Goal: Task Accomplishment & Management: Manage account settings

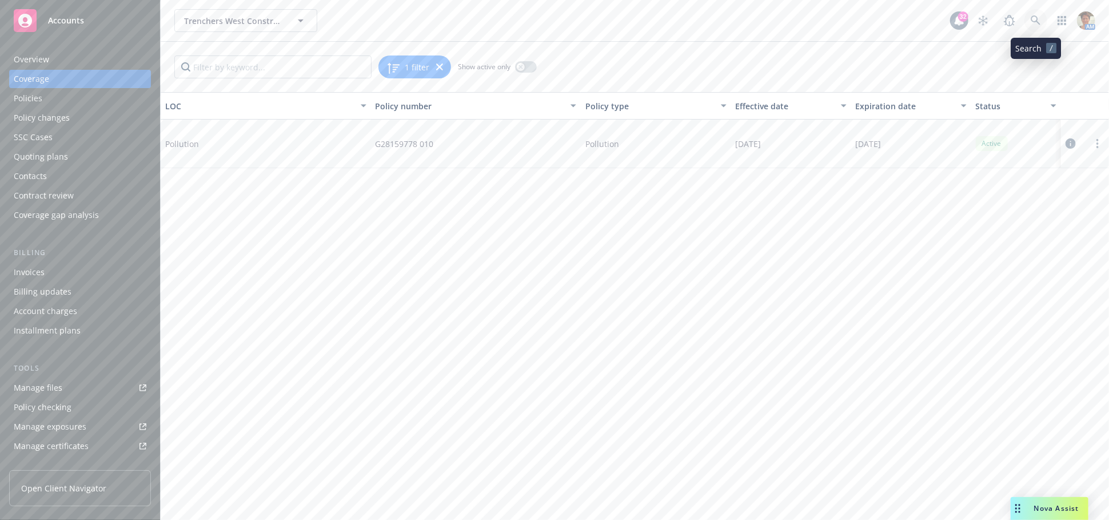
drag, startPoint x: 0, startPoint y: 0, endPoint x: 1037, endPoint y: 23, distance: 1037.6
click at [1037, 23] on icon at bounding box center [1036, 20] width 10 height 10
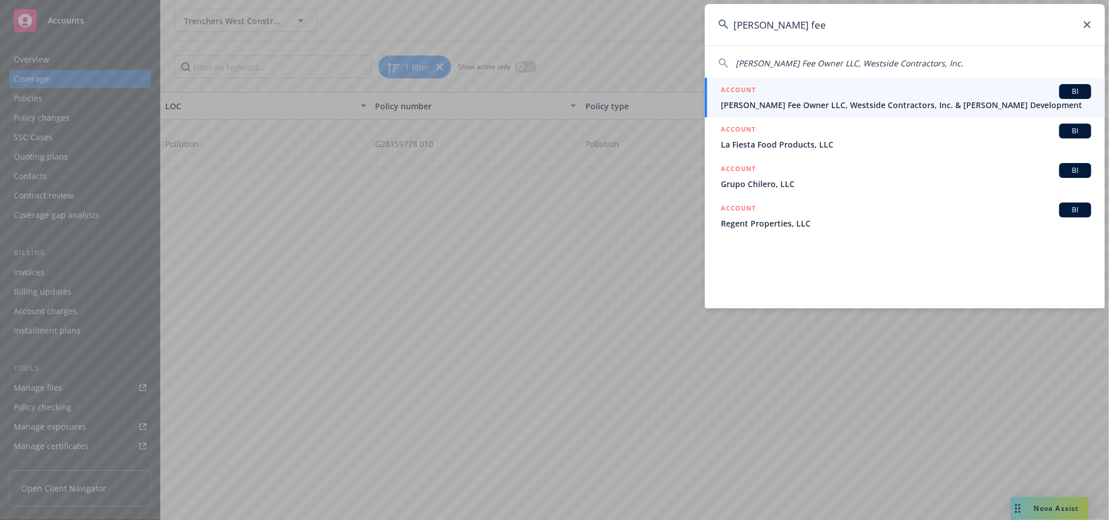
type input "blosser fee"
click at [782, 88] on div "ACCOUNT BI" at bounding box center [906, 91] width 371 height 15
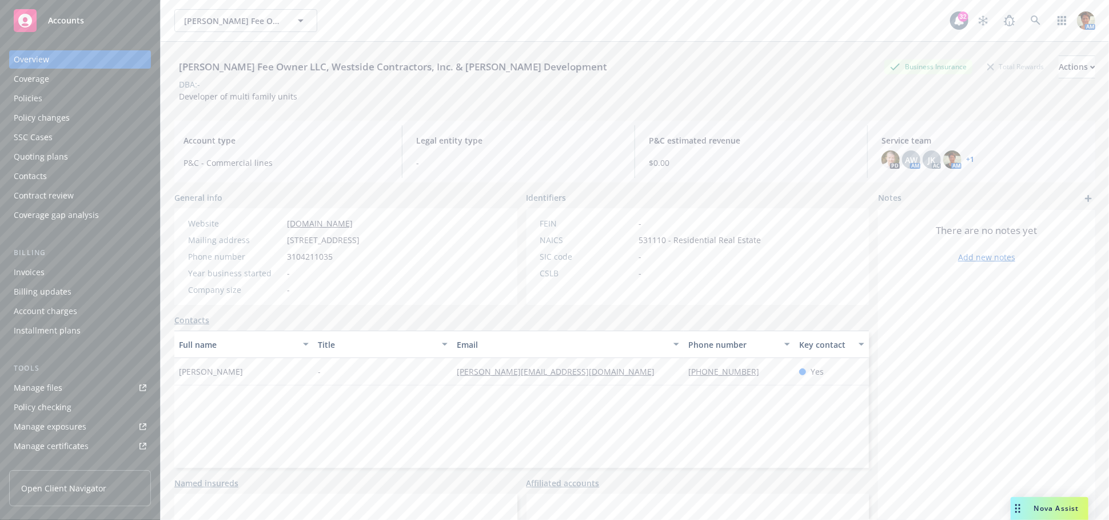
click at [67, 161] on div "Quoting plans" at bounding box center [80, 157] width 133 height 18
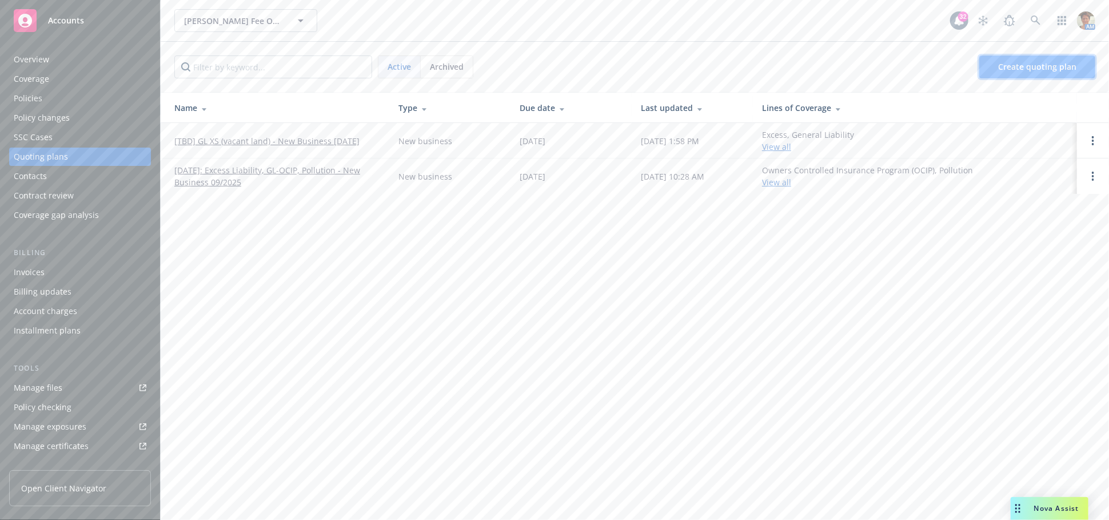
click at [1035, 63] on span "Create quoting plan" at bounding box center [1037, 66] width 78 height 11
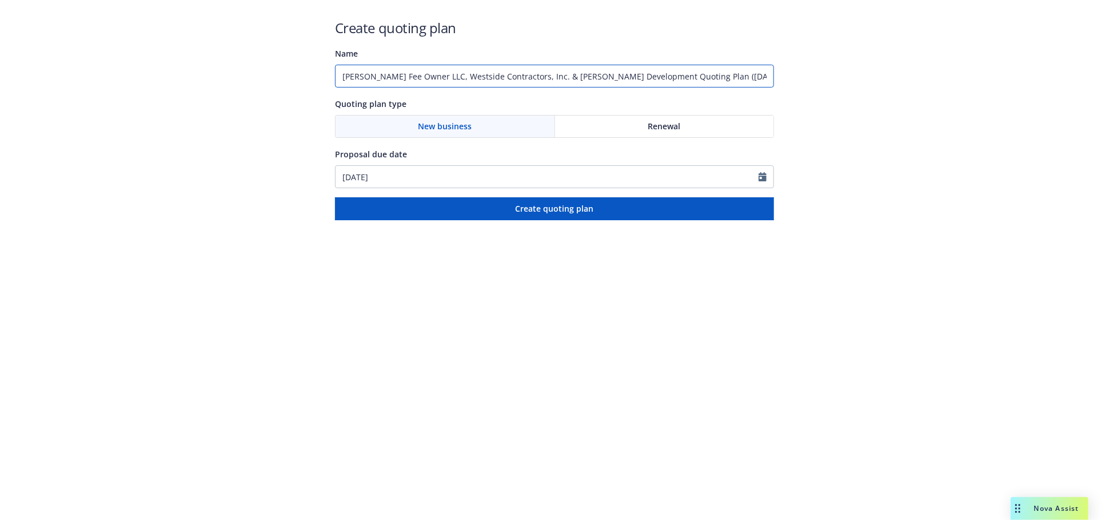
click at [344, 74] on input "[PERSON_NAME] Fee Owner LLC, Westside Contractors, Inc. & [PERSON_NAME] Develop…" at bounding box center [554, 76] width 439 height 23
type input "[TBD] Hired & Non-Owned Auto - New Business 09/2025"
click at [447, 173] on input "[DATE]" at bounding box center [547, 177] width 423 height 22
select select "9"
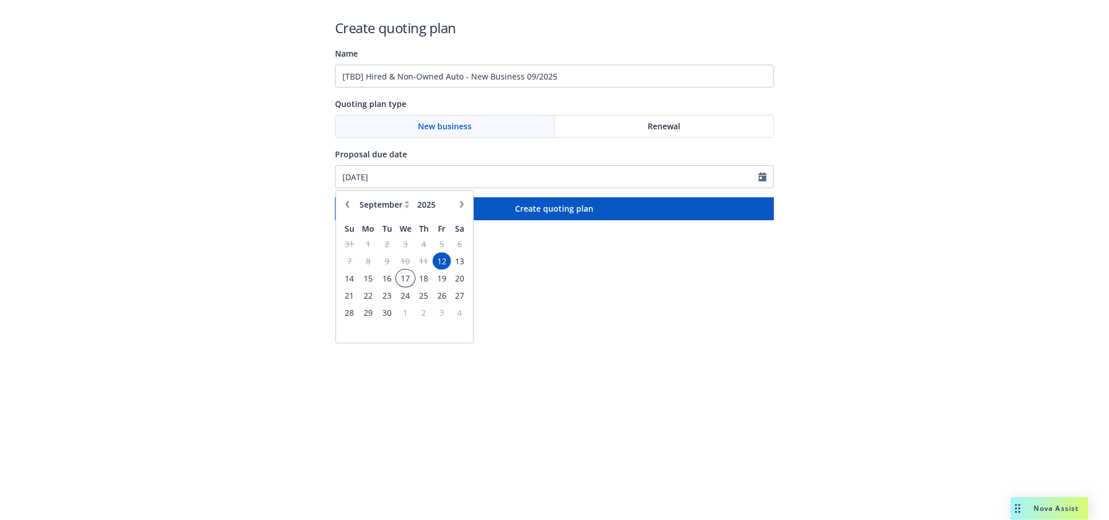
click at [411, 276] on span "17" at bounding box center [405, 278] width 17 height 14
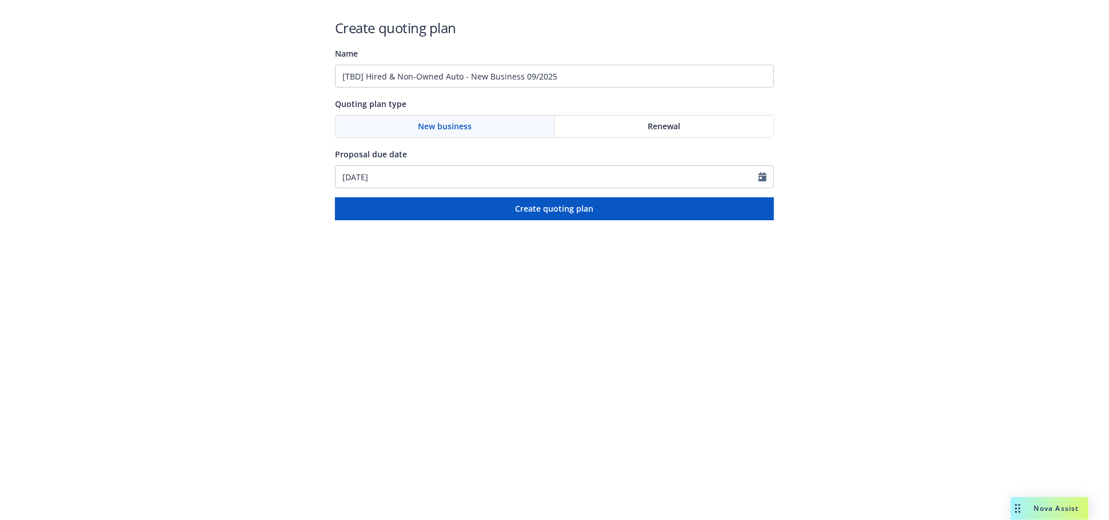
type input "09/17/2025"
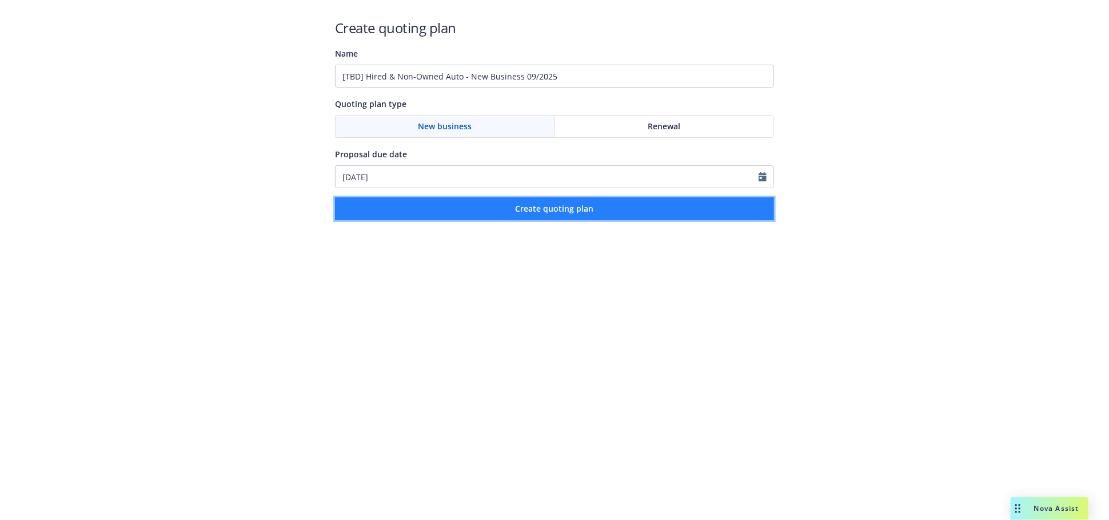
click at [574, 213] on span "Create quoting plan" at bounding box center [555, 208] width 78 height 11
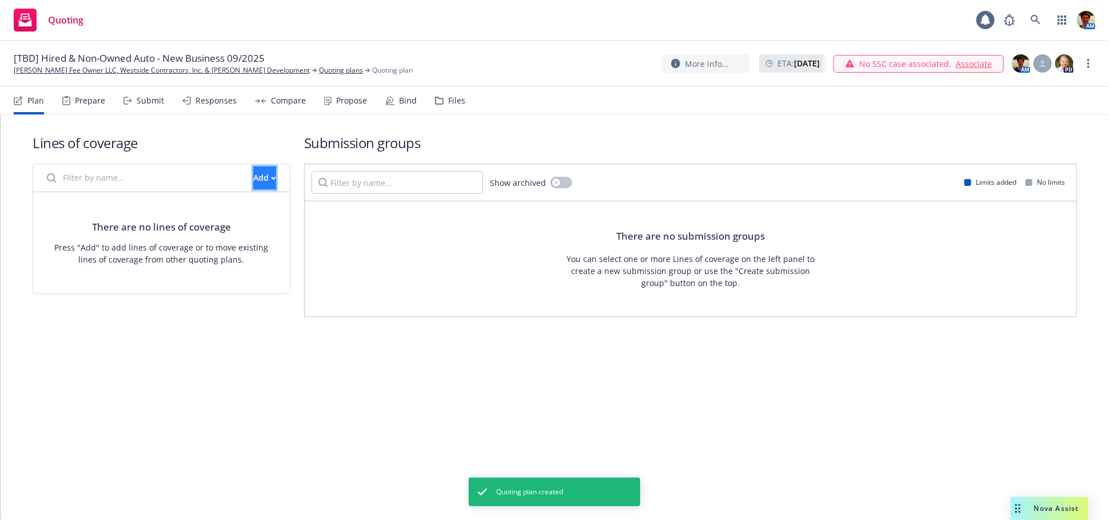
click at [253, 178] on div "Add" at bounding box center [264, 178] width 23 height 22
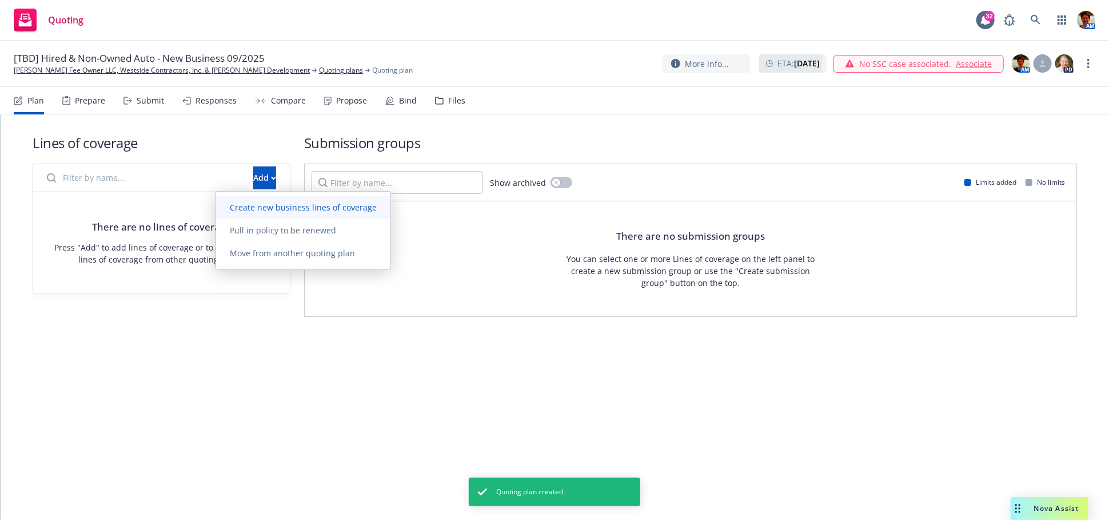
click at [256, 208] on span "Create new business lines of coverage" at bounding box center [303, 207] width 174 height 11
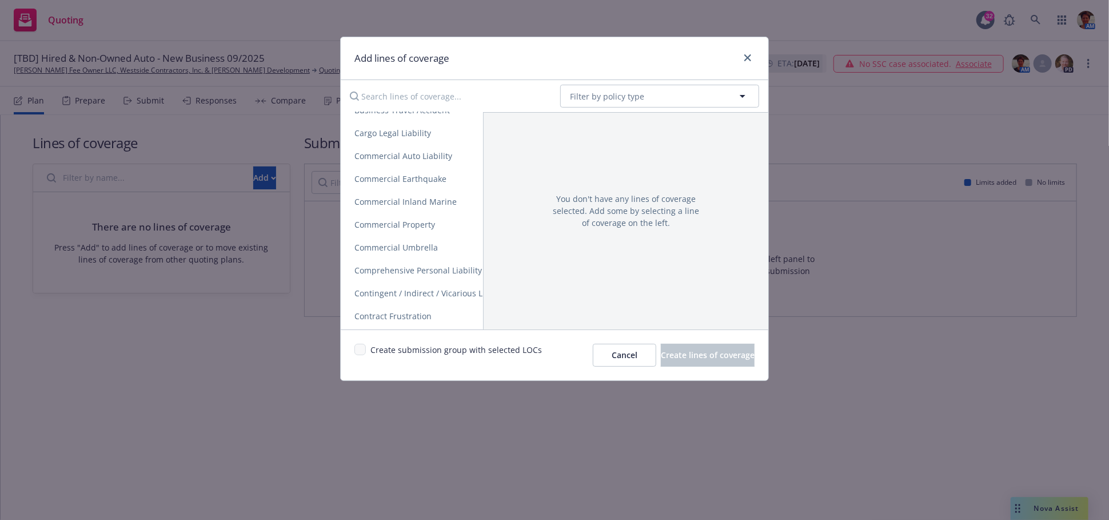
scroll to position [254, 0]
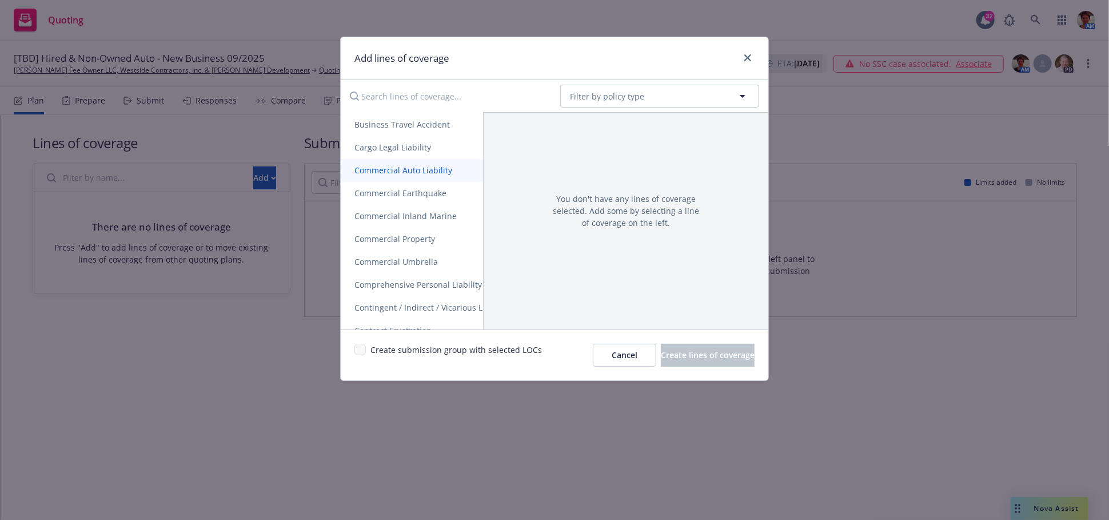
click at [417, 172] on span "Commercial Auto Liability" at bounding box center [403, 170] width 125 height 11
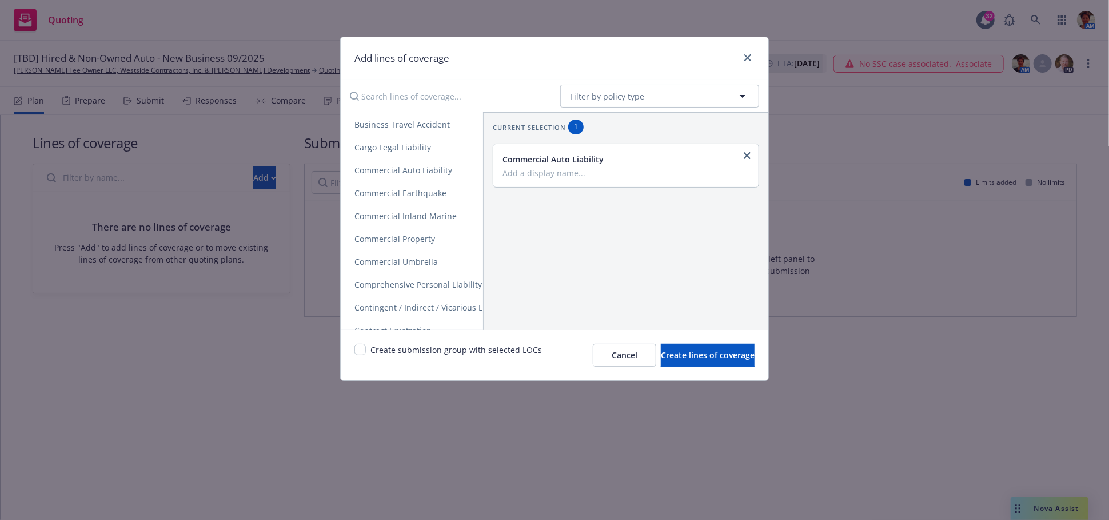
click at [575, 178] on input "Add a display name..." at bounding box center [625, 173] width 245 height 10
type input "Hired & Non-Owned Auto Liability"
click at [703, 351] on span "Create lines of coverage" at bounding box center [708, 354] width 94 height 11
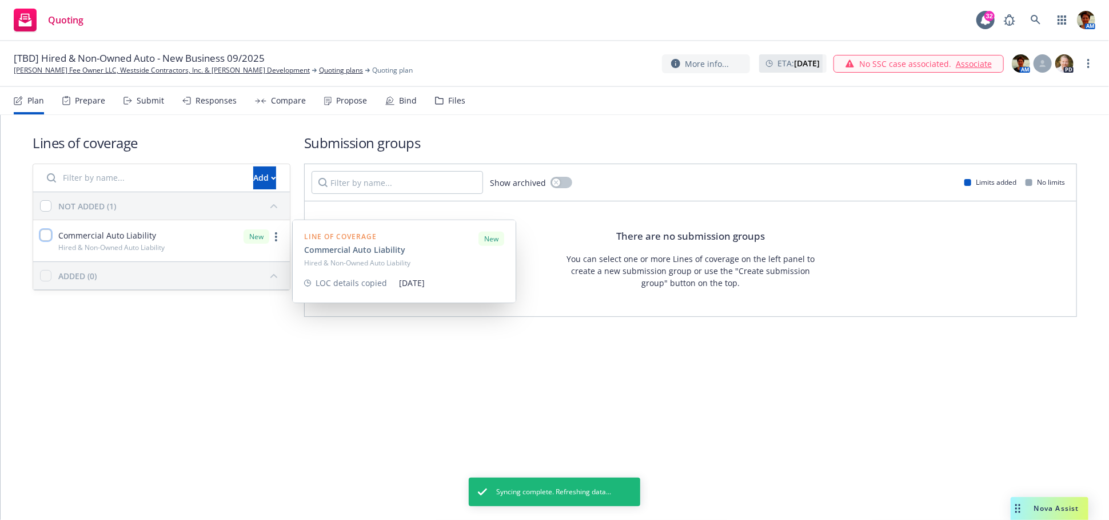
drag, startPoint x: 47, startPoint y: 235, endPoint x: 79, endPoint y: 244, distance: 33.7
click at [47, 236] on input "checkbox" at bounding box center [45, 234] width 11 height 11
checkbox input "true"
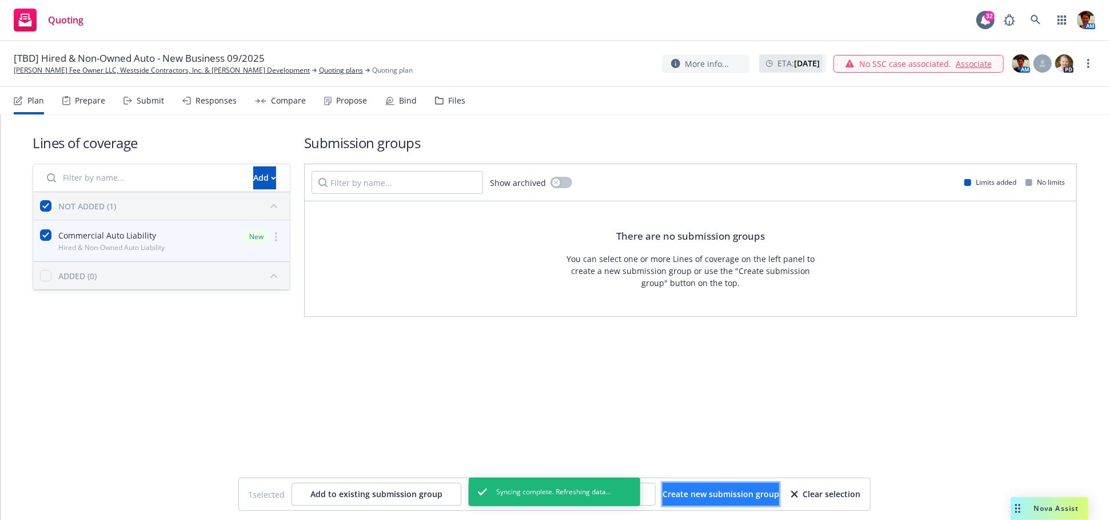
click at [735, 498] on span "Create new submission group" at bounding box center [721, 493] width 117 height 11
checkbox input "false"
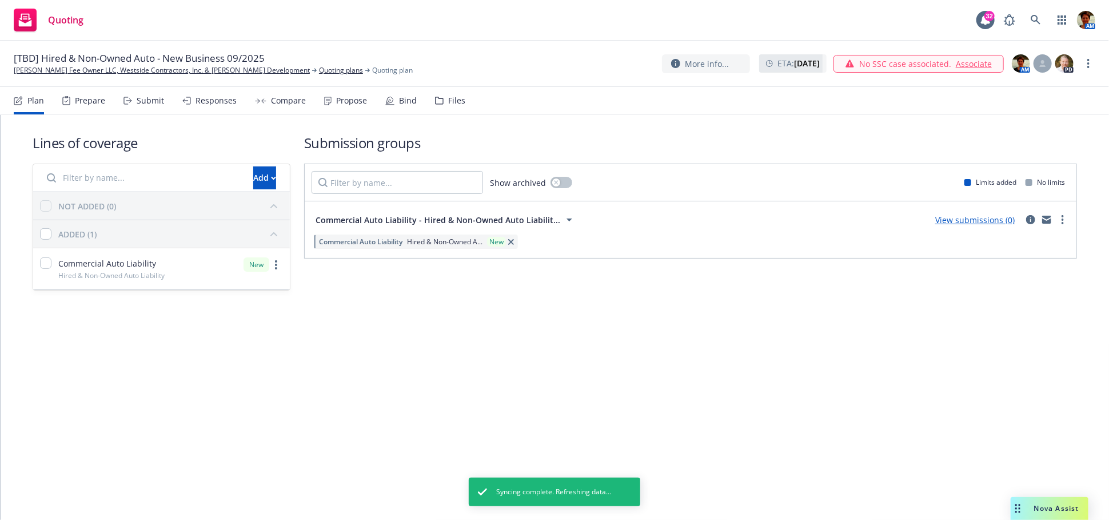
click at [144, 100] on div "Submit" at bounding box center [150, 100] width 27 height 9
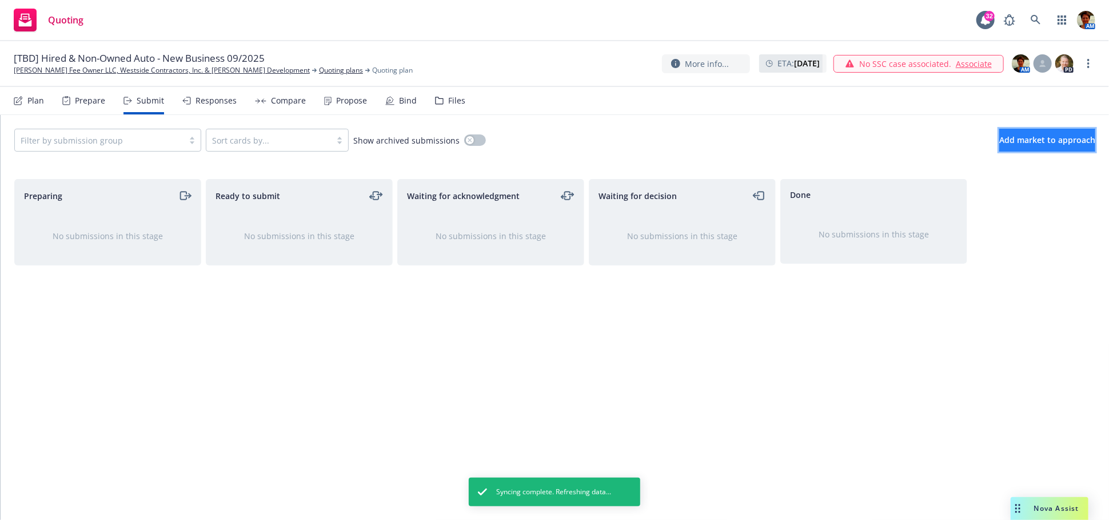
click at [1053, 142] on span "Add market to approach" at bounding box center [1048, 139] width 96 height 11
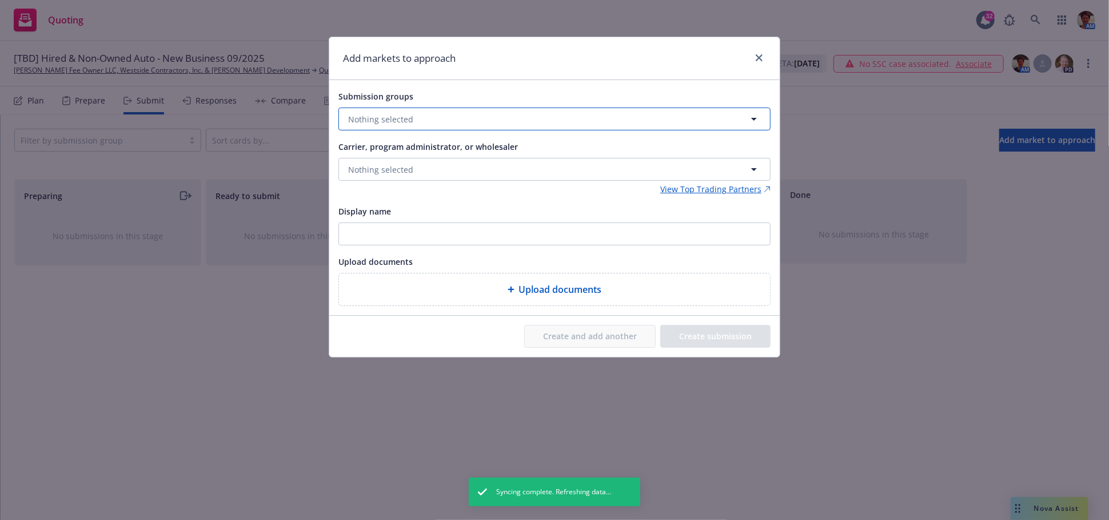
click at [428, 117] on button "Nothing selected" at bounding box center [555, 119] width 432 height 23
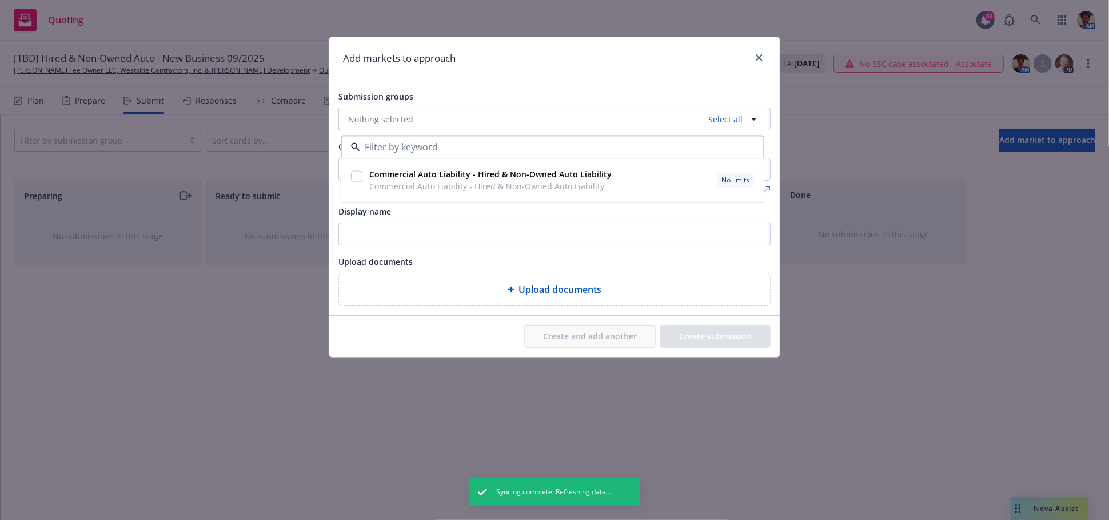
click at [356, 176] on input "checkbox" at bounding box center [356, 176] width 11 height 11
checkbox input "true"
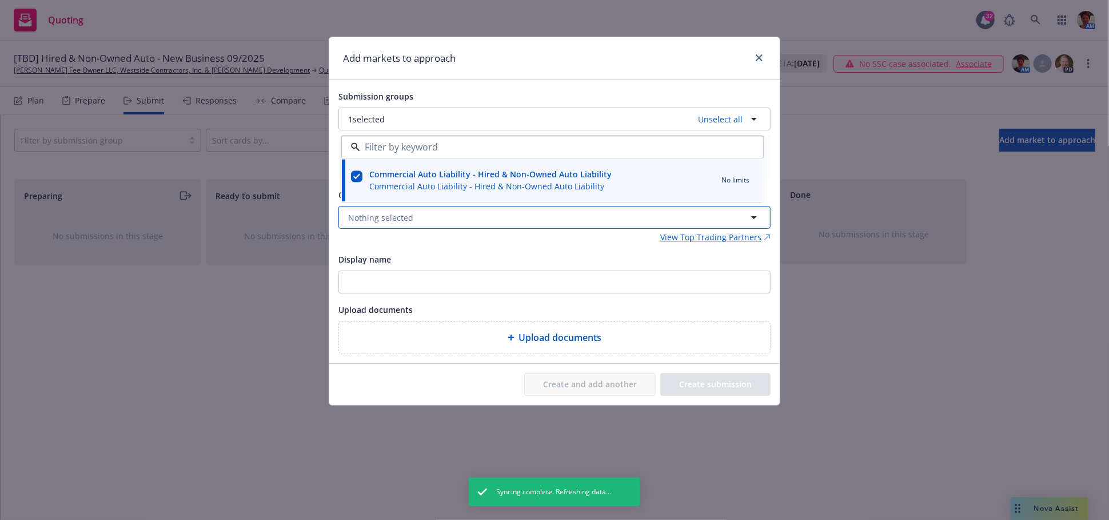
click at [377, 220] on span "Nothing selected" at bounding box center [380, 218] width 65 height 12
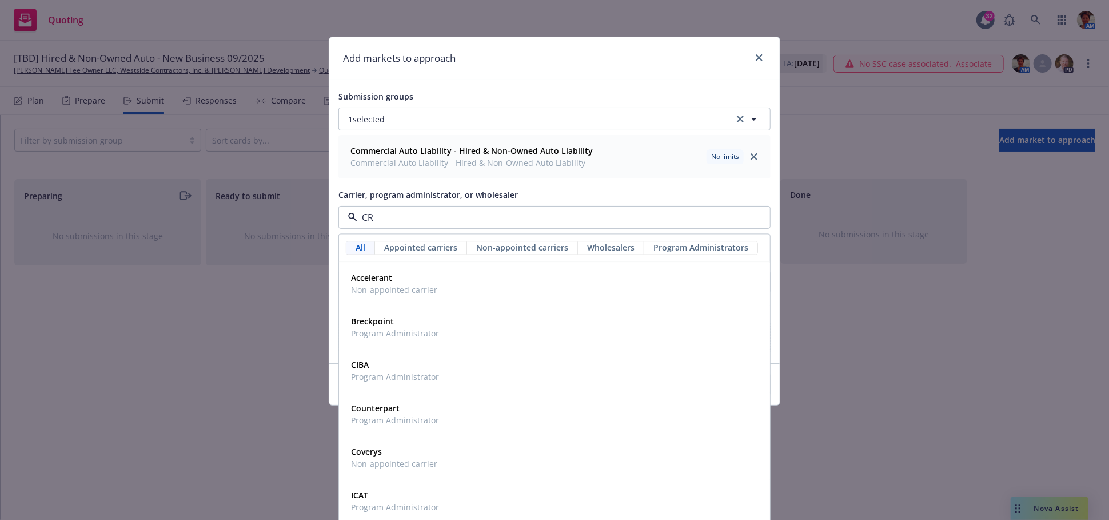
type input "CRC"
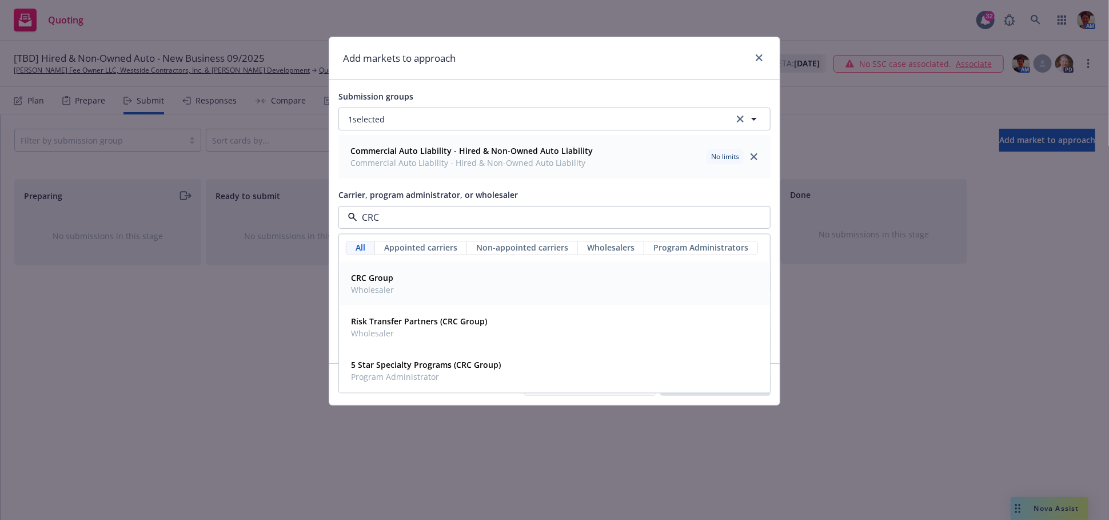
click at [383, 282] on strong "CRC Group" at bounding box center [372, 278] width 42 height 11
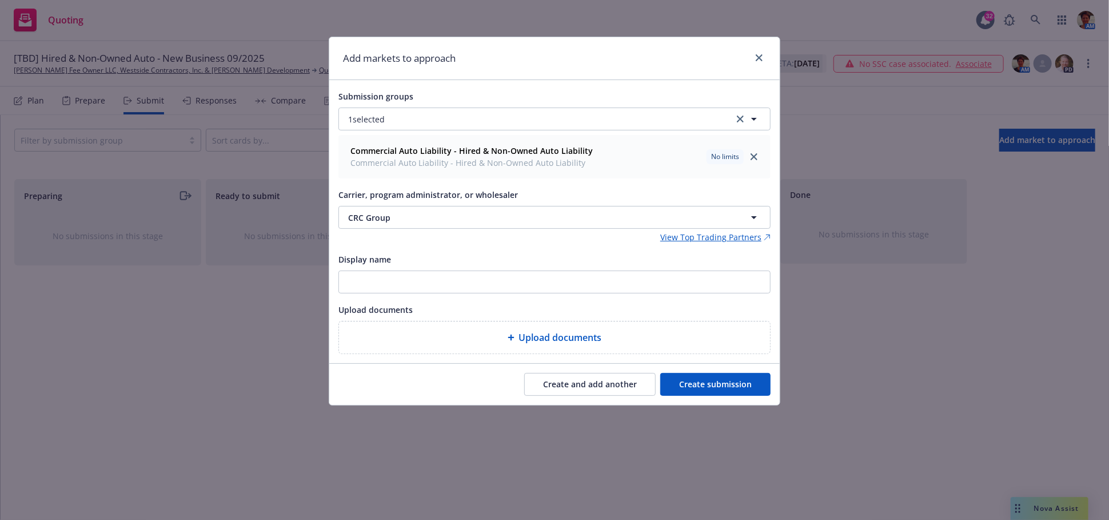
click at [725, 390] on button "Create submission" at bounding box center [716, 384] width 110 height 23
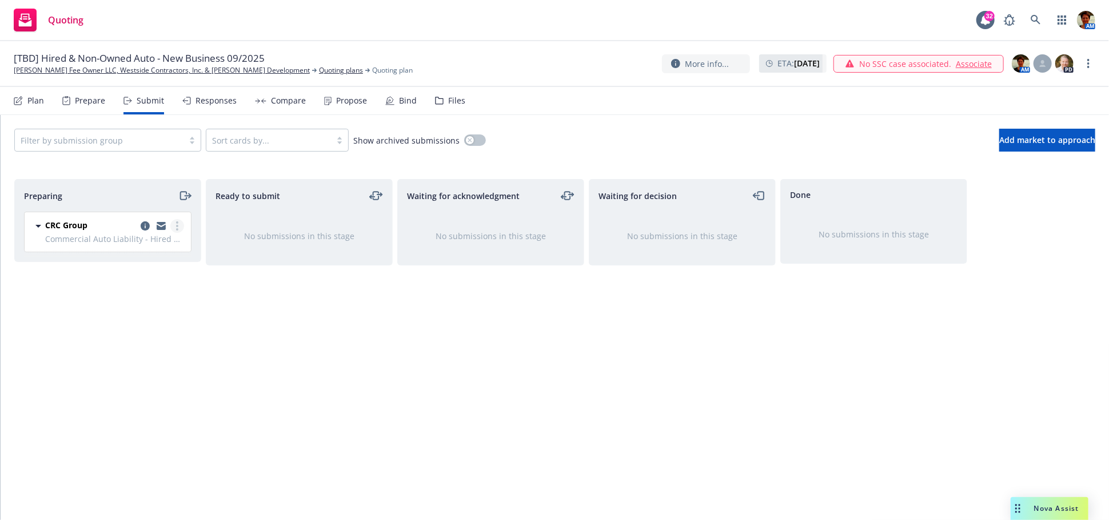
click at [176, 224] on icon "more" at bounding box center [177, 225] width 2 height 9
click at [166, 252] on span "Complete preparation" at bounding box center [125, 249] width 112 height 11
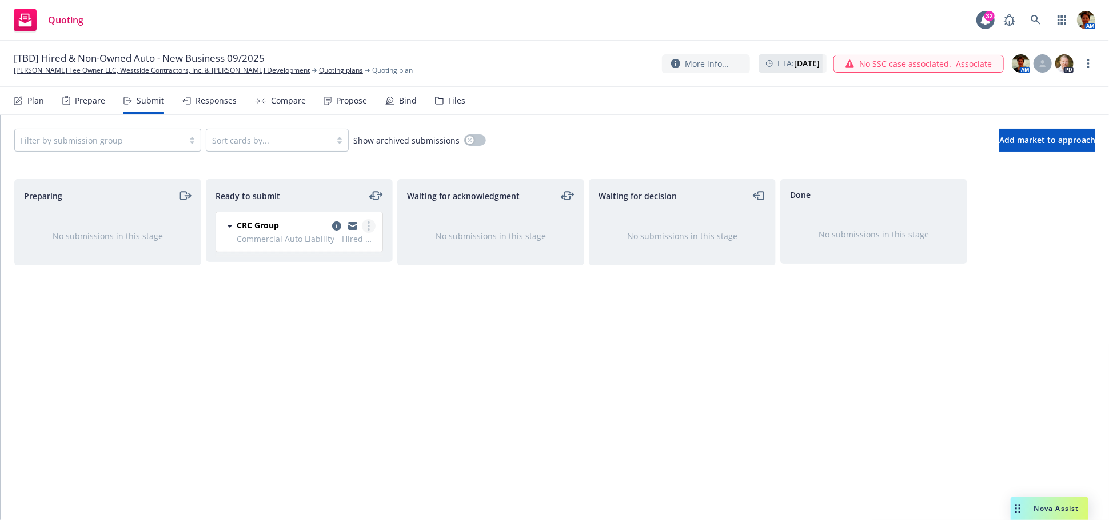
click at [374, 226] on link "more" at bounding box center [369, 226] width 14 height 14
click at [363, 251] on span "Submit to underwriter" at bounding box center [317, 249] width 113 height 11
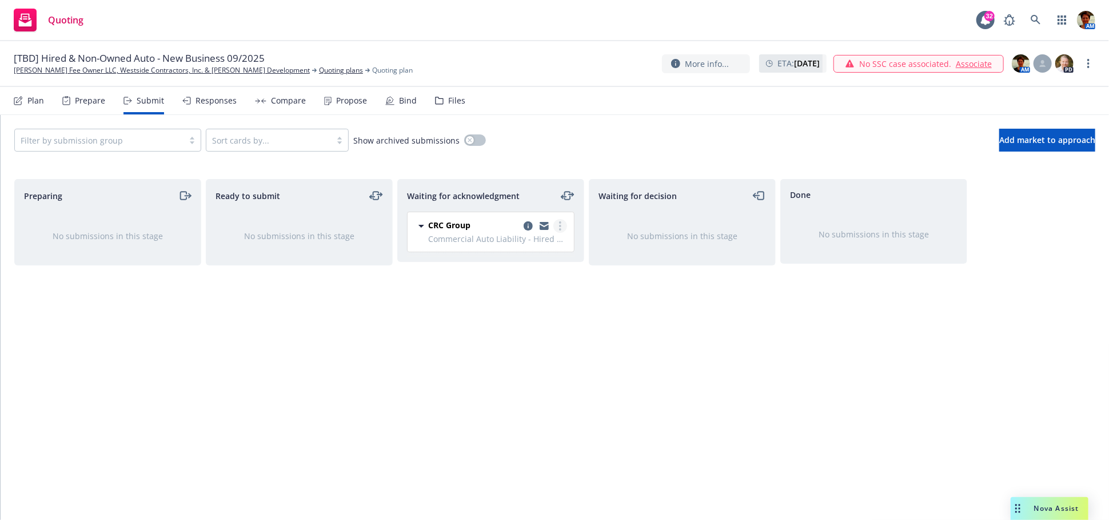
click at [560, 226] on circle "more" at bounding box center [560, 226] width 2 height 2
click at [501, 322] on span "Add accepted decision" at bounding box center [509, 317] width 114 height 11
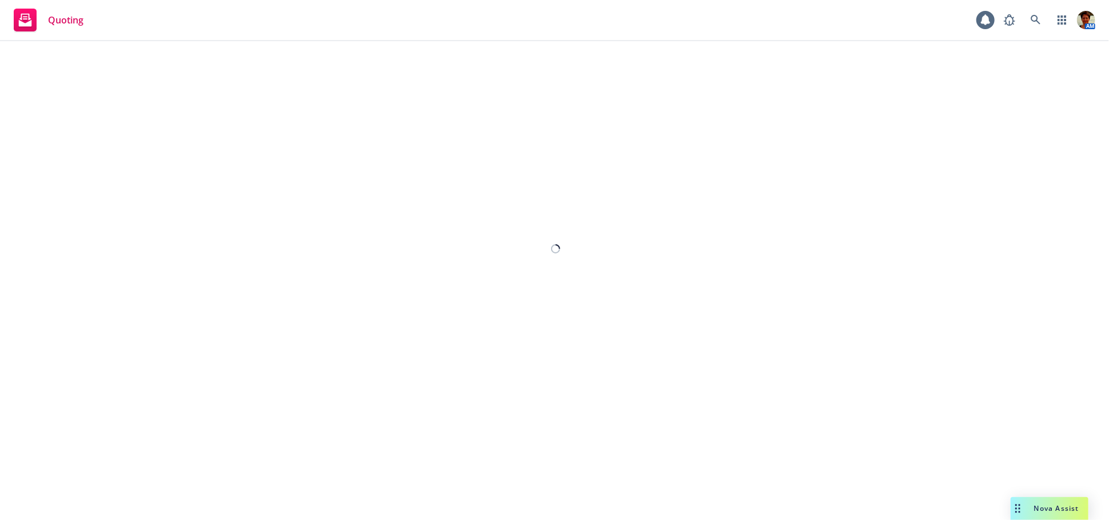
select select "12"
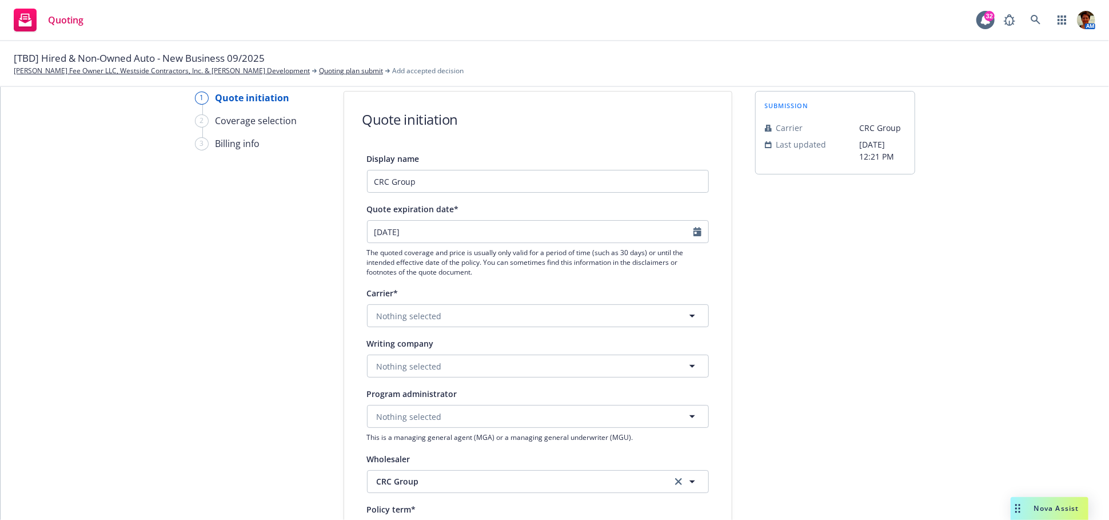
scroll to position [190, 0]
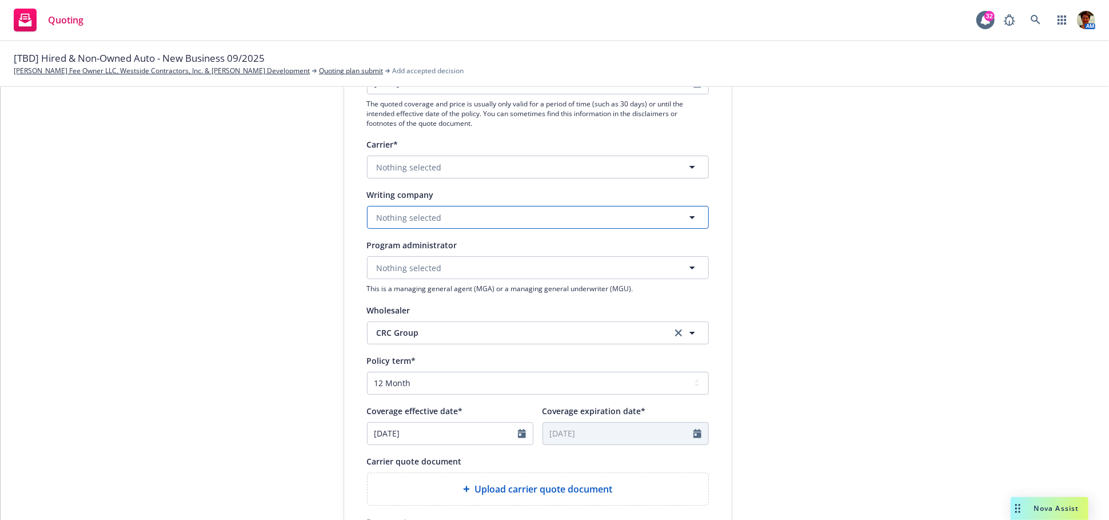
click at [461, 220] on button "Nothing selected" at bounding box center [538, 217] width 342 height 23
type input "MSIG"
click at [455, 260] on span "Domestic - 34886" at bounding box center [446, 262] width 132 height 12
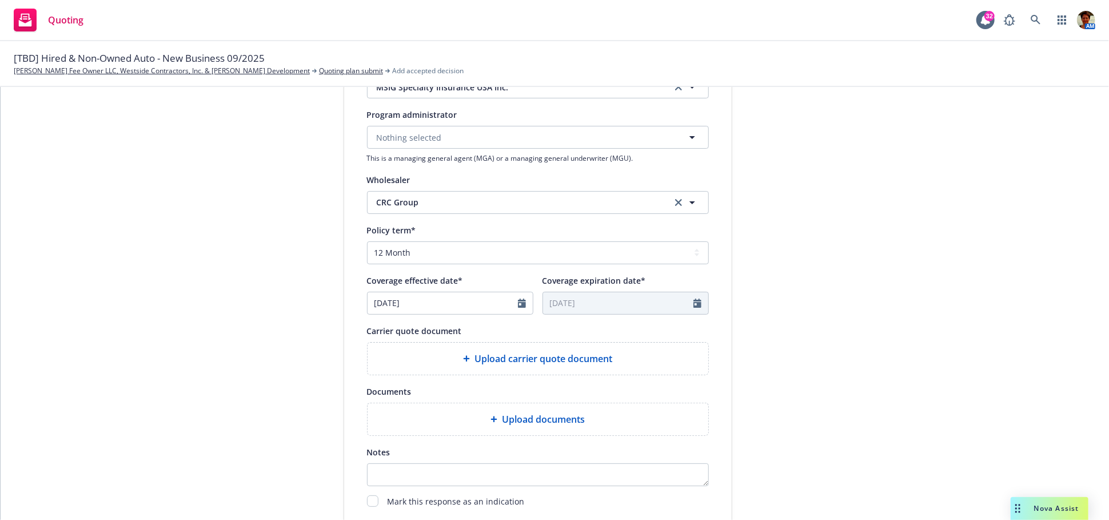
scroll to position [424, 0]
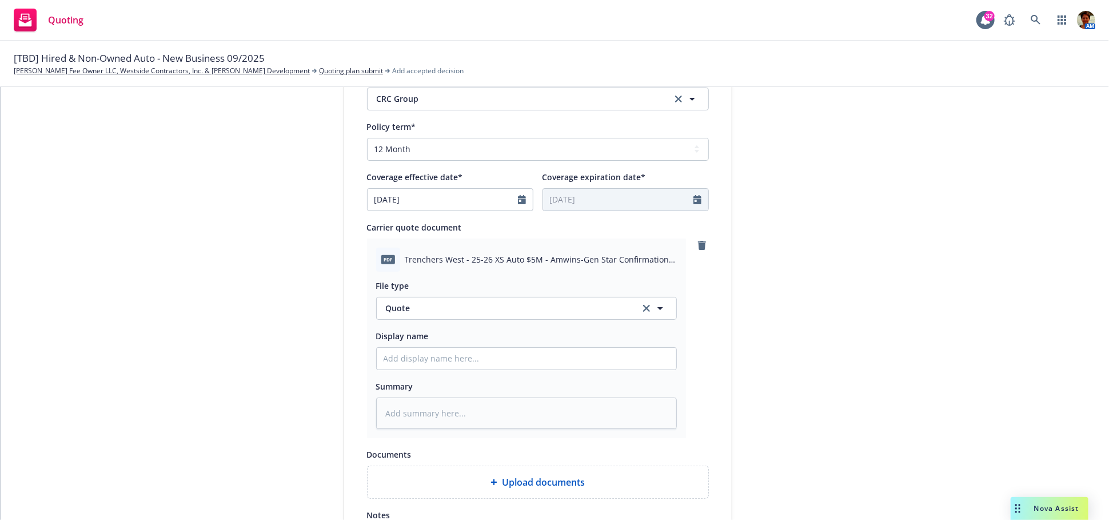
click at [465, 260] on span "Trenchers West - 25-26 XS Auto $5M - Amwins-Gen Star Confirmation of Coverage &…" at bounding box center [541, 259] width 272 height 12
click at [699, 244] on icon "remove" at bounding box center [702, 245] width 8 height 9
drag, startPoint x: 512, startPoint y: 258, endPoint x: 629, endPoint y: 273, distance: 117.7
click at [629, 273] on div "pdf Blosser - Westside - Canfield - 12 Mos HNOA - CRC-MSIG Specialty Quote.pdf …" at bounding box center [526, 338] width 319 height 200
copy div "12 Mos HNOA - CRC-MSIG Specialty Quote.pdf File type"
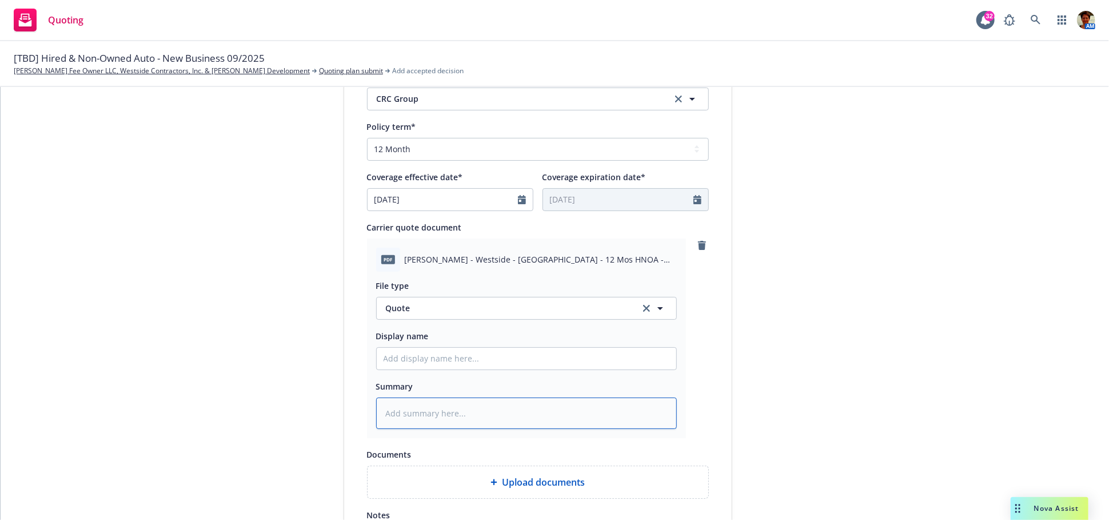
click at [494, 420] on textarea at bounding box center [526, 412] width 301 height 31
paste textarea "12 Mos HNOA - CRC-MSIG Specialty Quote.pdf File type"
type textarea "x"
type textarea "12 Mos HNOA - CRC-MSIG Specialty Quote.pdf File type"
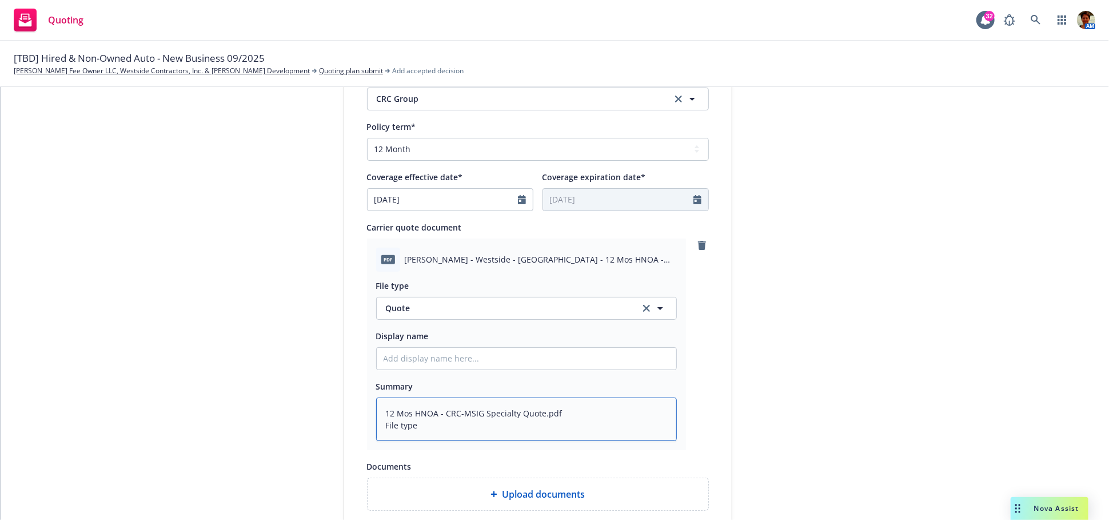
type textarea "x"
type textarea "12 Mos HNOA - CRC-MSIG Specialty Quote.pdf File typ"
type textarea "x"
type textarea "12 Mos HNOA - CRC-MSIG Specialty Quote.pdf File ty"
type textarea "x"
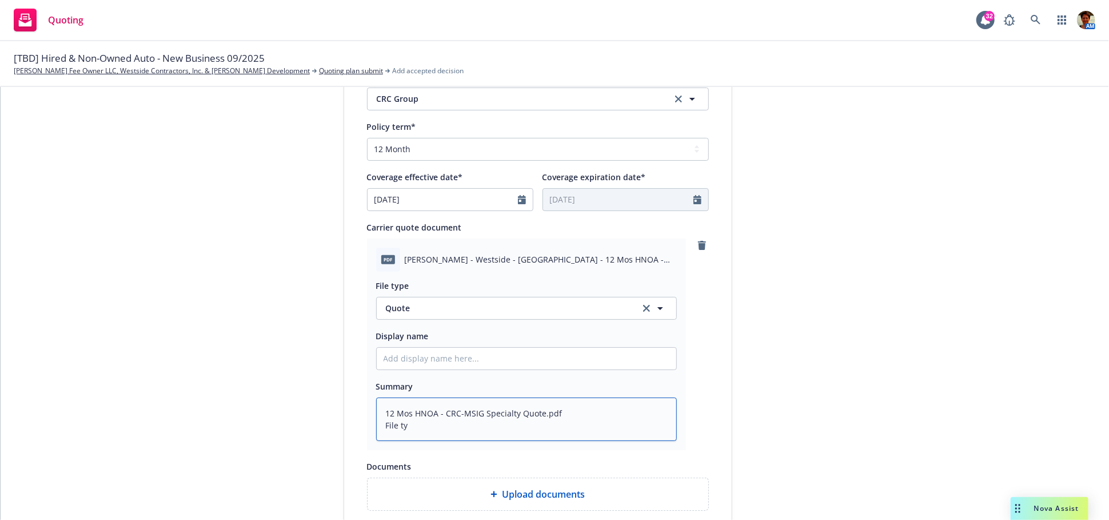
type textarea "12 Mos HNOA - CRC-MSIG Specialty Quote.pdf File t"
type textarea "x"
type textarea "12 Mos HNOA - CRC-MSIG Specialty Quote.pdf File"
type textarea "x"
type textarea "12 Mos HNOA - CRC-MSIG Specialty Quote.pdf File"
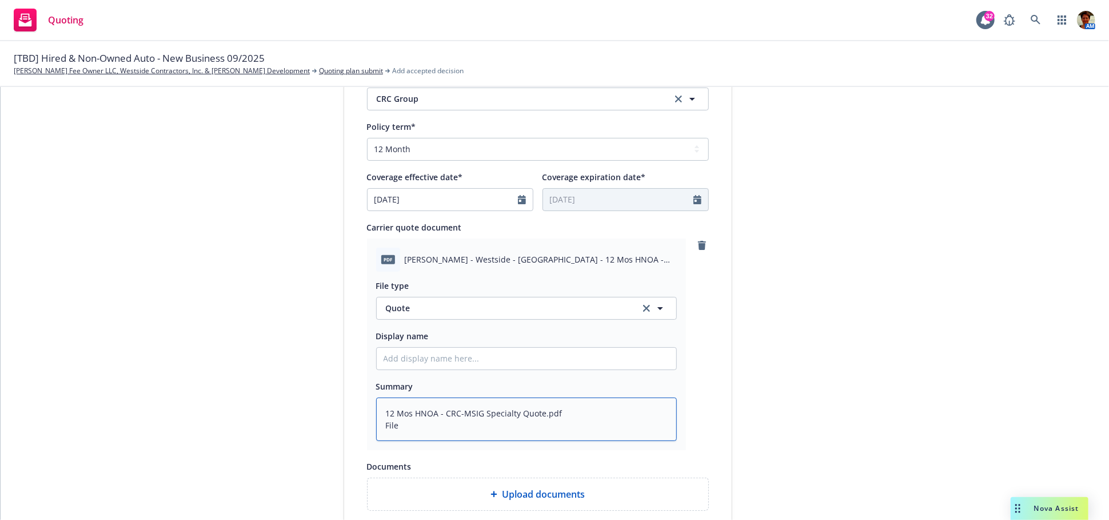
type textarea "x"
type textarea "12 Mos HNOA - CRC-MSIG Specialty Quote.pdf Fil"
type textarea "x"
type textarea "12 Mos HNOA - CRC-MSIG Specialty Quote.pdf Fi"
type textarea "x"
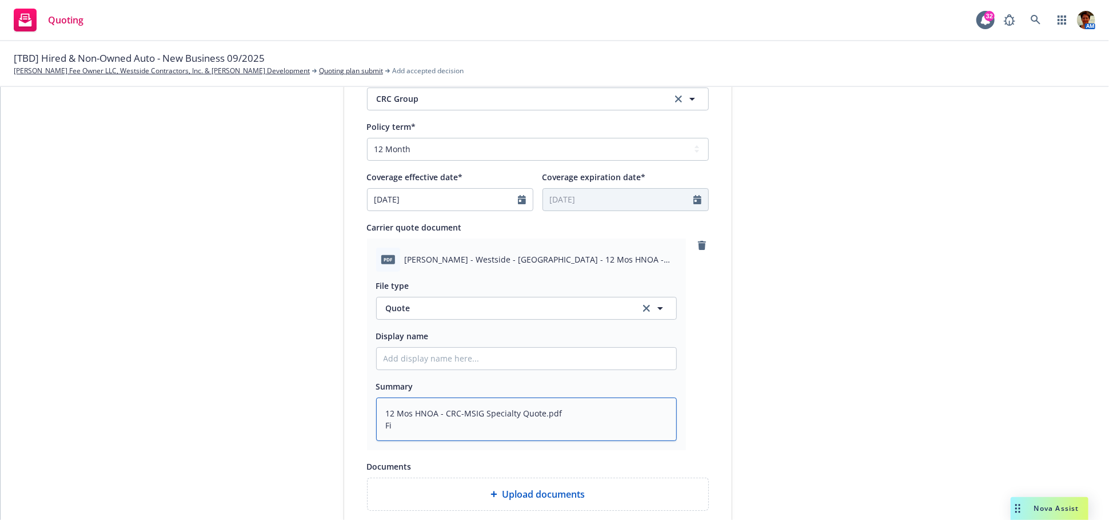
type textarea "12 Mos HNOA - CRC-MSIG Specialty Quote.pdf F"
type textarea "x"
type textarea "12 Mos HNOA - CRC-MSIG Specialty Quote.pdf"
type textarea "x"
type textarea "12 Mos HNOA - CRC-MSIG Specialty Quote.pdf"
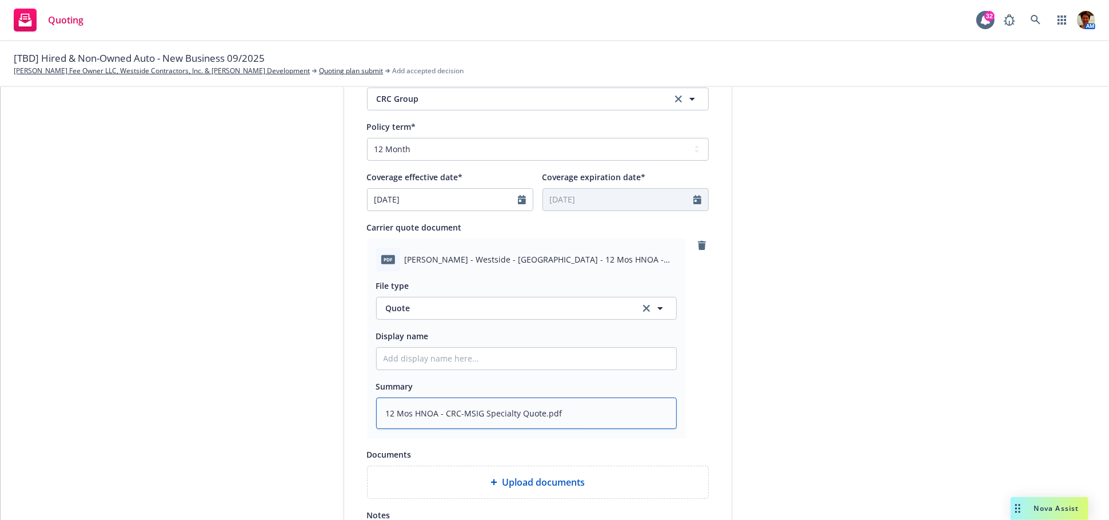
type textarea "x"
type textarea "12 Mos HNOA - CRC-MSIG Specialty Quote.pd"
type textarea "x"
type textarea "12 Mos HNOA - CRC-MSIG Specialty Quote.p"
type textarea "x"
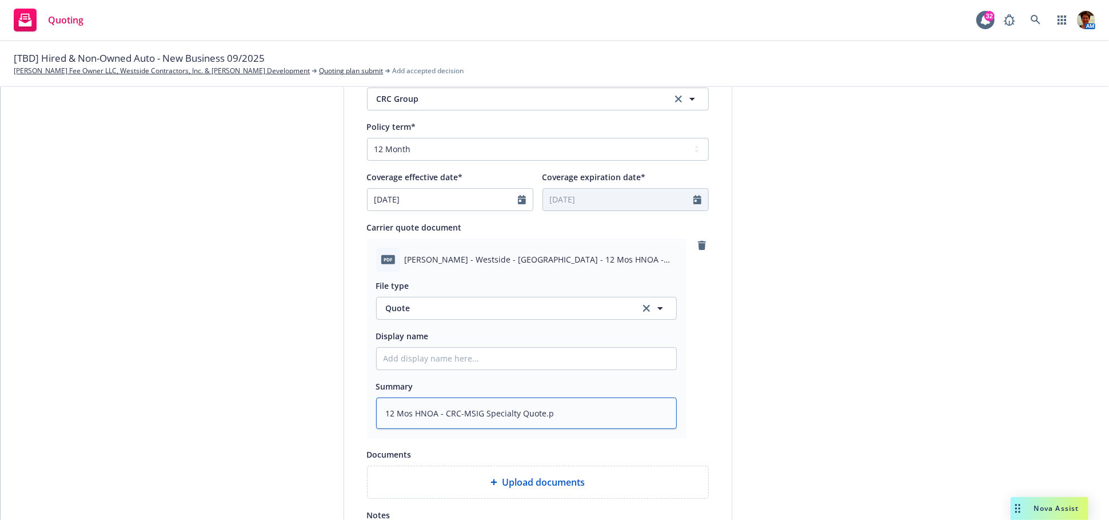
type textarea "12 Mos HNOA - CRC-MSIG Specialty Quote."
type textarea "x"
type textarea "12 Mos HNOA - CRC-MSIG Specialty Quote"
click at [509, 357] on input "Display name" at bounding box center [527, 359] width 300 height 22
paste input "12 Mos HNOA - CRC-MSIG Specialty Quote.pdf File type"
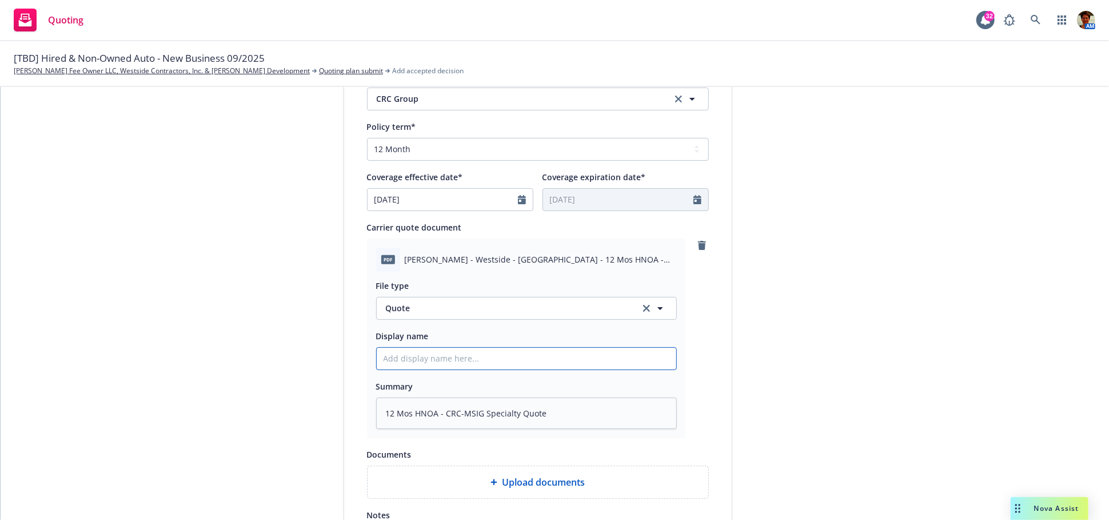
type textarea "x"
type input "12 Mos HNOA - CRC-MSIG Specialty Quote.pdf File type"
type textarea "x"
type input "12 Mos HNOA - CRC-MSIG Specialty Quote.pdf File typ"
type textarea "x"
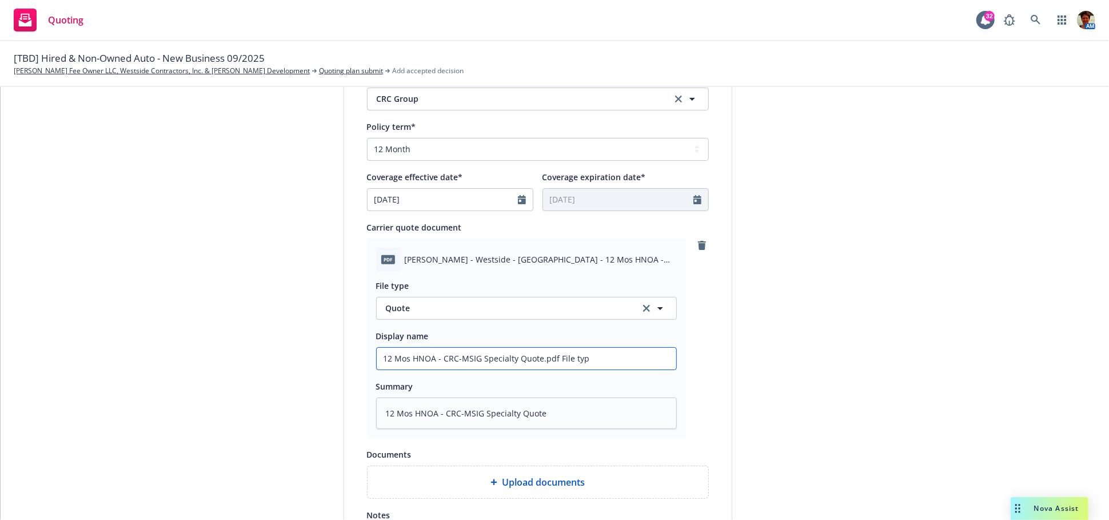
type input "12 Mos HNOA - CRC-MSIG Specialty Quote.pdf File ty"
type textarea "x"
type input "12 Mos HNOA - CRC-MSIG Specialty Quote.pdf File t"
type textarea "x"
type input "12 Mos HNOA - CRC-MSIG Specialty Quote.pdf File"
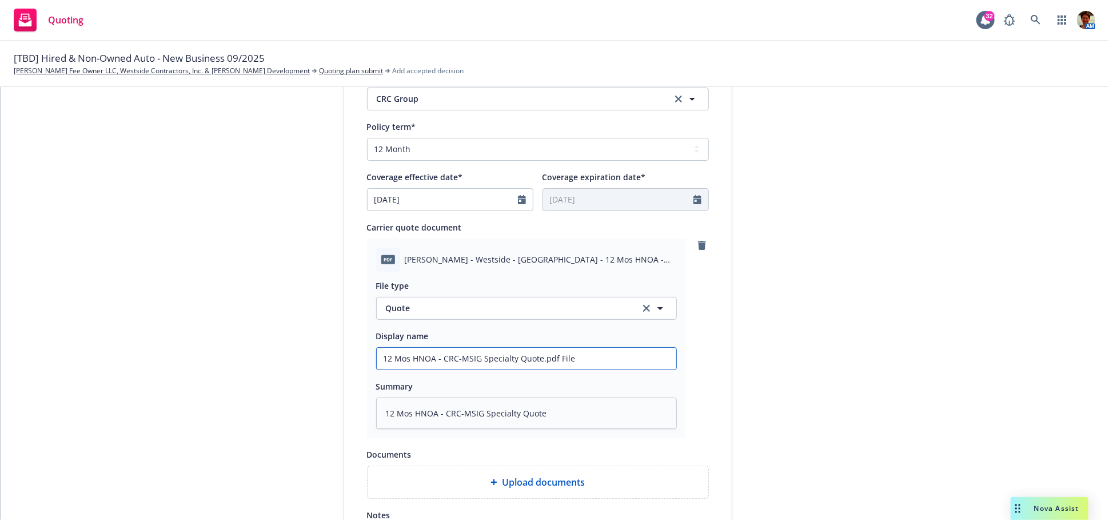
type textarea "x"
type input "12 Mos HNOA - CRC-MSIG Specialty Quote.pdf File"
type textarea "x"
type input "12 Mos HNOA - CRC-MSIG Specialty Quote.pdf Fil"
type textarea "x"
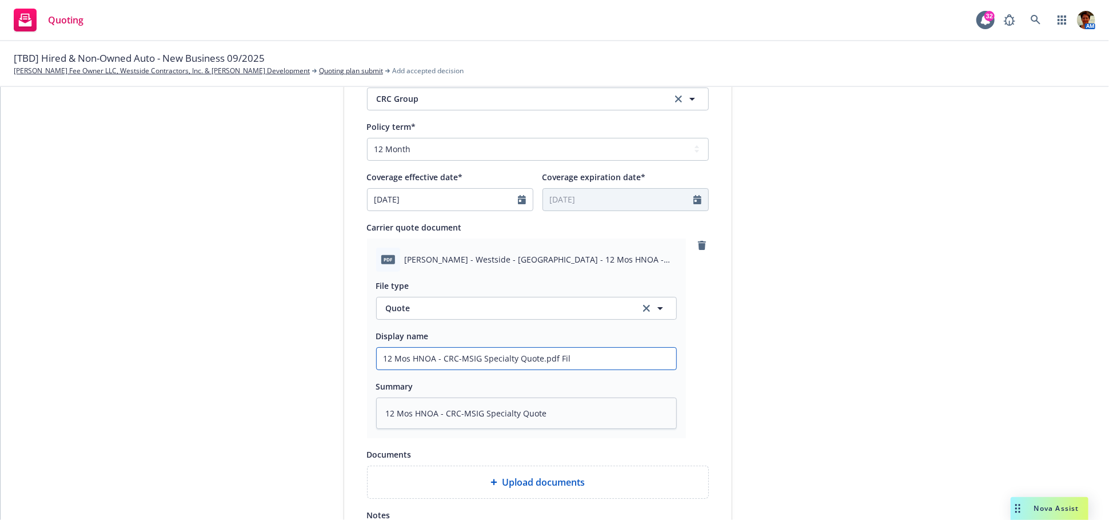
type input "12 Mos HNOA - CRC-MSIG Specialty Quote.pdf Fi"
type textarea "x"
type input "12 Mos HNOA - CRC-MSIG Specialty Quote.pdf F"
type textarea "x"
type input "12 Mos HNOA - CRC-MSIG Specialty Quote.pdf"
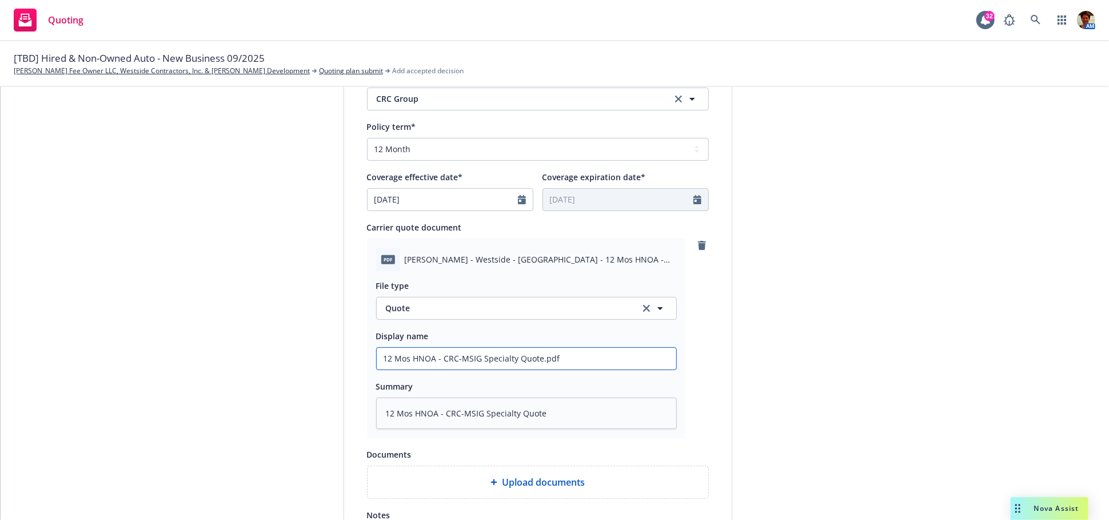
type textarea "x"
type input "12 Mos HNOA - CRC-MSIG Specialty Quote.pd"
type textarea "x"
type input "12 Mos HNOA - CRC-MSIG Specialty Quote.p"
type textarea "x"
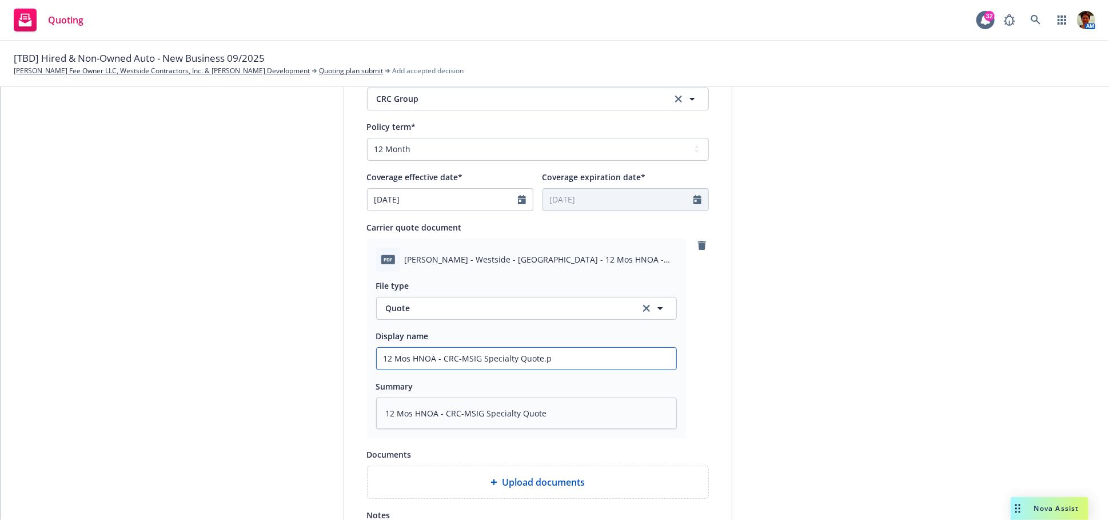
type input "12 Mos HNOA - CRC-MSIG Specialty Quote."
type textarea "x"
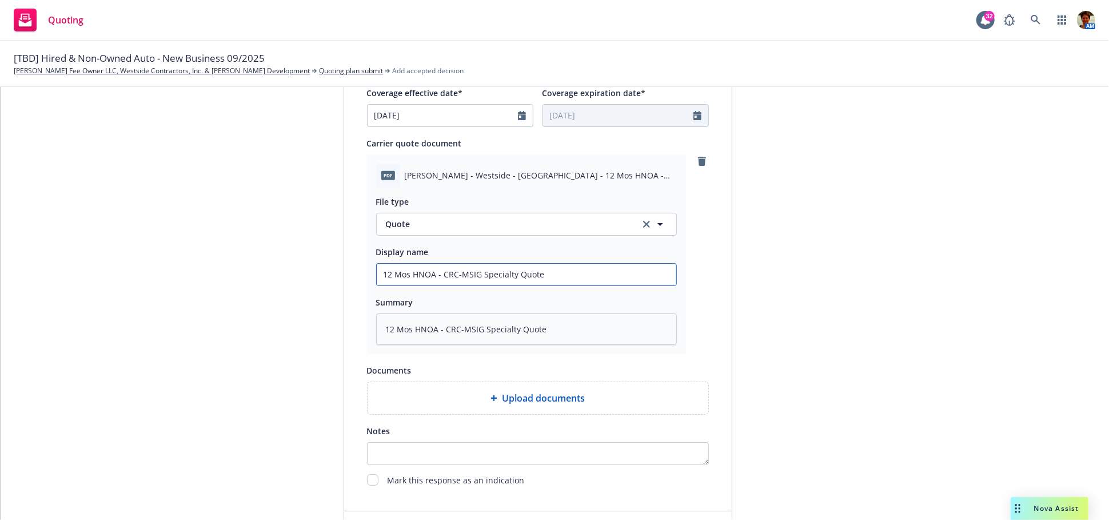
scroll to position [591, 0]
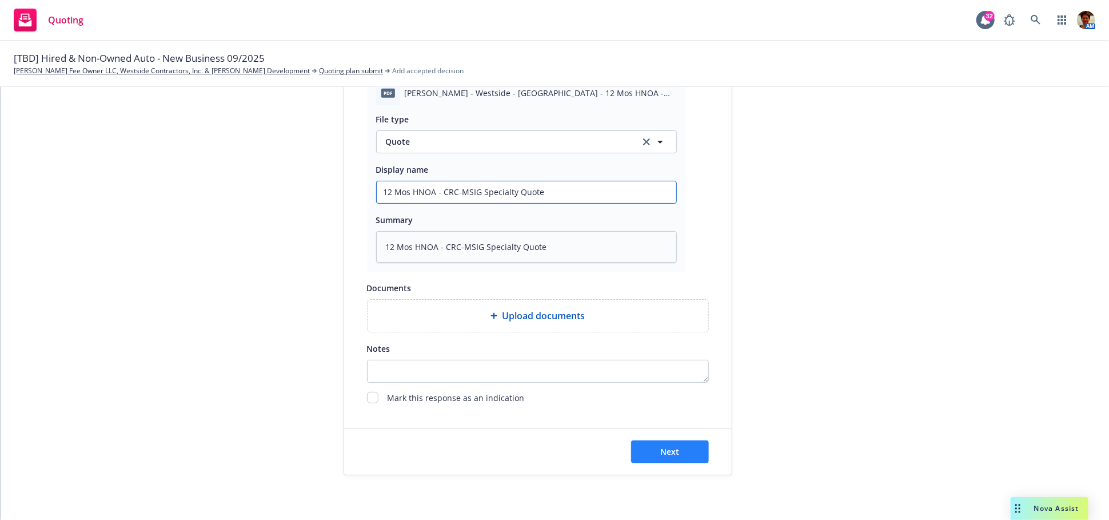
type input "12 Mos HNOA - CRC-MSIG Specialty Quote"
click at [663, 452] on span "Next" at bounding box center [670, 451] width 19 height 11
type textarea "x"
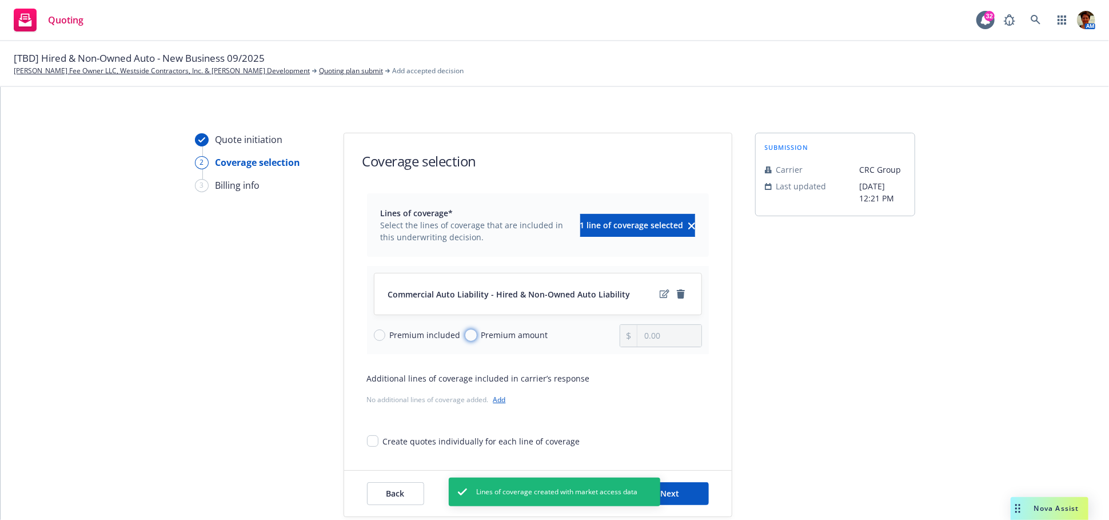
drag, startPoint x: 467, startPoint y: 333, endPoint x: 490, endPoint y: 338, distance: 24.0
click at [468, 333] on input "Premium amount" at bounding box center [470, 334] width 11 height 11
radio input "true"
click at [658, 334] on input "0.00" at bounding box center [669, 336] width 63 height 22
type input "0.00"
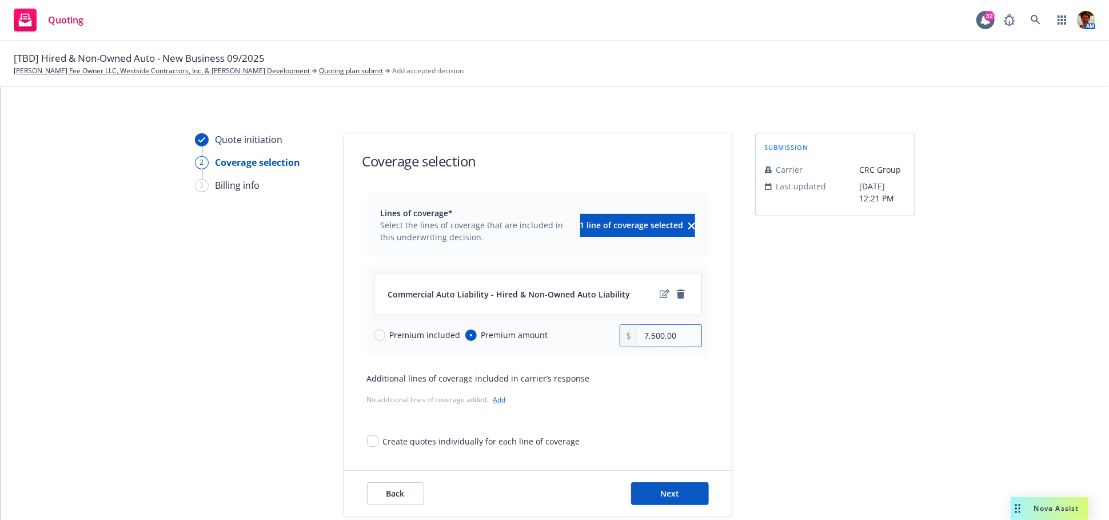
type input "7,500.00"
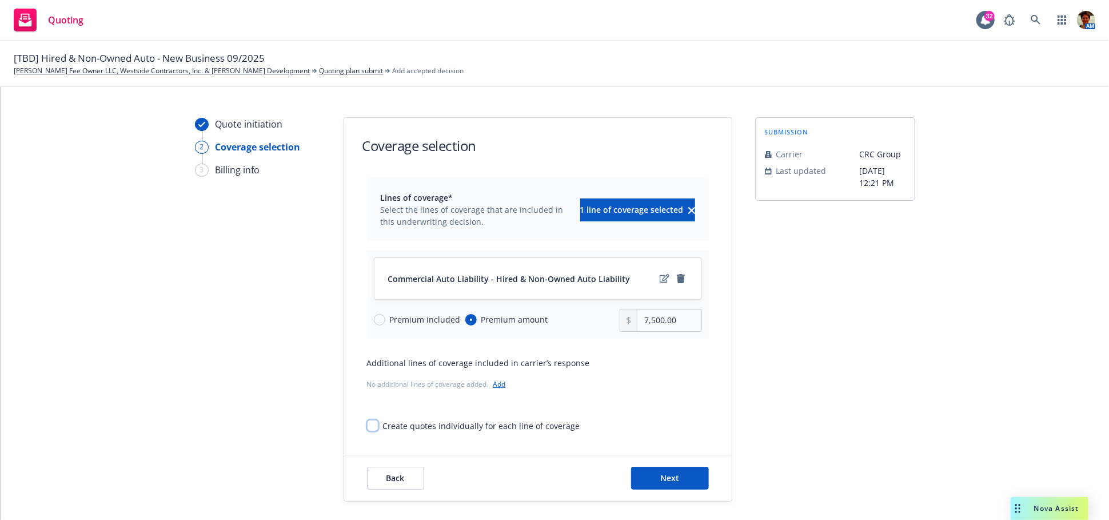
scroll to position [42, 0]
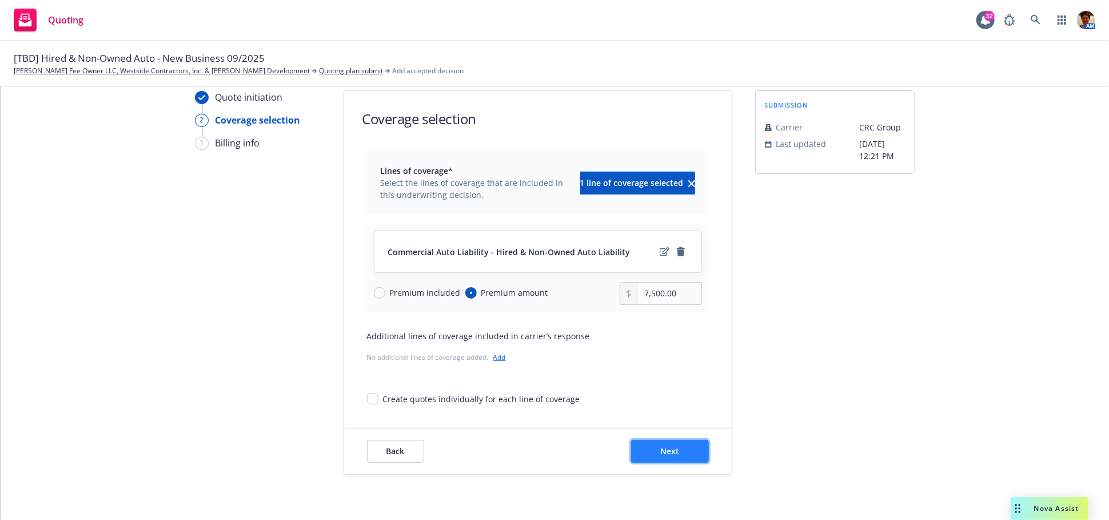
click at [661, 448] on span "Next" at bounding box center [670, 450] width 19 height 11
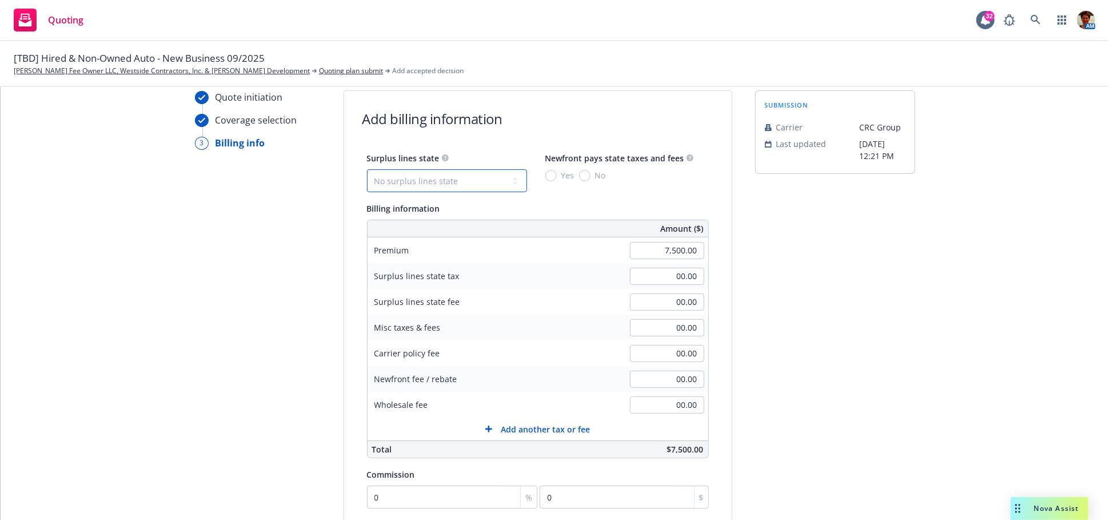
click at [419, 180] on select "No surplus lines state Alaska Alabama Arkansas Arizona California Colorado Conn…" at bounding box center [447, 180] width 160 height 23
select select "CA"
click at [367, 169] on select "No surplus lines state Alaska Alabama Arkansas Arizona California Colorado Conn…" at bounding box center [447, 180] width 160 height 23
type input "225.00"
type input "13.50"
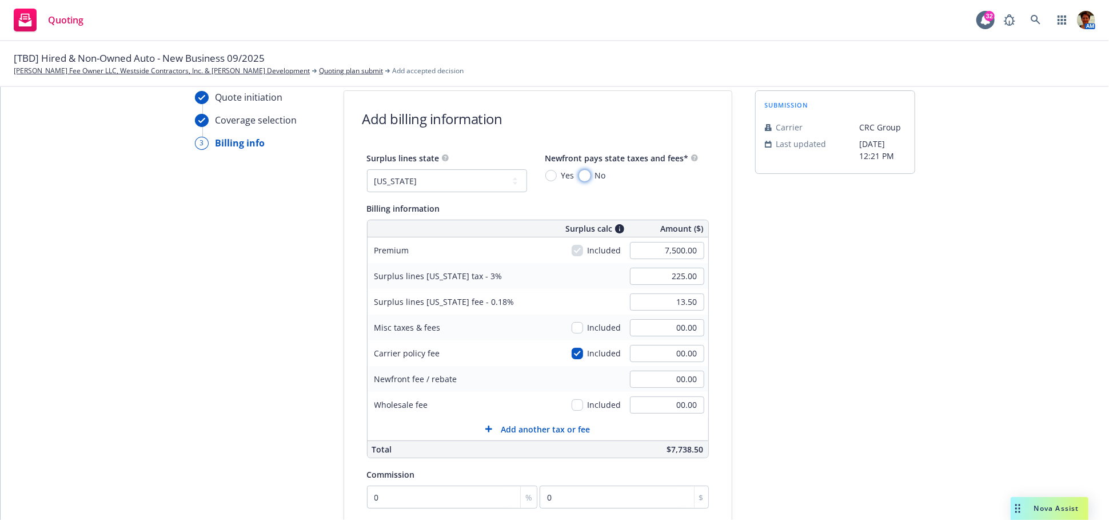
drag, startPoint x: 576, startPoint y: 172, endPoint x: 607, endPoint y: 188, distance: 34.3
click at [579, 173] on input "No" at bounding box center [584, 175] width 11 height 11
radio input "true"
click at [666, 355] on input "00.00" at bounding box center [667, 353] width 74 height 17
type input "300.00"
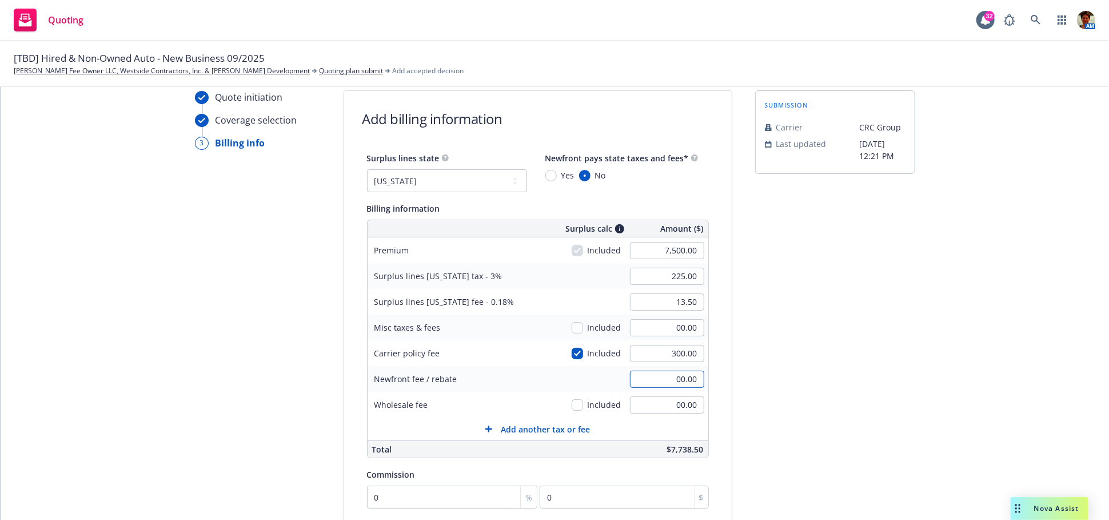
type input "234.00"
type input "14.04"
click at [661, 407] on input "00.00" at bounding box center [667, 404] width 74 height 17
click at [661, 380] on input "00.00" at bounding box center [667, 379] width 74 height 17
type input "500.00"
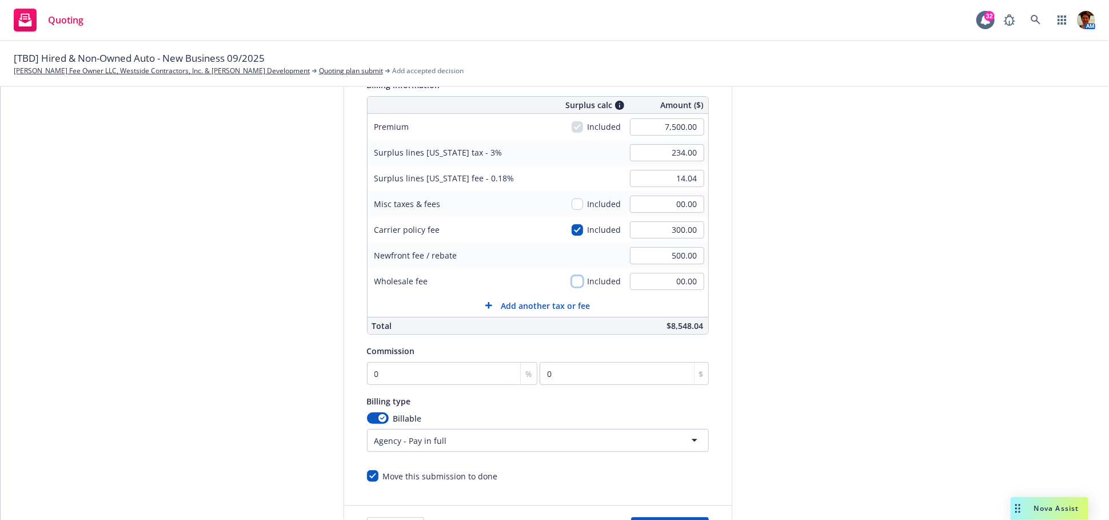
scroll to position [169, 0]
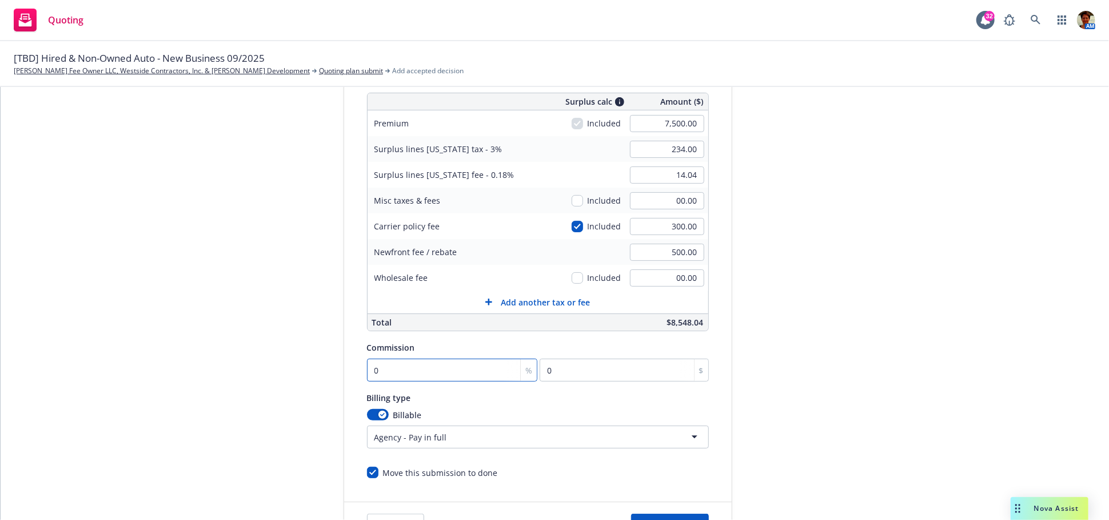
click at [441, 370] on input "0" at bounding box center [452, 370] width 171 height 23
type input "1"
type input "75"
type input "10"
type input "750"
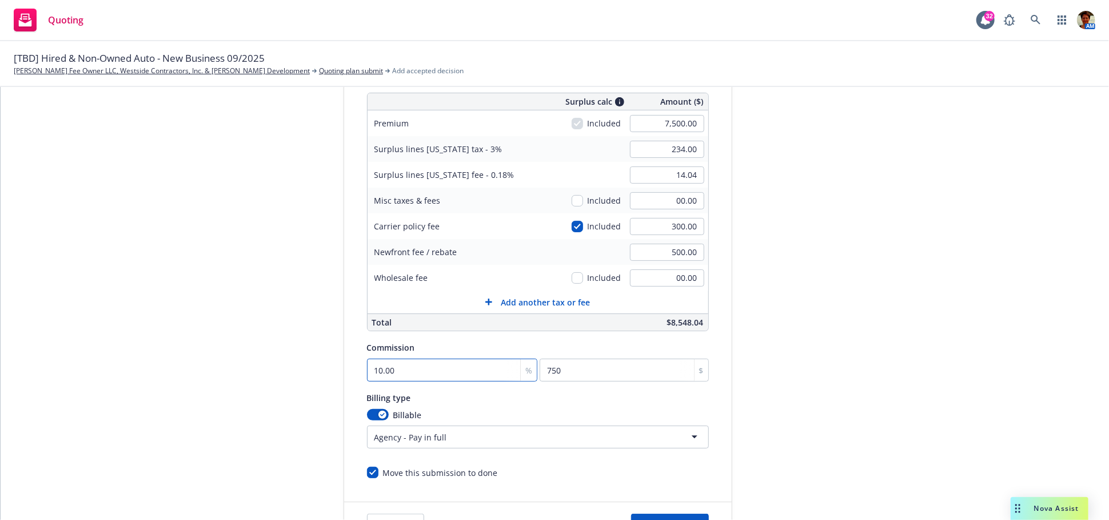
type input "10.00"
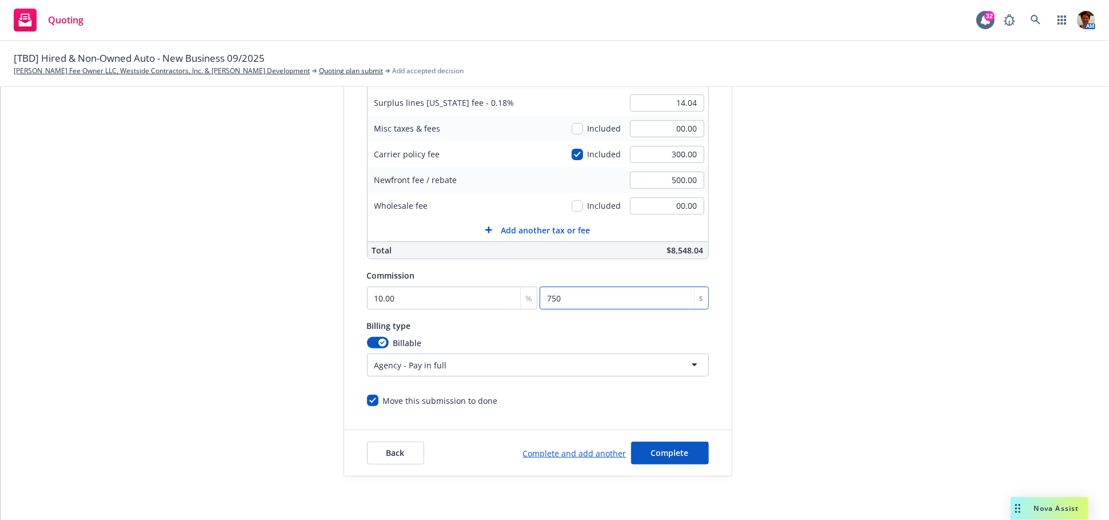
scroll to position [243, 0]
click at [655, 447] on span "Complete" at bounding box center [670, 450] width 38 height 11
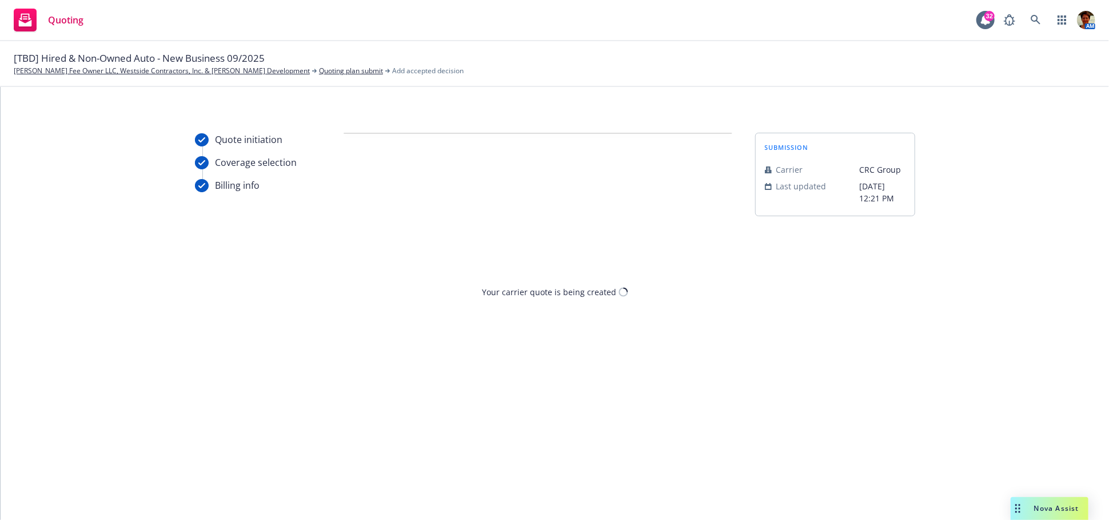
scroll to position [0, 0]
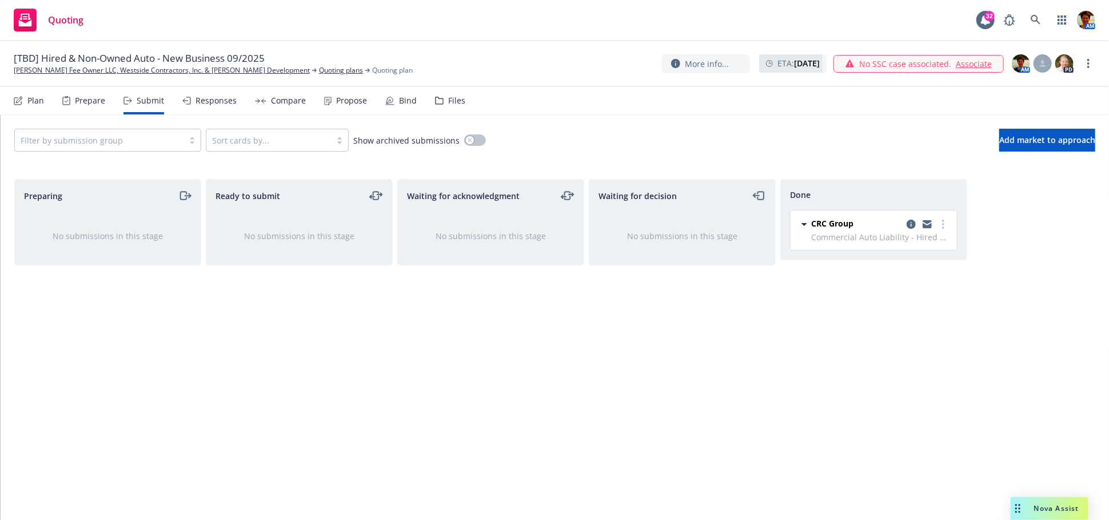
click at [980, 65] on link "Associate" at bounding box center [974, 64] width 36 height 12
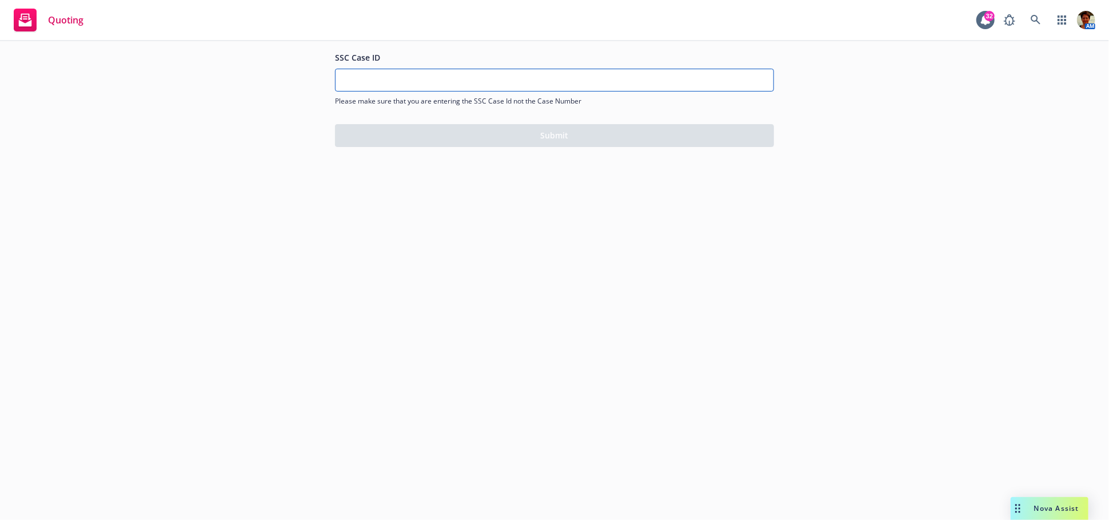
click at [396, 82] on input "SSC Case ID" at bounding box center [555, 80] width 438 height 22
paste input "500Vz00000S71M5IAJ"
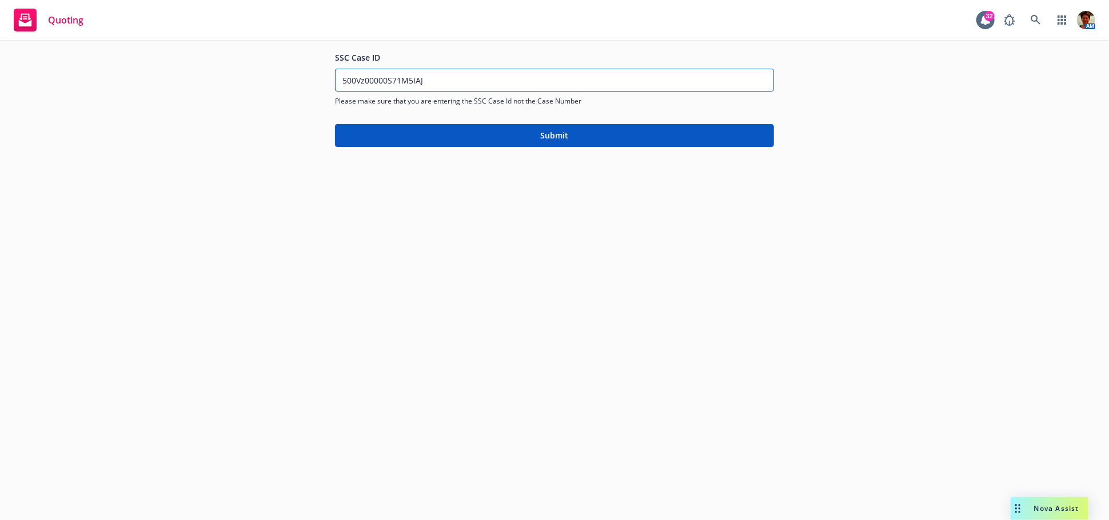
type input "500Vz00000S71M5IAJ"
drag, startPoint x: 574, startPoint y: 132, endPoint x: 656, endPoint y: 138, distance: 82.0
click at [574, 132] on button "Submit" at bounding box center [554, 135] width 439 height 23
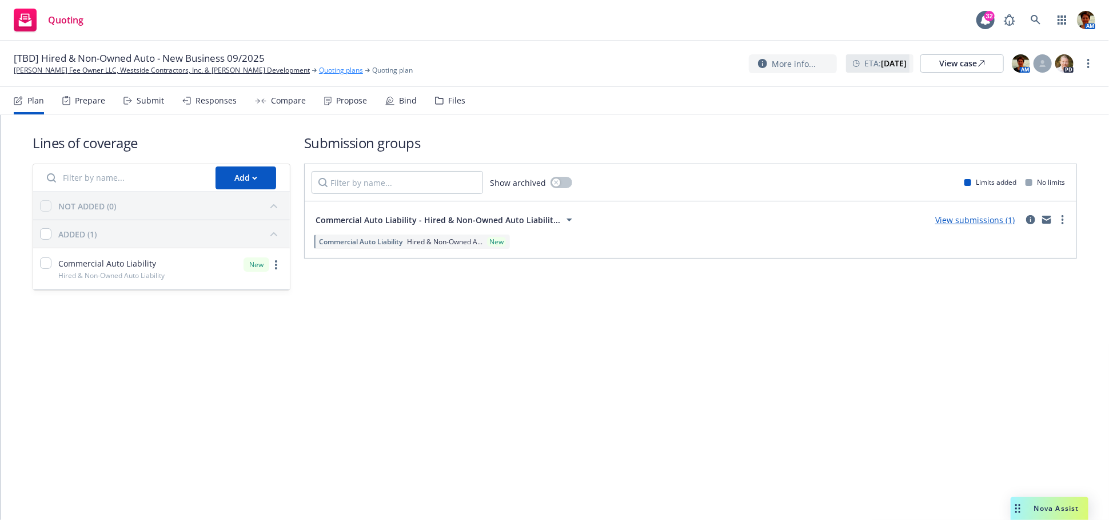
click at [319, 73] on link "Quoting plans" at bounding box center [341, 70] width 44 height 10
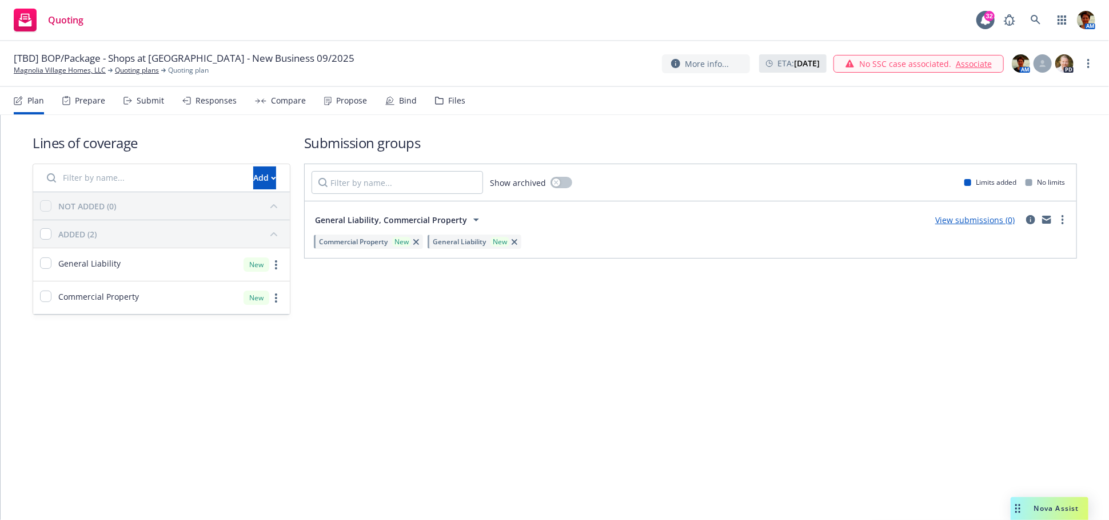
click at [982, 63] on link "Associate" at bounding box center [974, 64] width 36 height 12
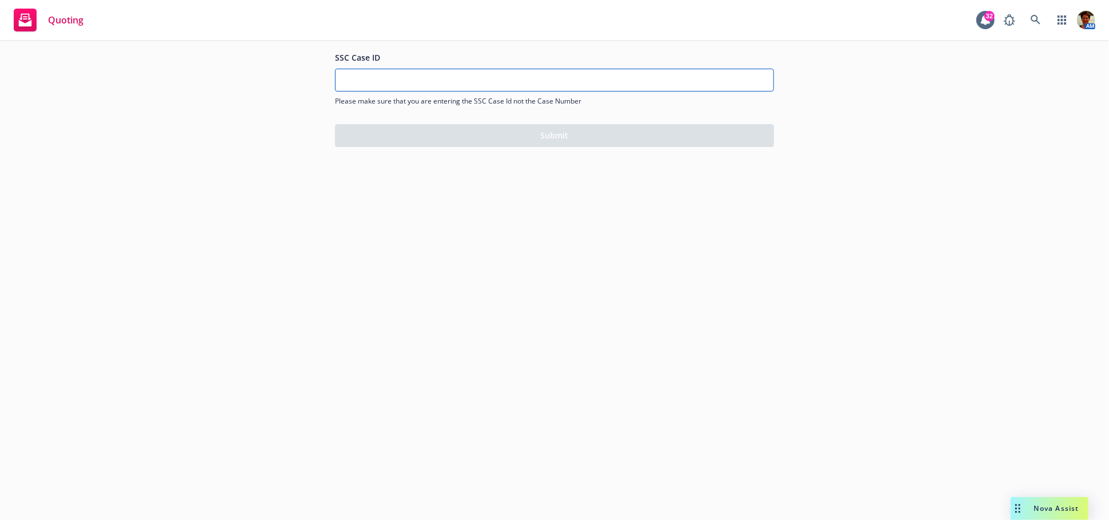
click at [434, 81] on input "SSC Case ID" at bounding box center [555, 80] width 438 height 22
paste input "500Vz00000S779VIAR"
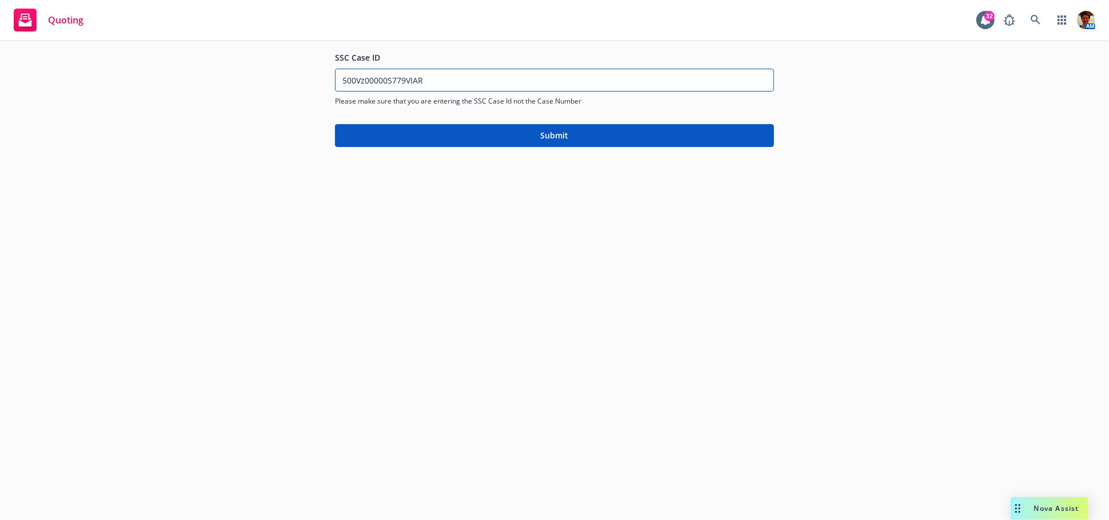
type input "500Vz00000S779VIAR"
click at [593, 132] on button "Submit" at bounding box center [554, 135] width 439 height 23
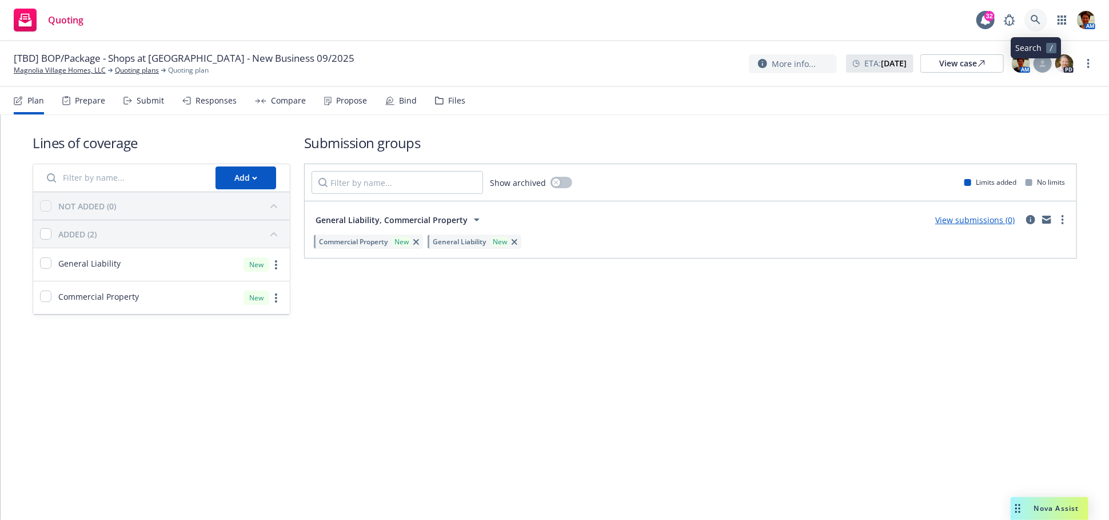
click at [1037, 23] on icon at bounding box center [1036, 20] width 10 height 10
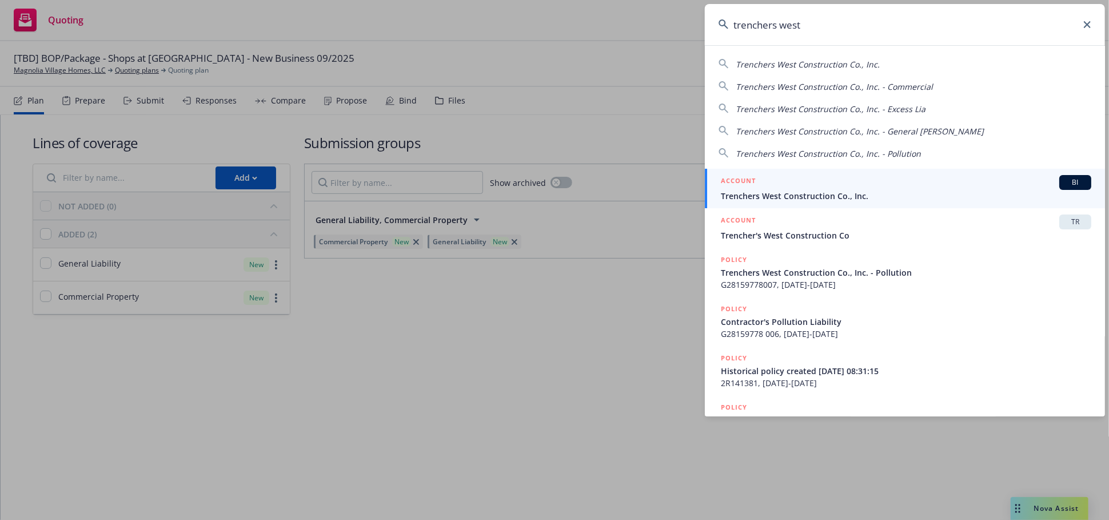
type input "trenchers west"
click at [762, 193] on span "Trenchers West Construction Co., Inc." at bounding box center [906, 196] width 371 height 12
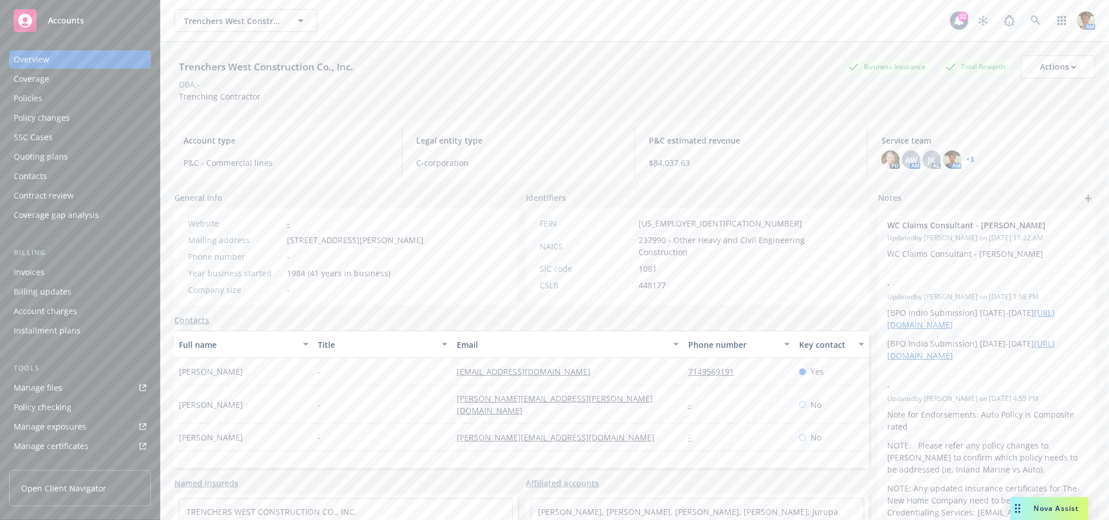
click at [66, 96] on div "Policies" at bounding box center [80, 98] width 133 height 18
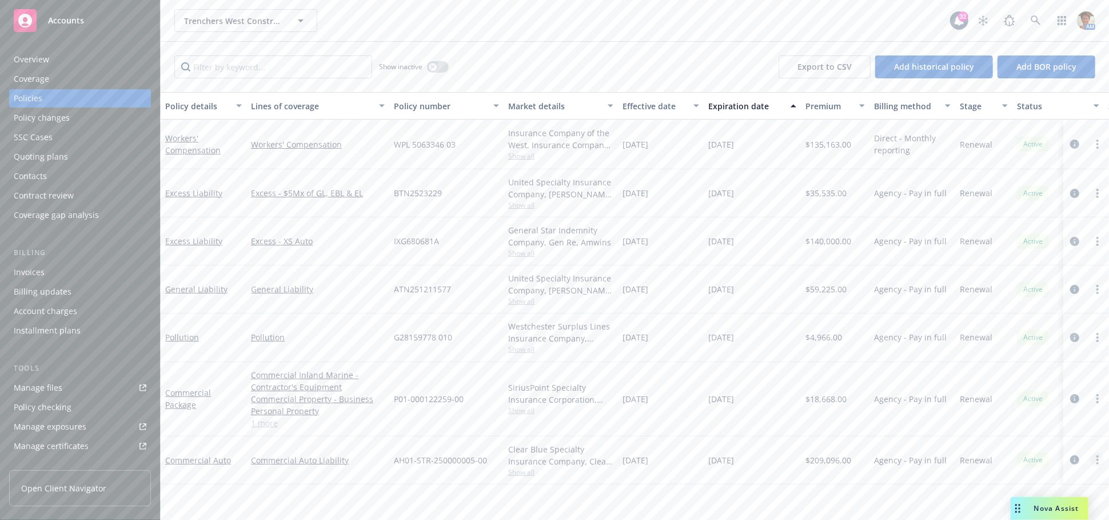
click at [1100, 457] on link "more" at bounding box center [1098, 460] width 14 height 14
click at [1037, 399] on link "Copy logging email" at bounding box center [1041, 400] width 134 height 23
click at [189, 463] on link "Commercial Auto" at bounding box center [198, 460] width 66 height 11
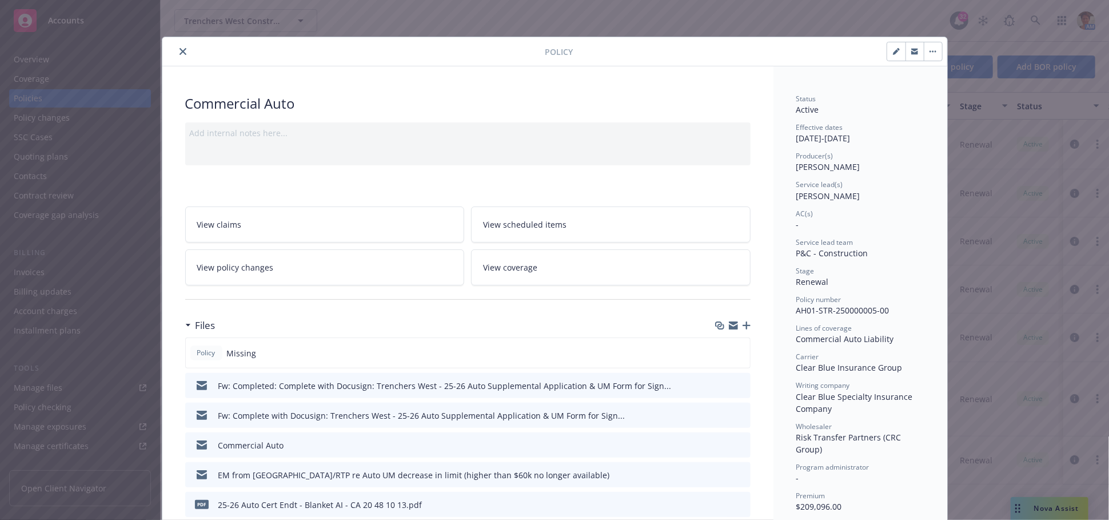
click at [742, 320] on div "Files" at bounding box center [468, 325] width 566 height 24
click at [743, 326] on icon "button" at bounding box center [747, 325] width 8 height 8
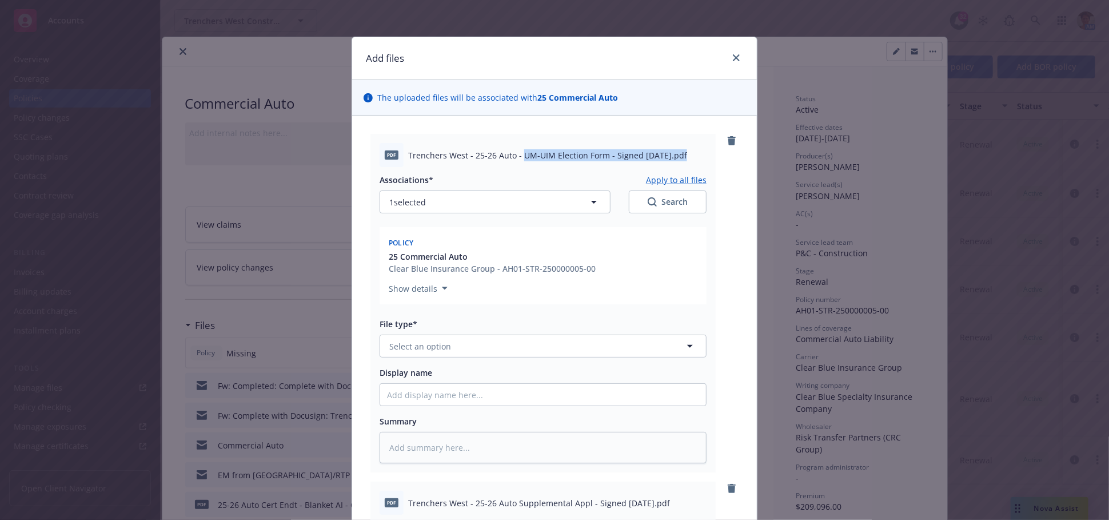
drag, startPoint x: 517, startPoint y: 155, endPoint x: 673, endPoint y: 164, distance: 156.4
click at [673, 164] on div "pdf Trenchers West - 25-26 Auto - UM-UIM Election Form - Signed 09-05-2025.pdf" at bounding box center [543, 155] width 327 height 24
copy span "UM-UIM Election Form - Signed 09-05-2025"
click at [468, 393] on input "Display name" at bounding box center [543, 395] width 326 height 22
paste input "UM-UIM Election Form - Signed 09-05-2025"
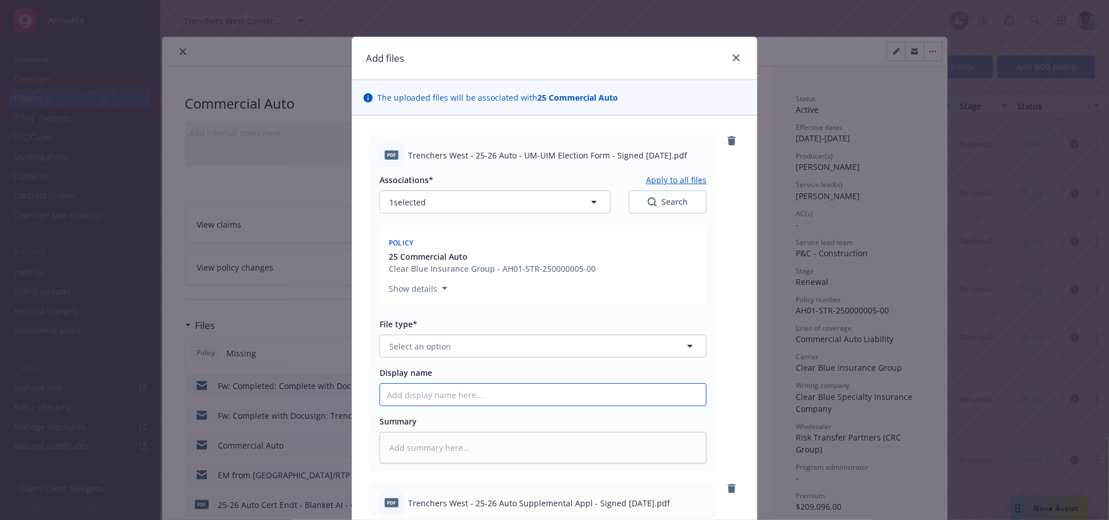
type textarea "x"
type input "UM-UIM Election Form - Signed 09-05-2025"
click at [463, 448] on textarea at bounding box center [543, 447] width 327 height 31
paste textarea "UM-UIM Election Form - Signed 09-05-2025"
type textarea "x"
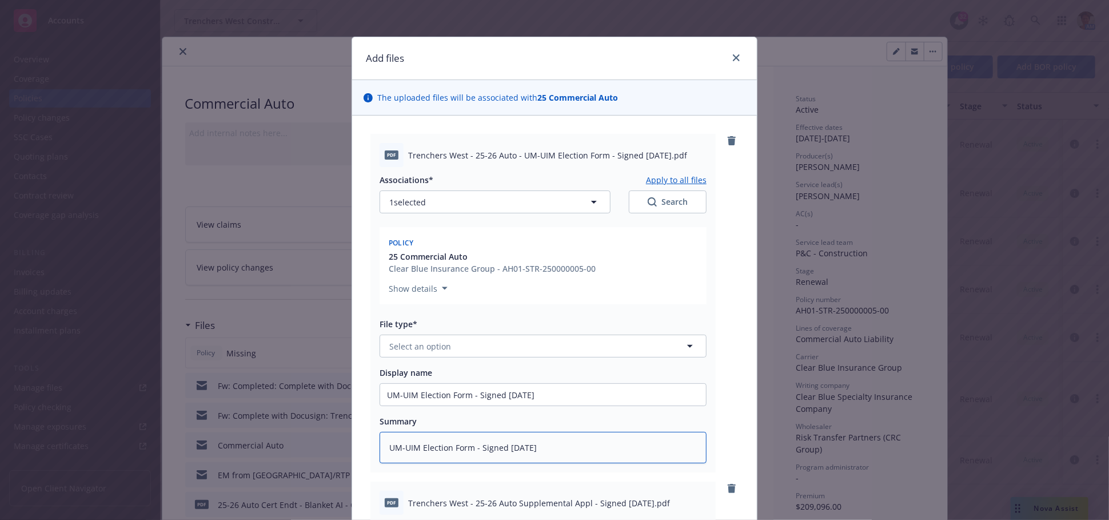
type textarea "UM-UIM Election Form - Signed 09-05-2025"
click at [452, 348] on button "Select an option" at bounding box center [543, 346] width 327 height 23
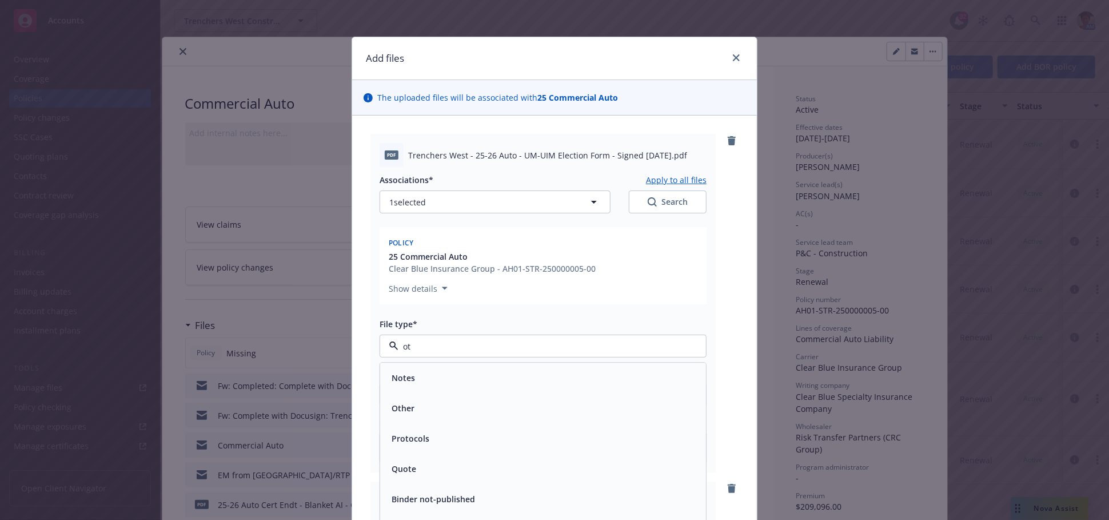
type input "o"
type input "a"
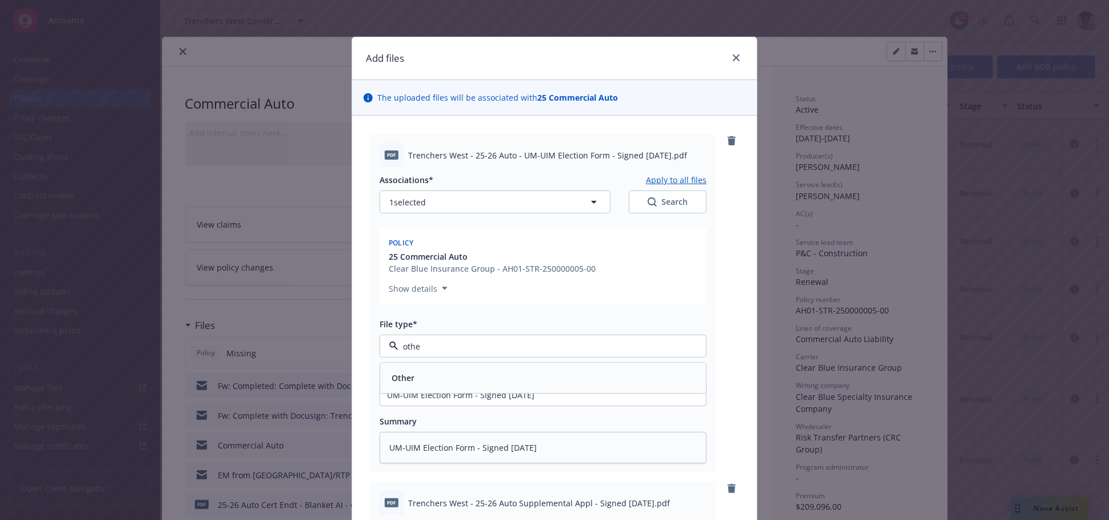
type input "other"
click at [450, 372] on div "Other" at bounding box center [543, 378] width 312 height 17
type textarea "x"
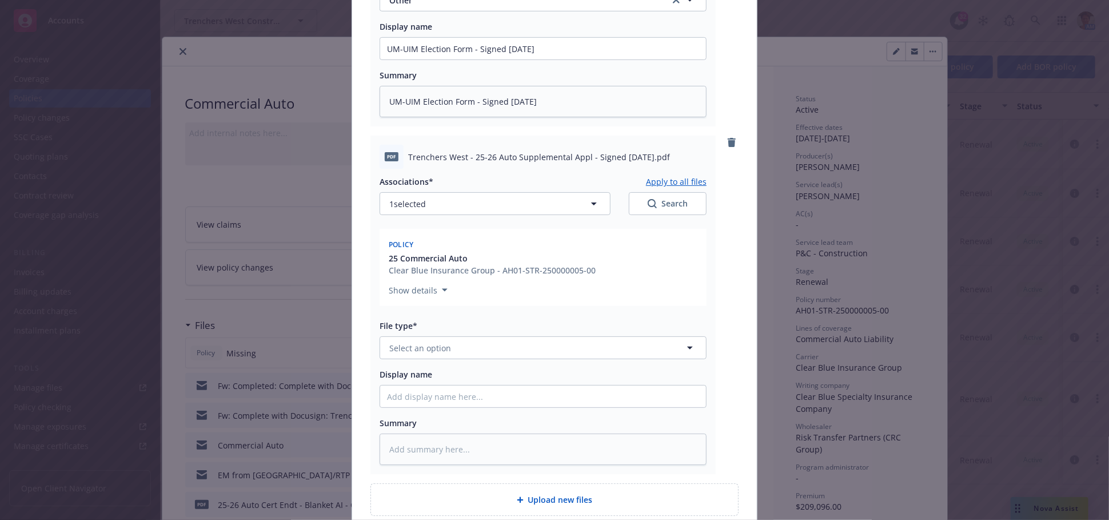
scroll to position [381, 0]
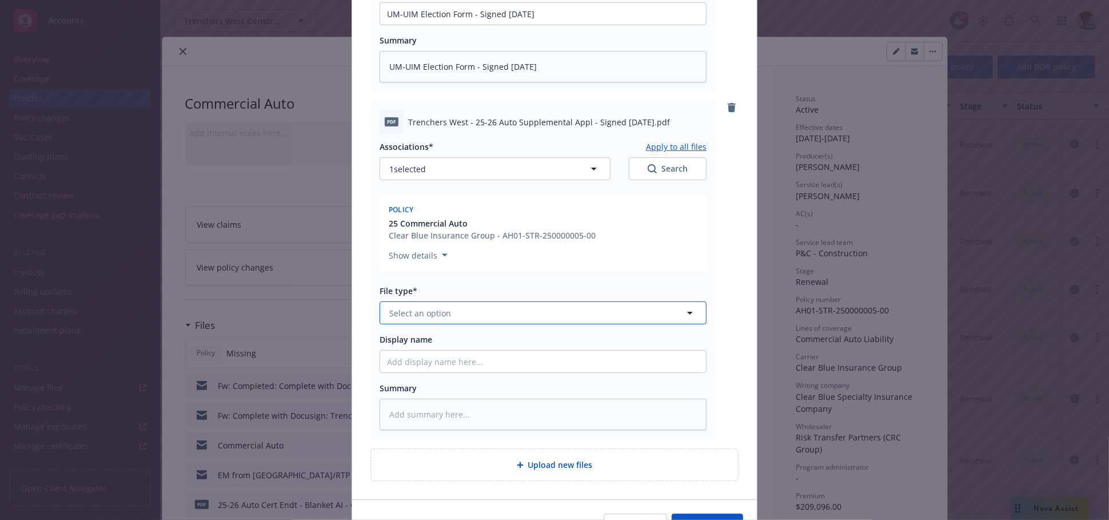
click at [469, 309] on button "Select an option" at bounding box center [543, 312] width 327 height 23
type input "a"
type textarea "x"
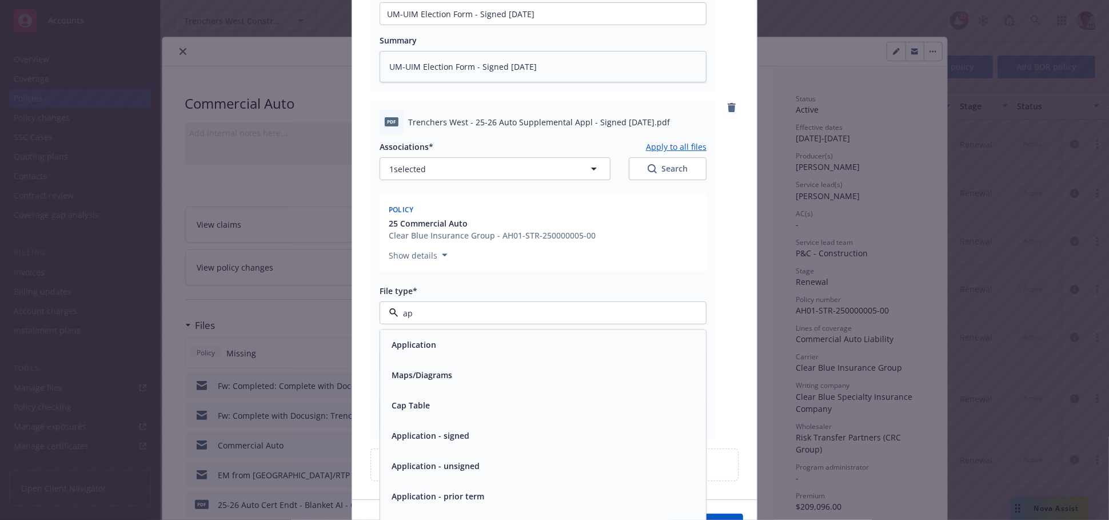
type input "app"
click at [446, 379] on span "Application - signed" at bounding box center [431, 375] width 78 height 12
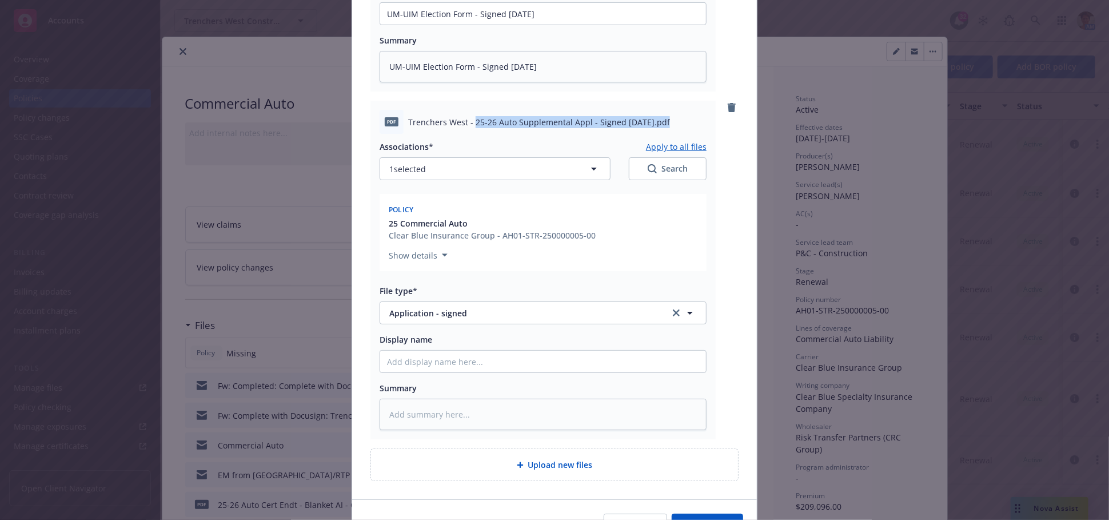
drag, startPoint x: 469, startPoint y: 124, endPoint x: 654, endPoint y: 125, distance: 185.3
click at [655, 123] on span "Trenchers West - 25-26 Auto Supplemental Appl - Signed 09-05-2025.pdf" at bounding box center [539, 122] width 262 height 12
copy span "25-26 Auto Supplemental Appl - Signed 09-05-2025"
click at [495, 361] on input "Display name" at bounding box center [543, 362] width 326 height 22
paste input "25-26 Auto Supplemental Appl - Signed 09-05-2025"
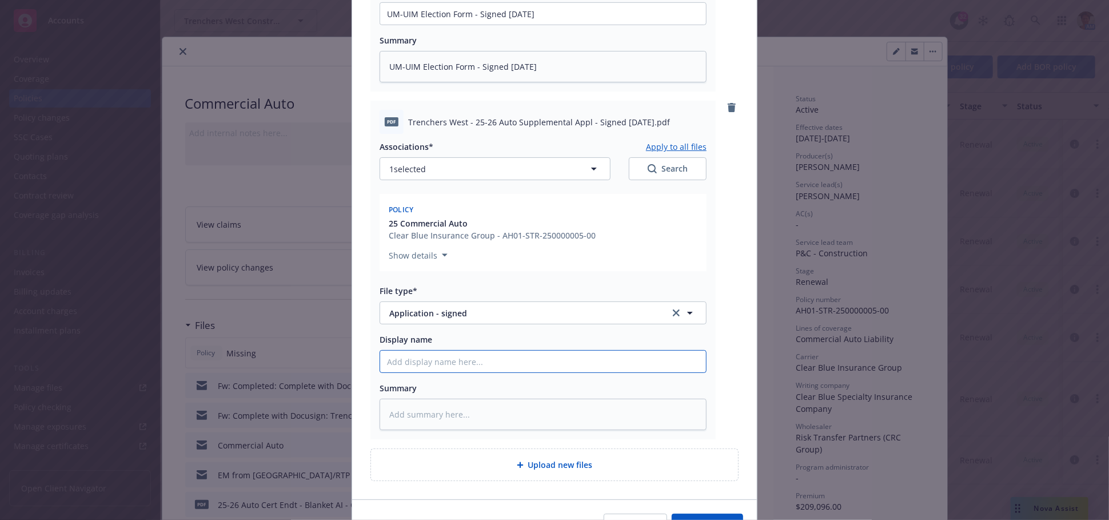
type textarea "x"
type input "25-26 Auto Supplemental Appl - Signed 09-05-2025"
paste textarea "25-26 Auto Supplemental Appl - Signed 09-05-2025"
click at [505, 412] on textarea at bounding box center [543, 414] width 327 height 31
type textarea "x"
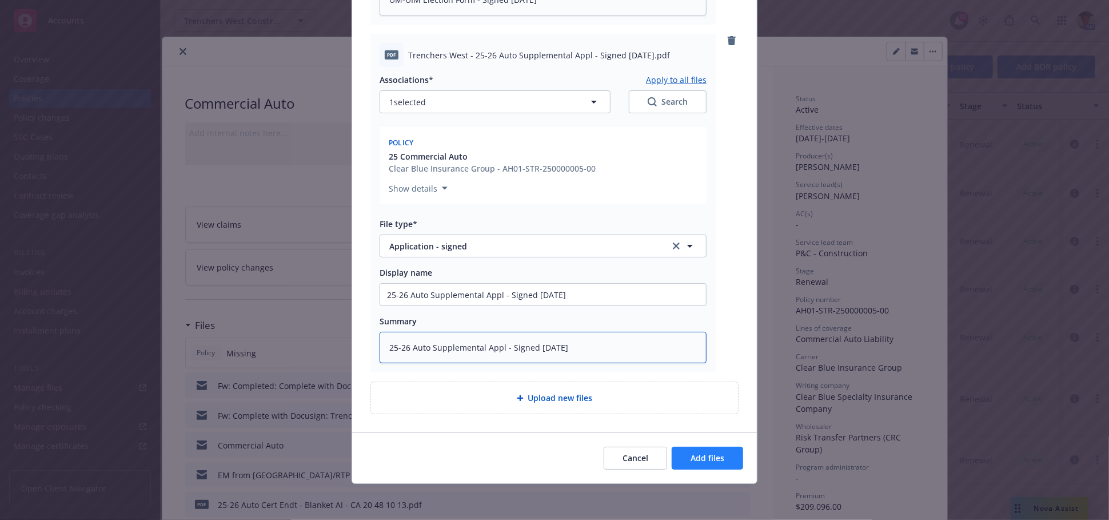
type textarea "25-26 Auto Supplemental Appl - Signed 09-05-2025"
click at [698, 460] on span "Add files" at bounding box center [708, 457] width 34 height 11
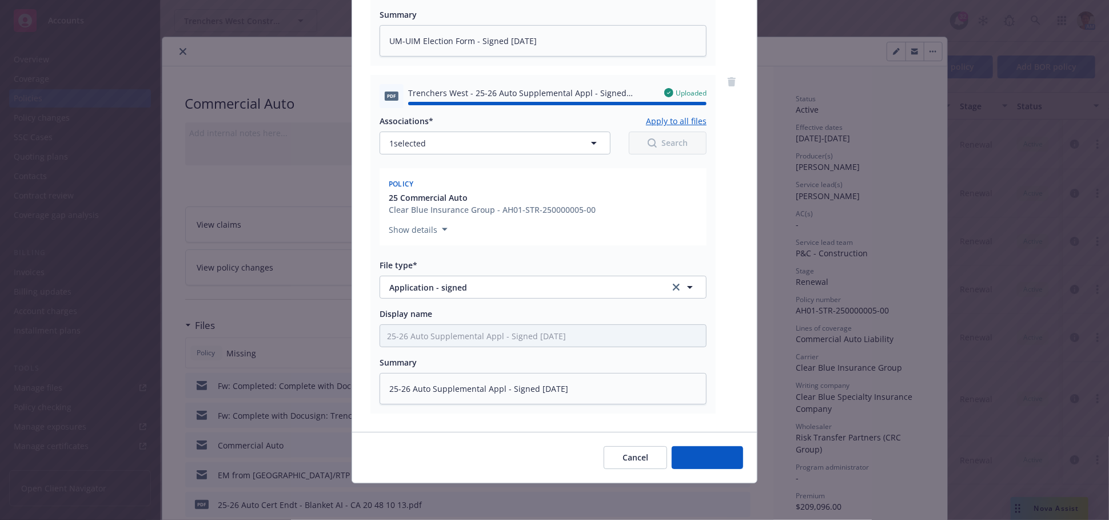
type textarea "x"
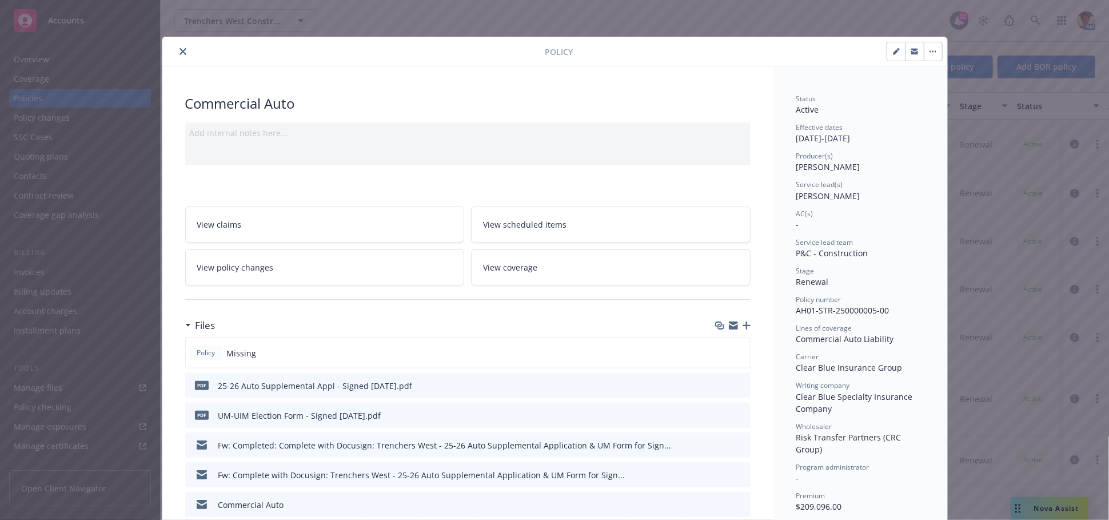
drag, startPoint x: 176, startPoint y: 51, endPoint x: 170, endPoint y: 70, distance: 19.7
click at [180, 51] on icon "close" at bounding box center [183, 51] width 7 height 7
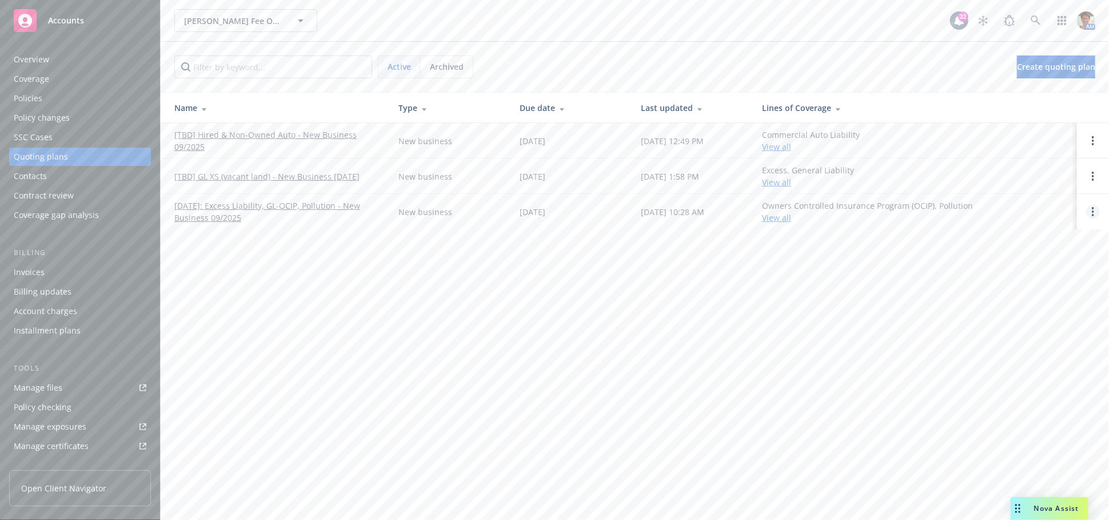
click at [1095, 212] on circle "Open options" at bounding box center [1093, 211] width 2 height 2
click at [1025, 156] on span "Rename" at bounding box center [1014, 157] width 59 height 11
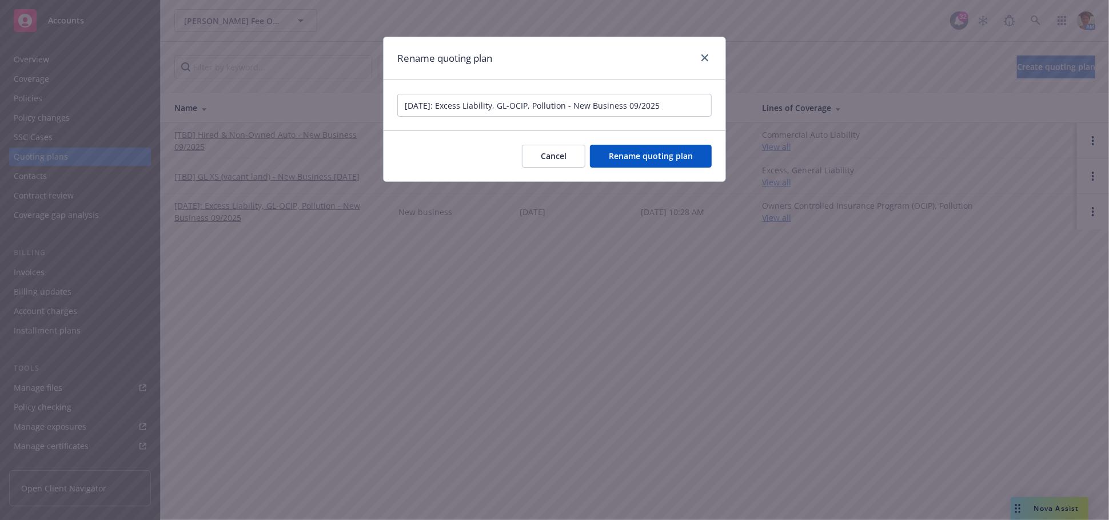
click at [452, 106] on input "[DATE]: Excess Liability, GL-OCIP, Pollution - New Business 09/2025" at bounding box center [554, 105] width 315 height 23
click at [452, 106] on input "[DATE]: GL-OCIP; XS, Poll BR - New Business 09/2025" at bounding box center [554, 105] width 315 height 23
click at [527, 103] on input "[DATE]: BR GL-OCIP; XS, Poll BR - New Business 09/2025" at bounding box center [554, 105] width 315 height 23
type input "[DATE]: BR GL-OCIP; XS, Poll - New Business 09/2025"
click at [664, 148] on button "Rename quoting plan" at bounding box center [651, 156] width 122 height 23
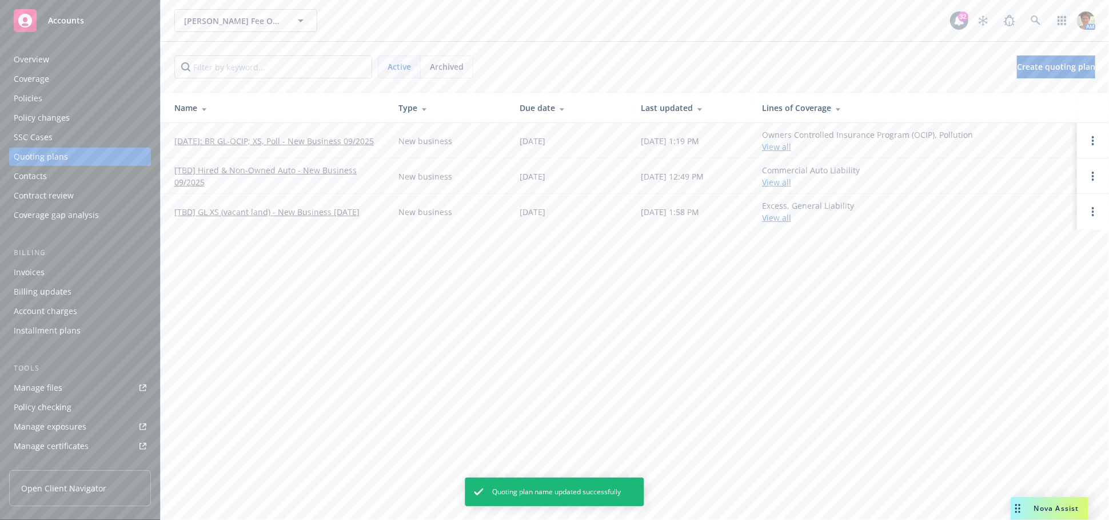
click at [254, 139] on link "[DATE]: BR GL-OCIP; XS, Poll - New Business 09/2025" at bounding box center [274, 141] width 200 height 12
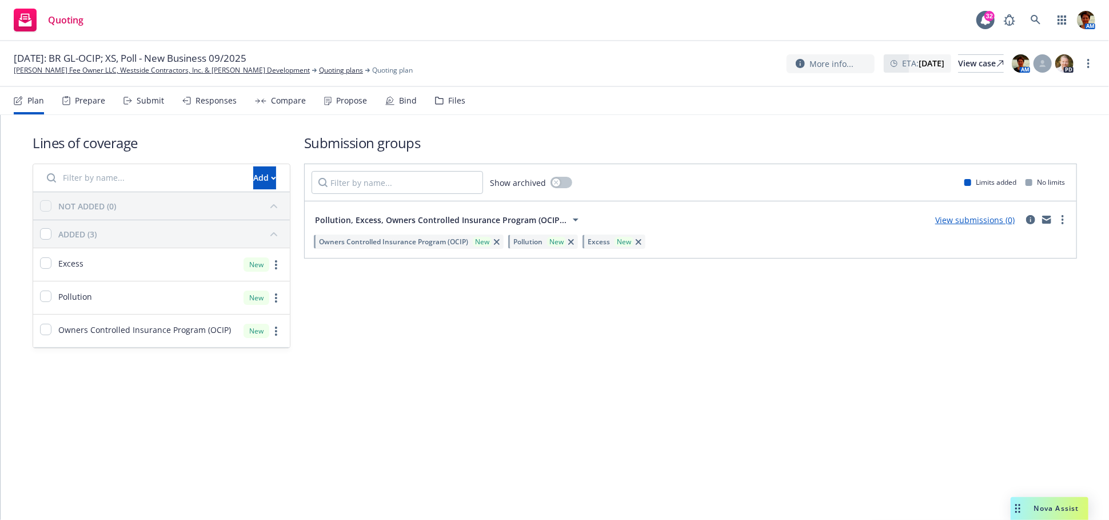
click at [145, 104] on div "Submit" at bounding box center [150, 100] width 27 height 9
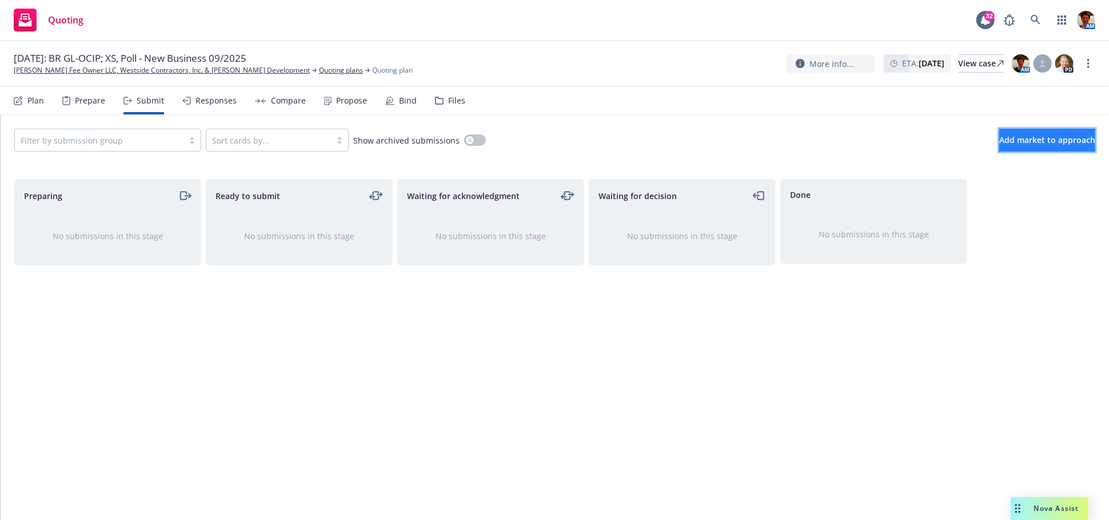
click at [1071, 140] on span "Add market to approach" at bounding box center [1048, 139] width 96 height 11
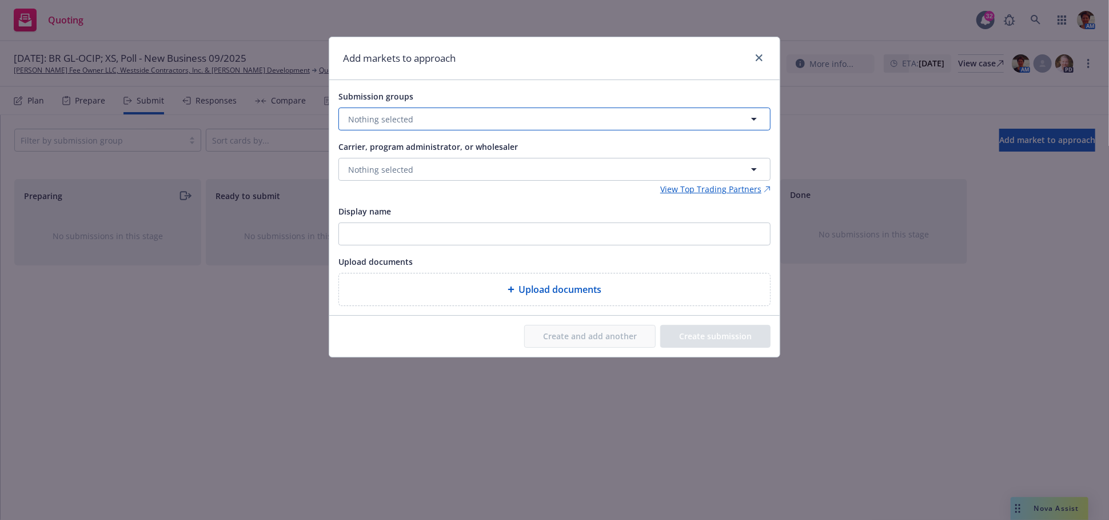
click at [463, 115] on button "Nothing selected" at bounding box center [555, 119] width 432 height 23
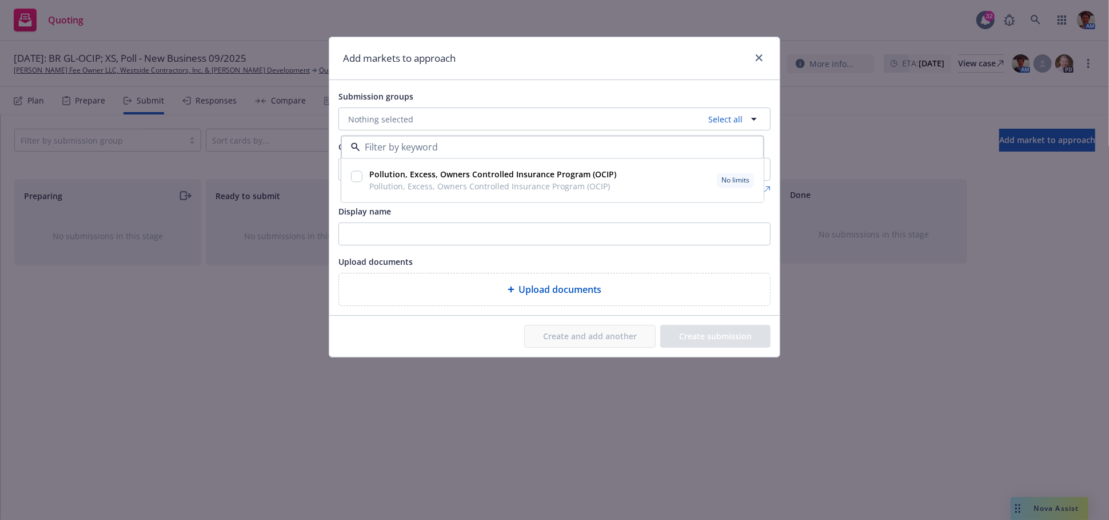
click at [356, 178] on input "checkbox" at bounding box center [356, 176] width 11 height 11
checkbox input "true"
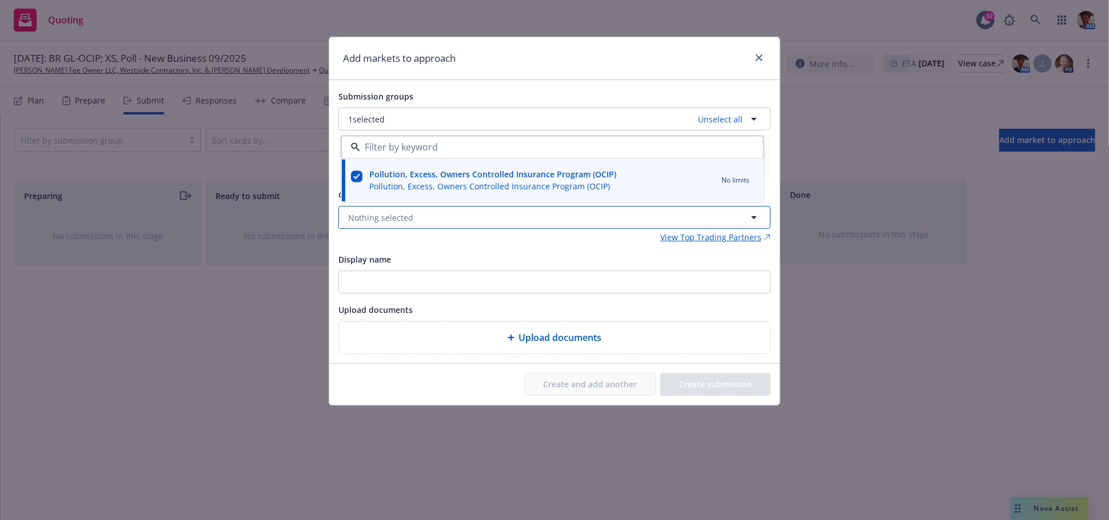
click at [386, 218] on span "Nothing selected" at bounding box center [380, 218] width 65 height 12
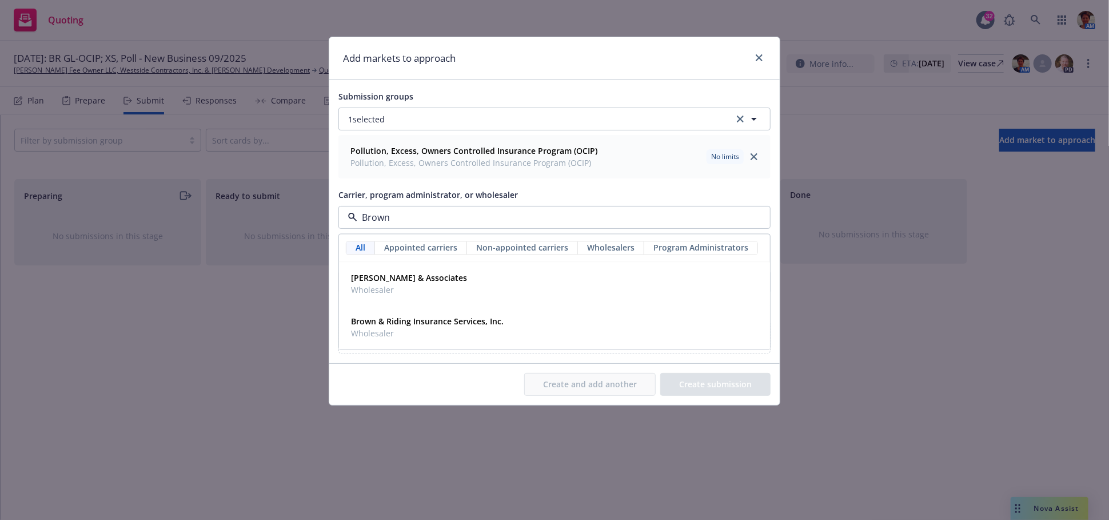
type input "Brown &"
click at [416, 328] on span "Wholesaler" at bounding box center [427, 334] width 153 height 12
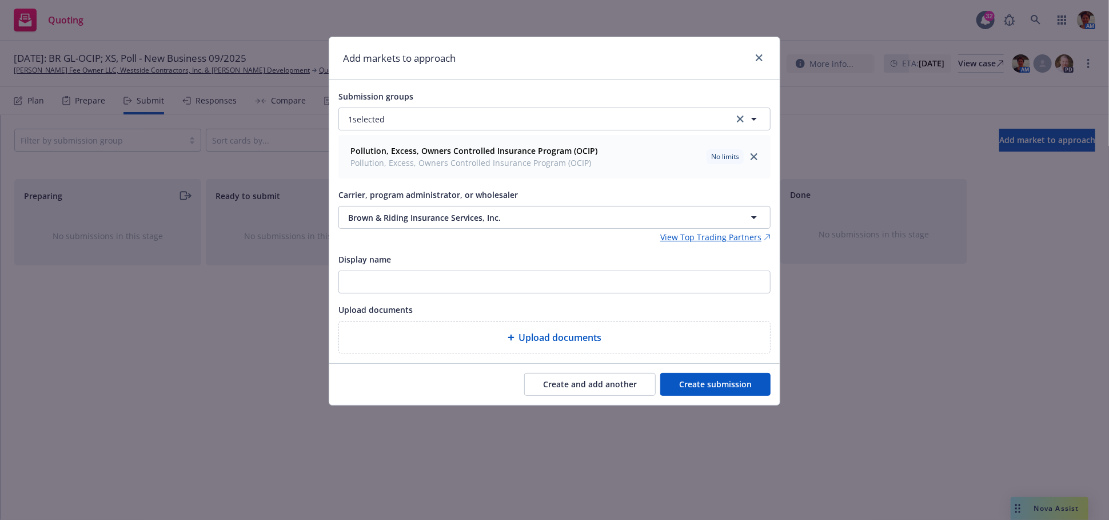
click at [718, 387] on button "Create submission" at bounding box center [716, 384] width 110 height 23
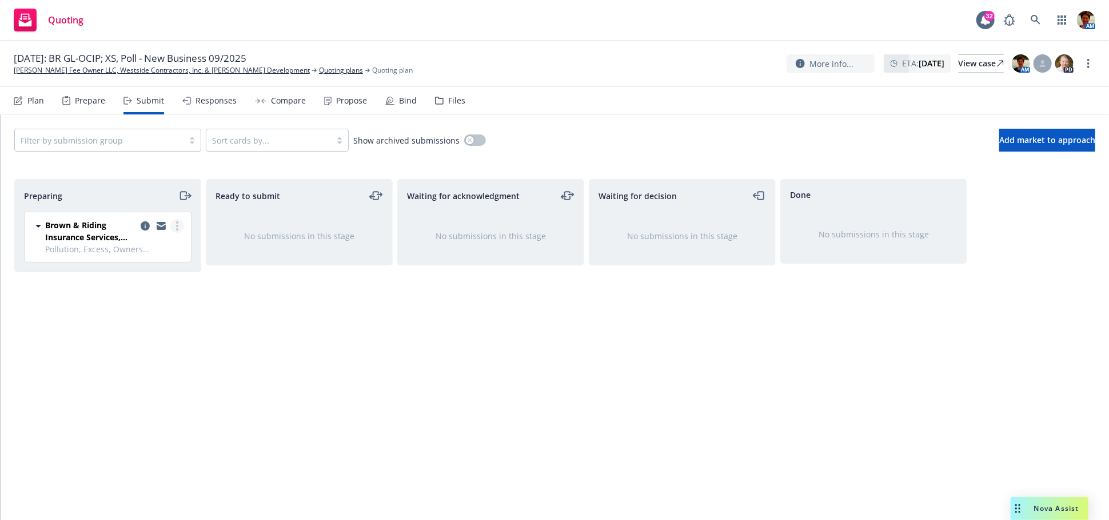
click at [178, 222] on link "more" at bounding box center [177, 226] width 14 height 14
click at [156, 249] on span "Complete preparation" at bounding box center [125, 249] width 112 height 11
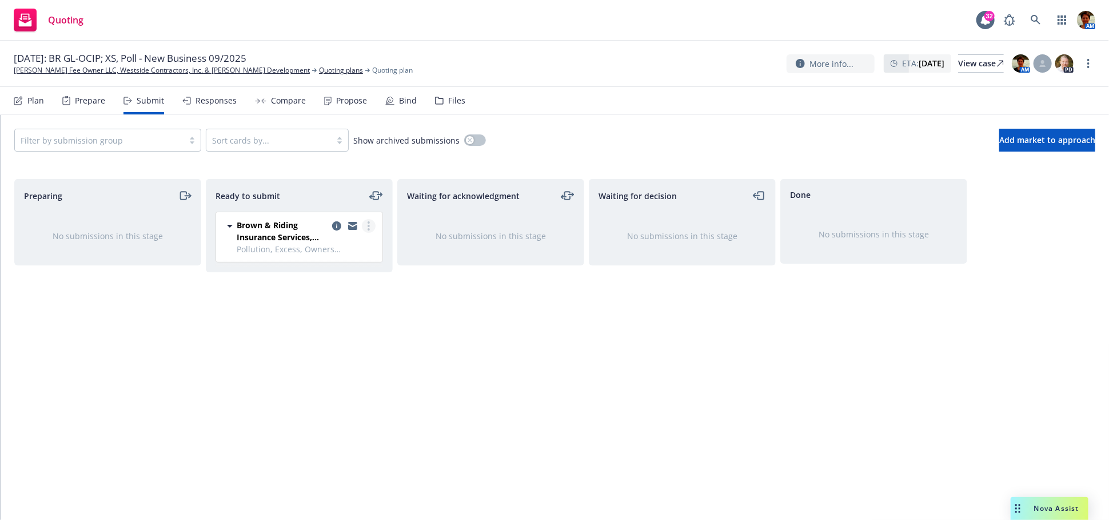
click at [371, 222] on link "more" at bounding box center [369, 226] width 14 height 14
click at [351, 248] on span "Submit to underwriter" at bounding box center [317, 249] width 113 height 11
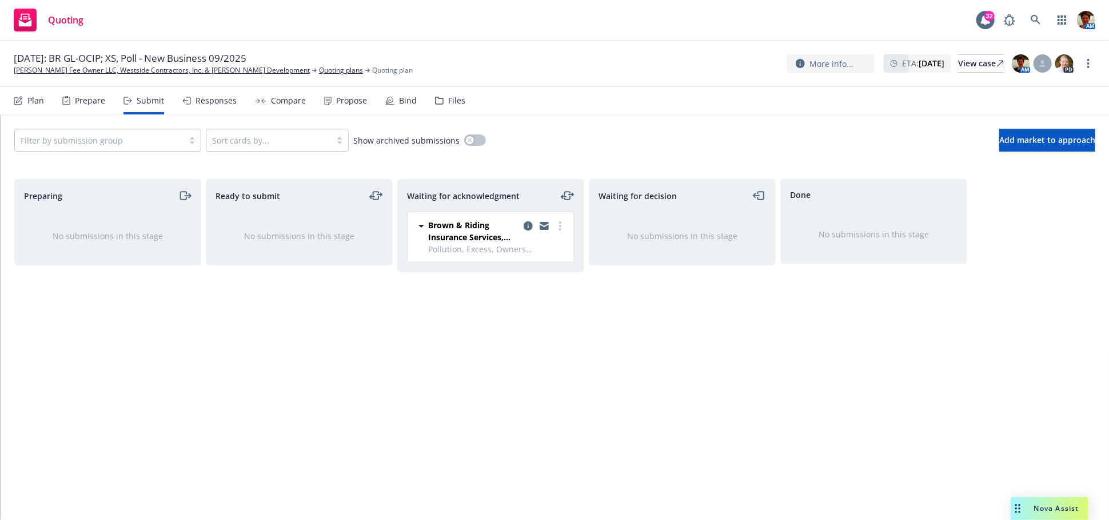
click at [459, 104] on div "Files" at bounding box center [456, 100] width 17 height 9
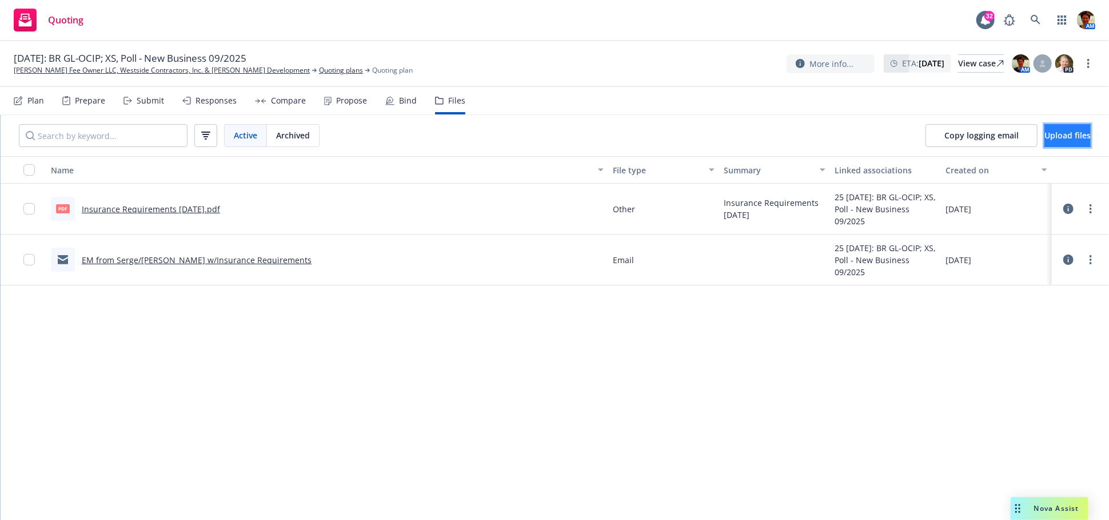
click at [1058, 137] on span "Upload files" at bounding box center [1068, 135] width 46 height 11
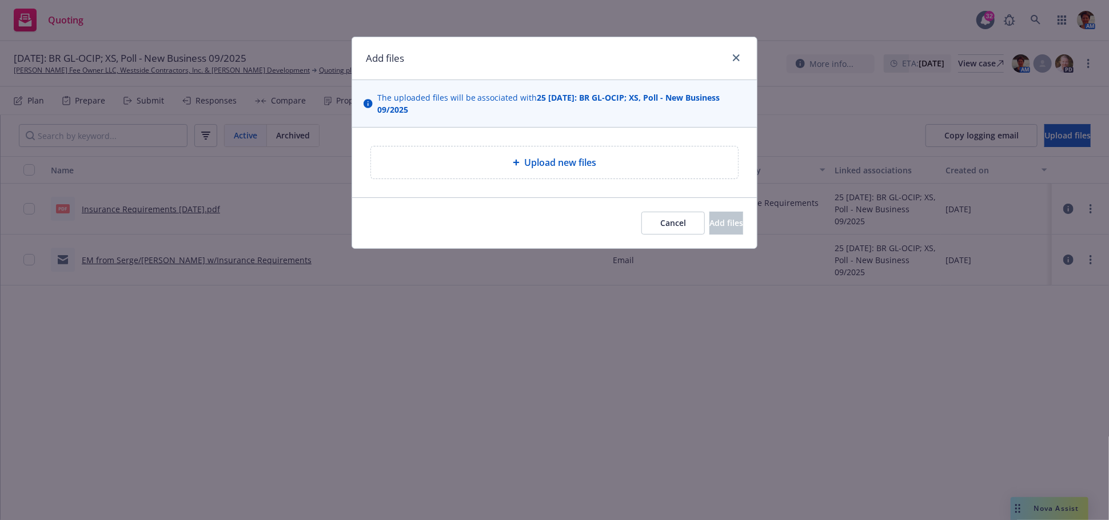
click at [536, 164] on span "Upload new files" at bounding box center [560, 163] width 72 height 14
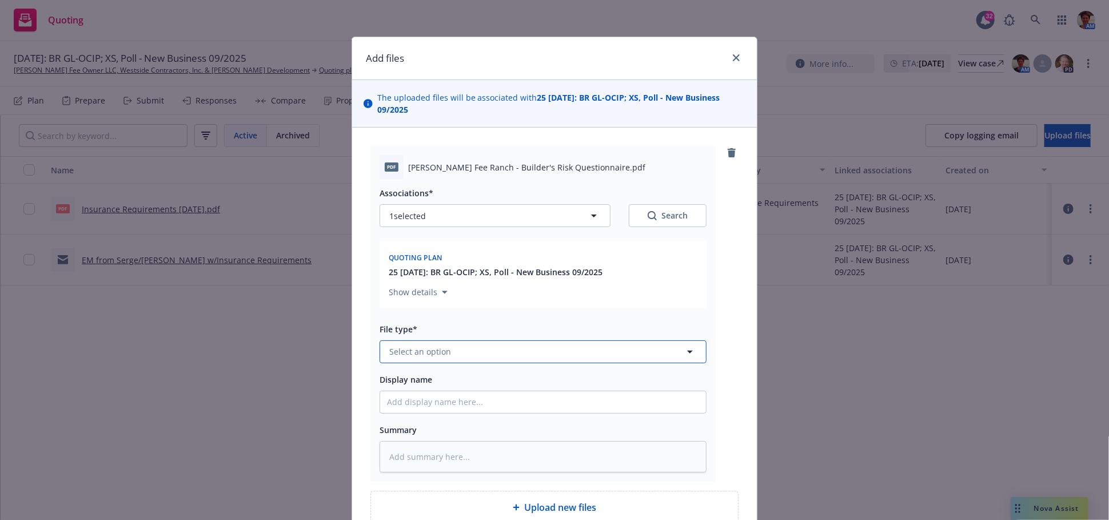
click at [437, 353] on span "Select an option" at bounding box center [420, 351] width 62 height 12
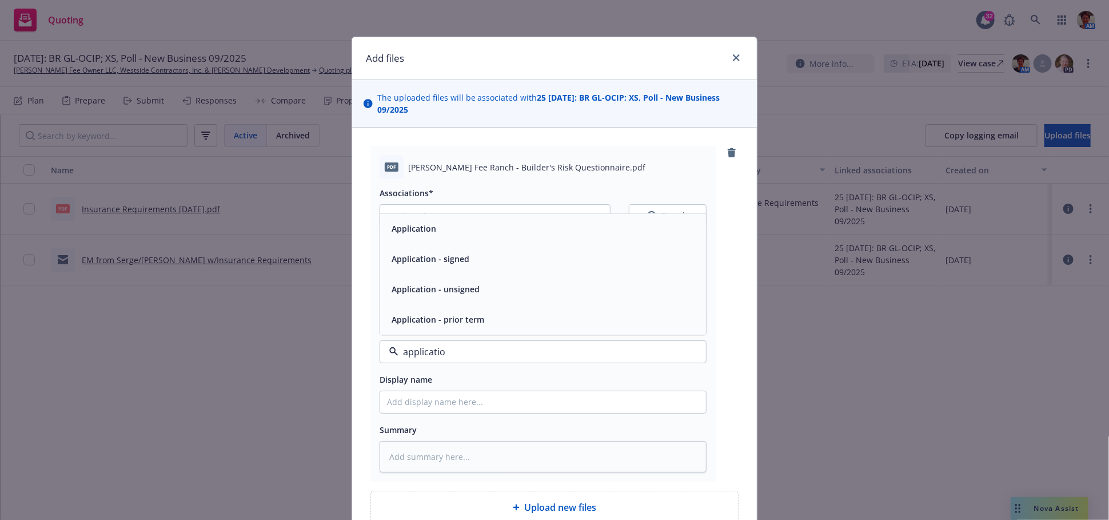
type input "application"
click at [462, 293] on span "Application - unsigned" at bounding box center [436, 289] width 88 height 12
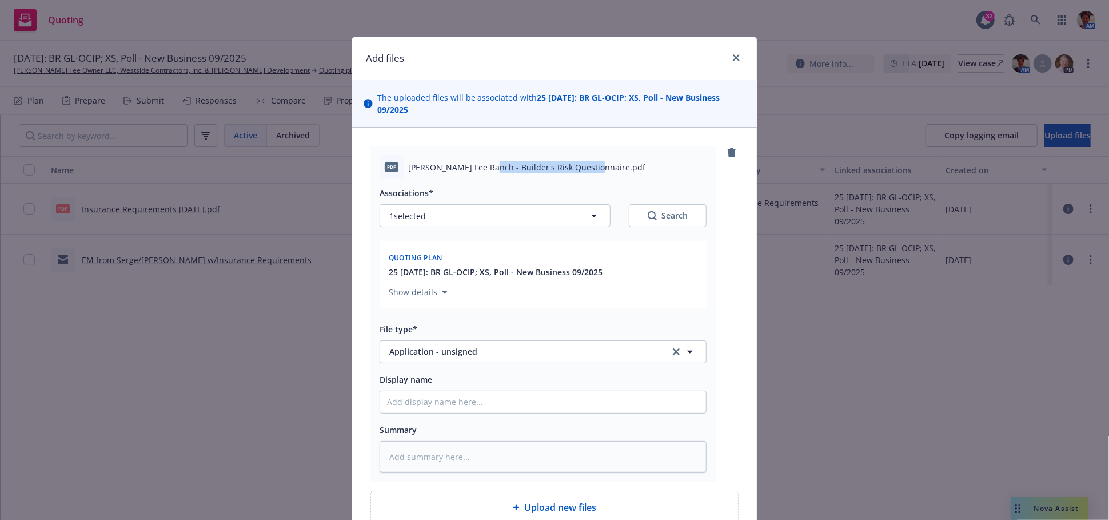
drag, startPoint x: 478, startPoint y: 169, endPoint x: 582, endPoint y: 176, distance: 104.3
click at [582, 176] on div "pdf [PERSON_NAME] Fee Ranch - Builder's Risk Questionnaire.pdf" at bounding box center [543, 167] width 327 height 24
copy span "Builder's Risk Questionnaire"
click at [496, 399] on input "Display name" at bounding box center [543, 402] width 326 height 22
paste input "Builder's Risk Questionnaire"
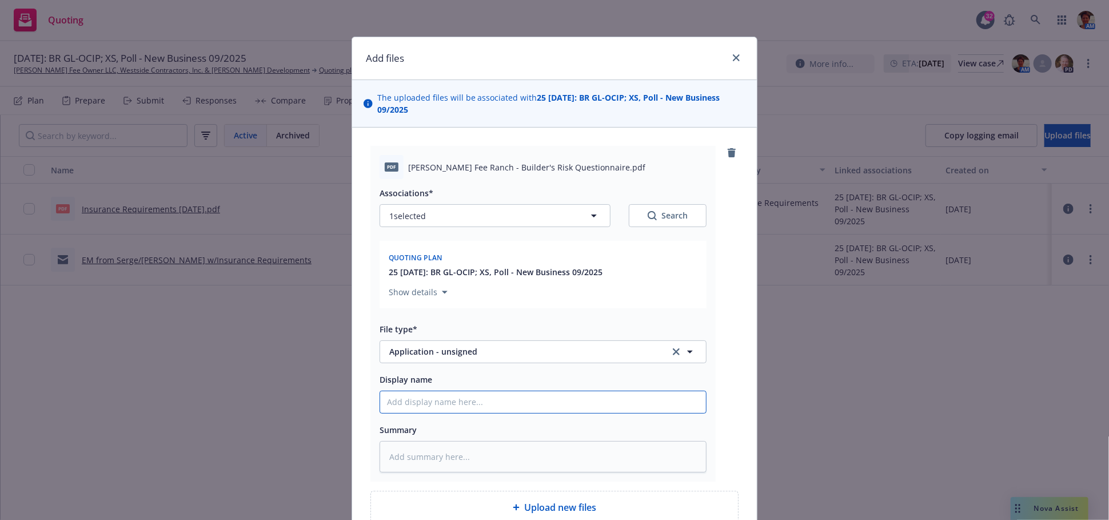
type textarea "x"
type input "Builder's Risk Questionnaire"
paste textarea "Builder's Risk Questionnaire"
click at [482, 457] on textarea at bounding box center [543, 456] width 327 height 31
type textarea "x"
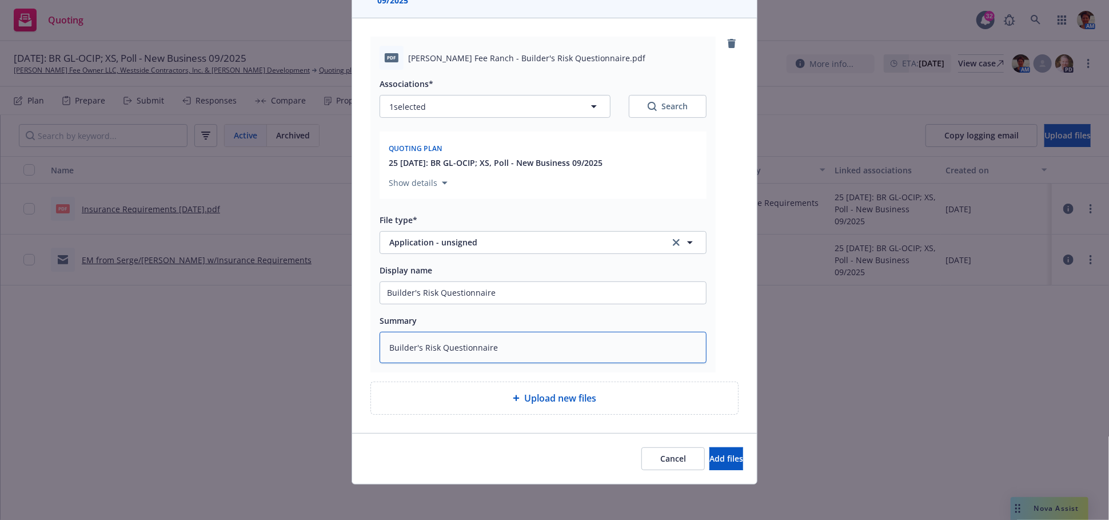
scroll to position [110, 0]
type textarea "Builder's Risk Questionnaire"
click at [710, 452] on span "Add files" at bounding box center [727, 457] width 34 height 11
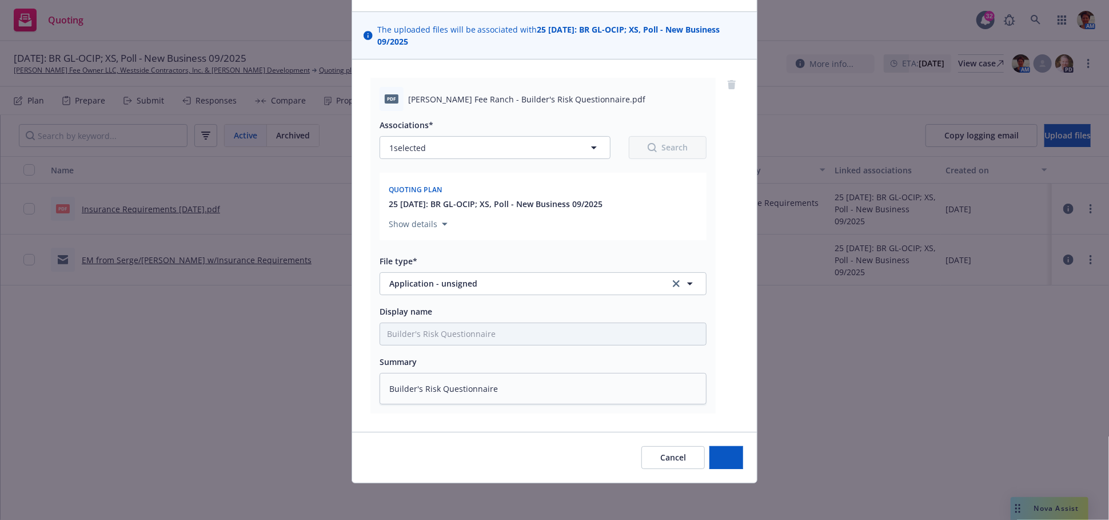
scroll to position [67, 0]
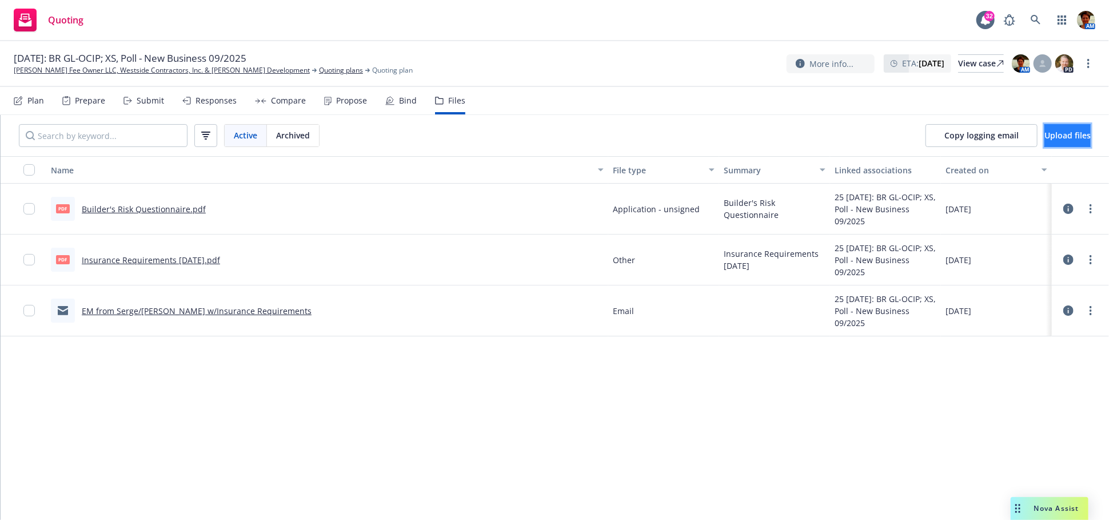
click at [1045, 140] on span "Upload files" at bounding box center [1068, 135] width 46 height 11
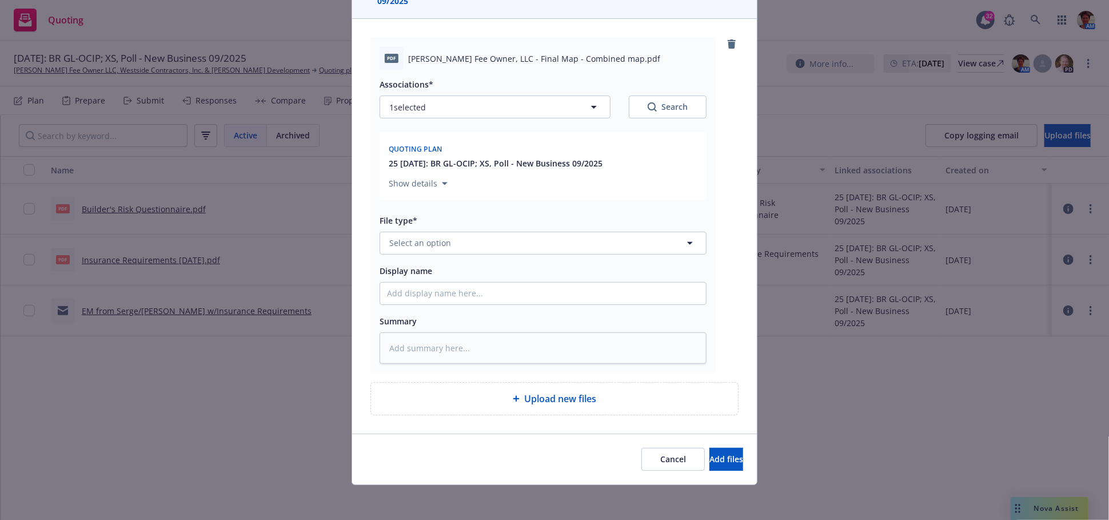
scroll to position [110, 0]
type textarea "x"
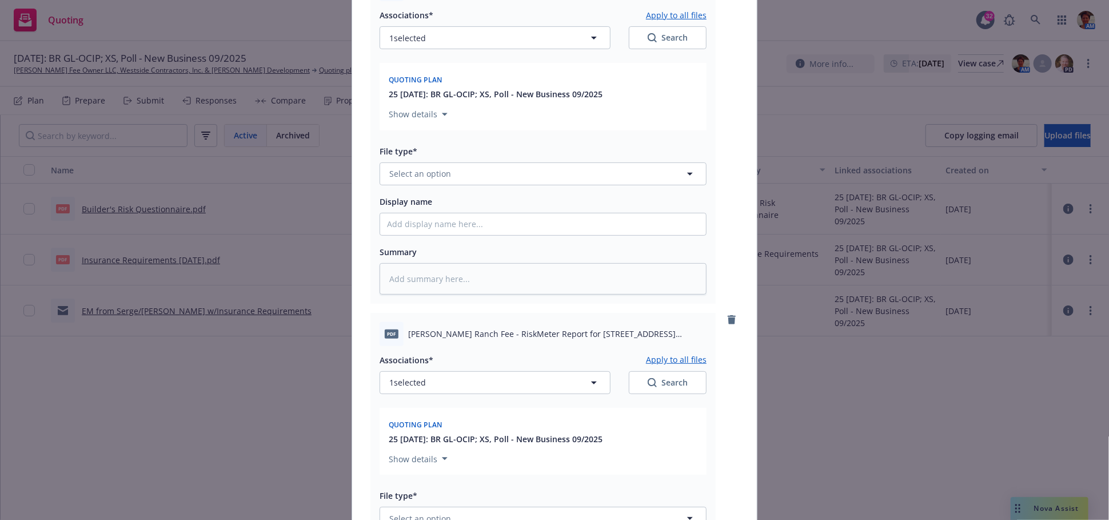
scroll to position [364, 0]
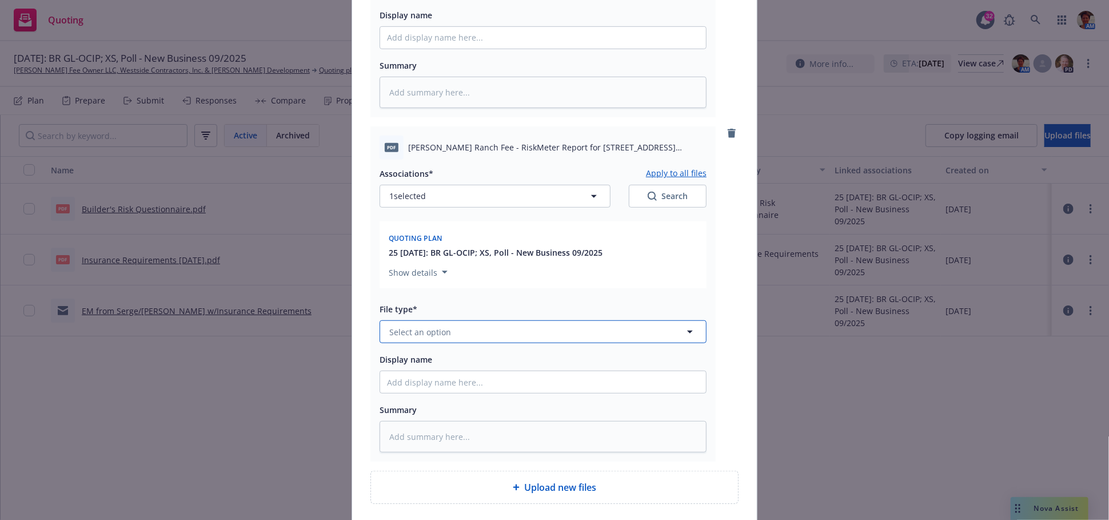
click at [465, 330] on button "Select an option" at bounding box center [543, 331] width 327 height 23
type input "zO"
type textarea "x"
type input "z"
type input "O"
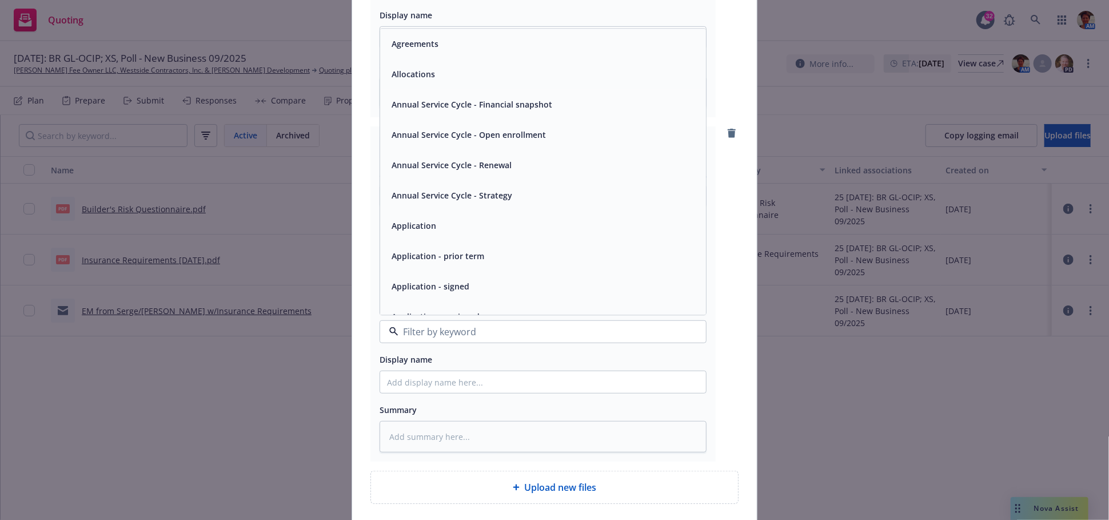
click at [742, 383] on div "pdf Blosser Fee Owner, LLC - Final Map - Combined map.pdf Associations* Apply t…" at bounding box center [554, 142] width 405 height 759
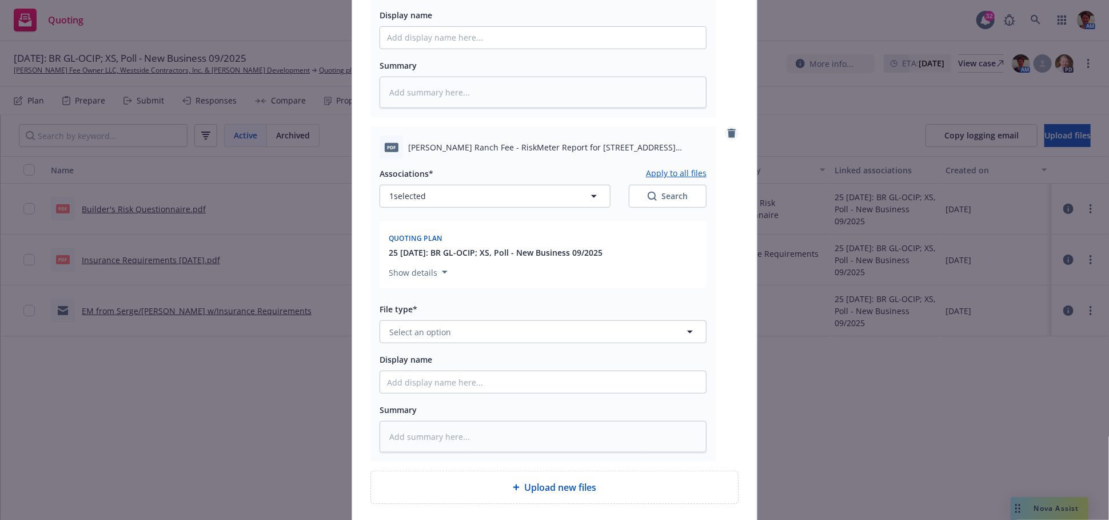
click at [728, 131] on icon "remove" at bounding box center [732, 133] width 8 height 9
type textarea "x"
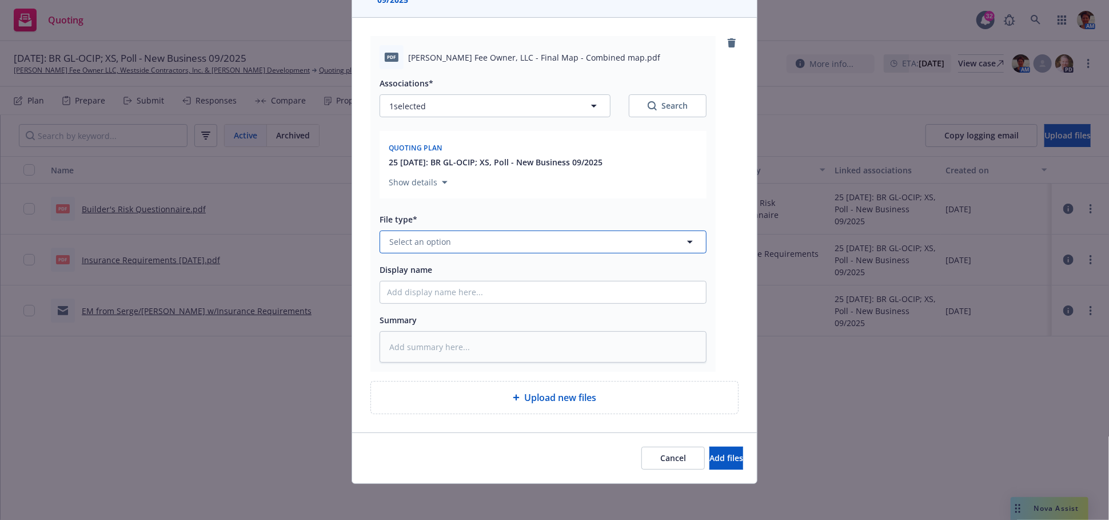
click at [485, 243] on button "Select an option" at bounding box center [543, 241] width 327 height 23
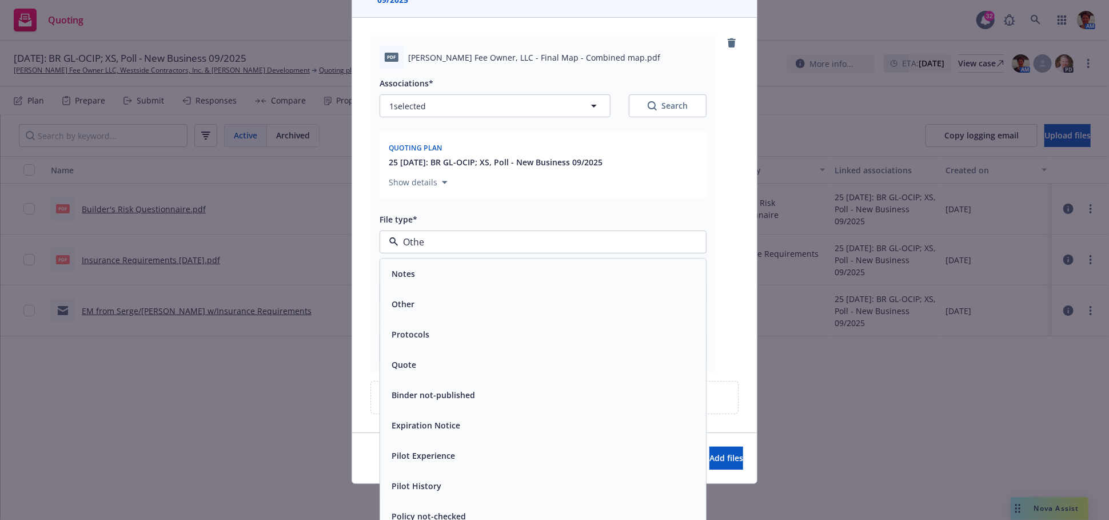
type input "Other"
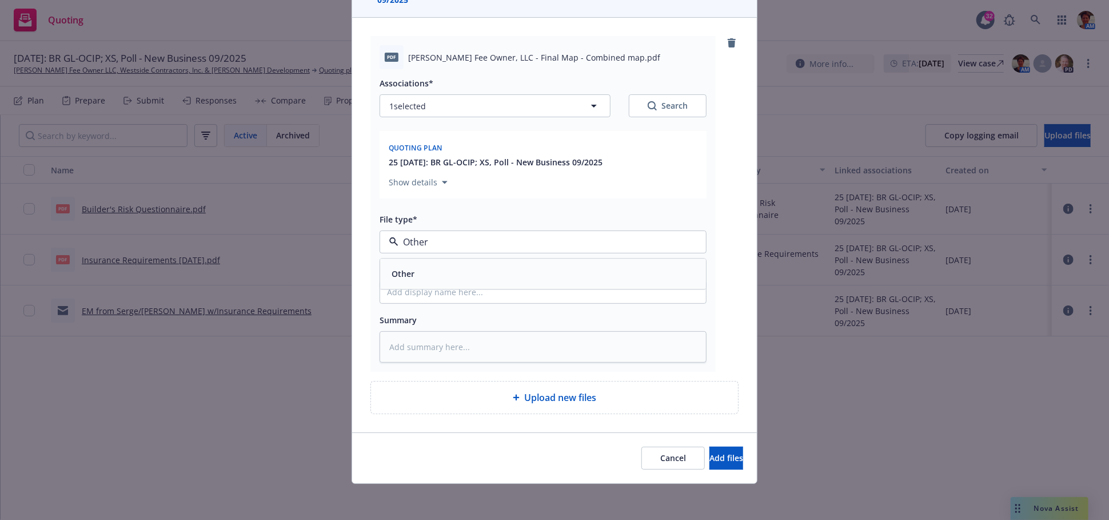
click at [483, 268] on div "Other" at bounding box center [543, 273] width 312 height 17
drag, startPoint x: 498, startPoint y: 55, endPoint x: 596, endPoint y: 63, distance: 98.1
click at [596, 63] on div "pdf Blosser Fee Owner, LLC - Final Map - Combined map.pdf" at bounding box center [543, 57] width 327 height 24
copy span "Final Map - Combined map"
click at [466, 299] on input "Display name" at bounding box center [543, 292] width 326 height 22
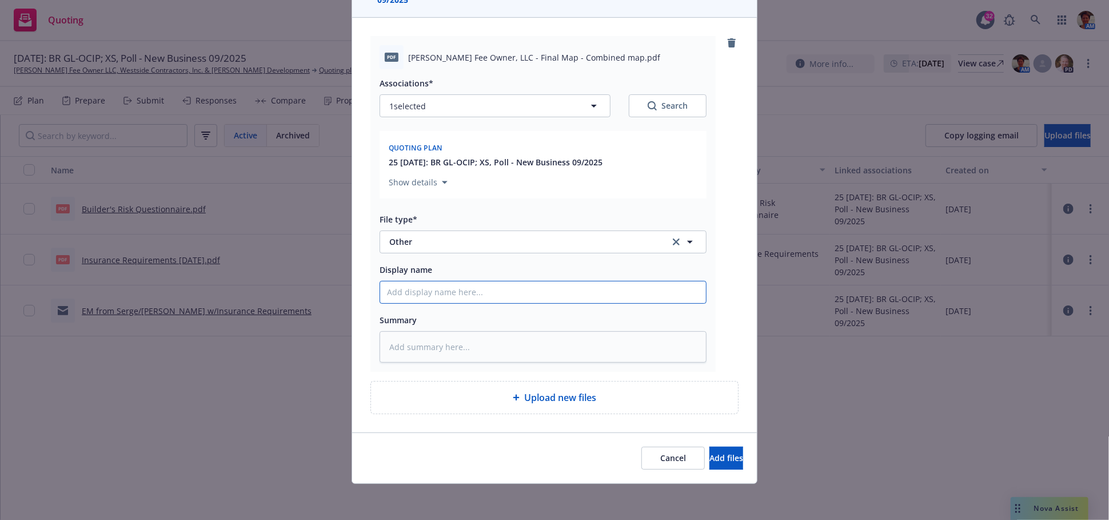
paste input "Final Map - Combined map"
type textarea "x"
type input "Final Map - Combined map"
drag, startPoint x: 486, startPoint y: 329, endPoint x: 598, endPoint y: 357, distance: 114.8
click at [487, 331] on div "Summary" at bounding box center [543, 338] width 327 height 50
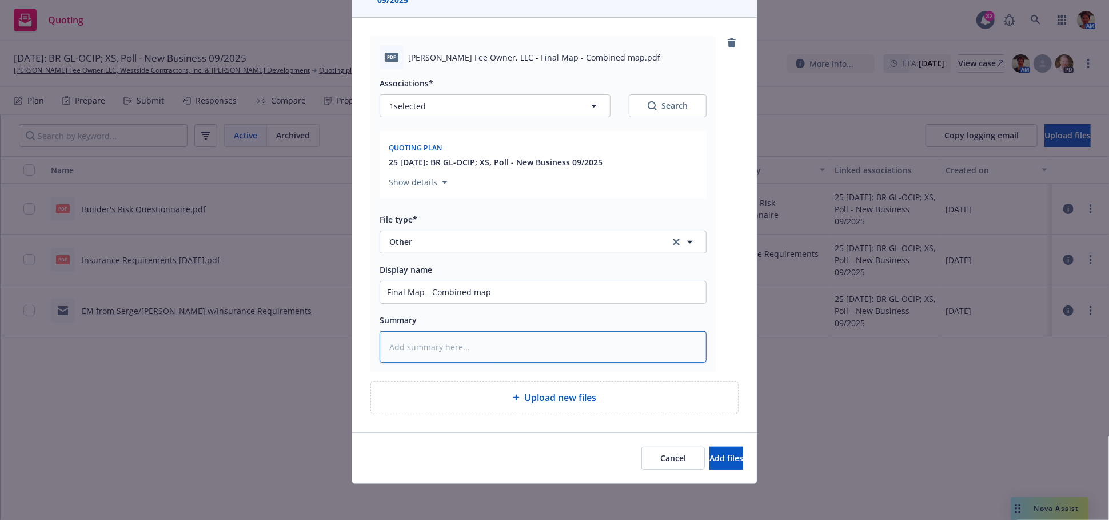
click at [534, 347] on textarea at bounding box center [543, 346] width 327 height 31
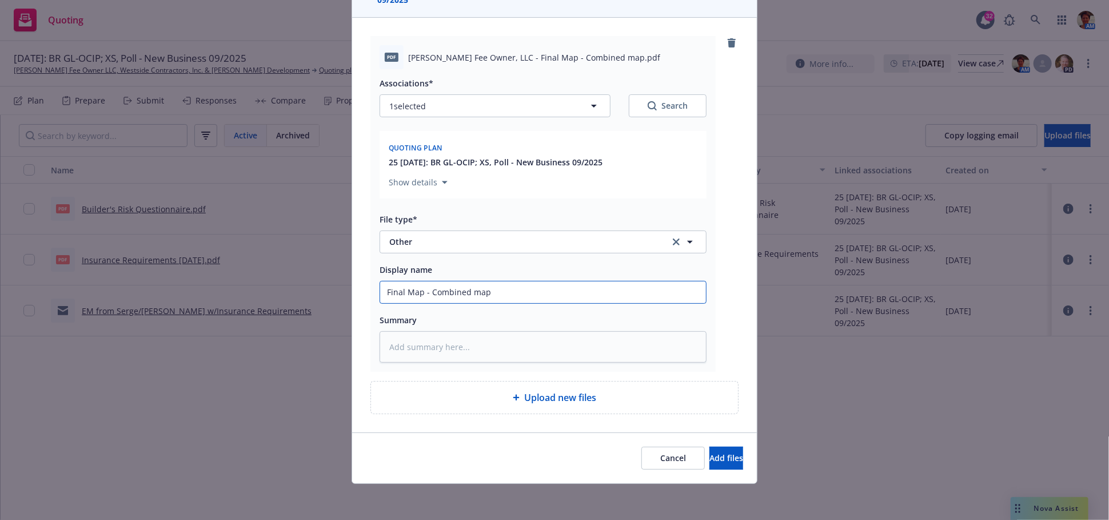
click at [516, 292] on input "Final Map - Combined map" at bounding box center [543, 292] width 326 height 22
type textarea "x"
type input "Final Map - Combined map"
type textarea "x"
type input "Final Map - Combined map ("
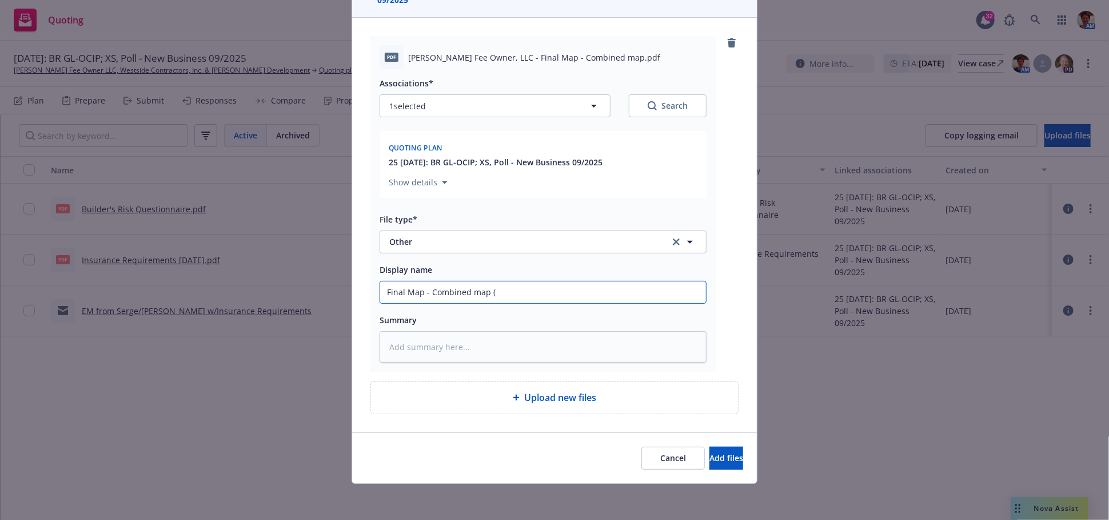
type textarea "x"
type input "Final Map - Combined map (s"
type textarea "x"
type input "Final Map - Combined map (si"
type textarea "x"
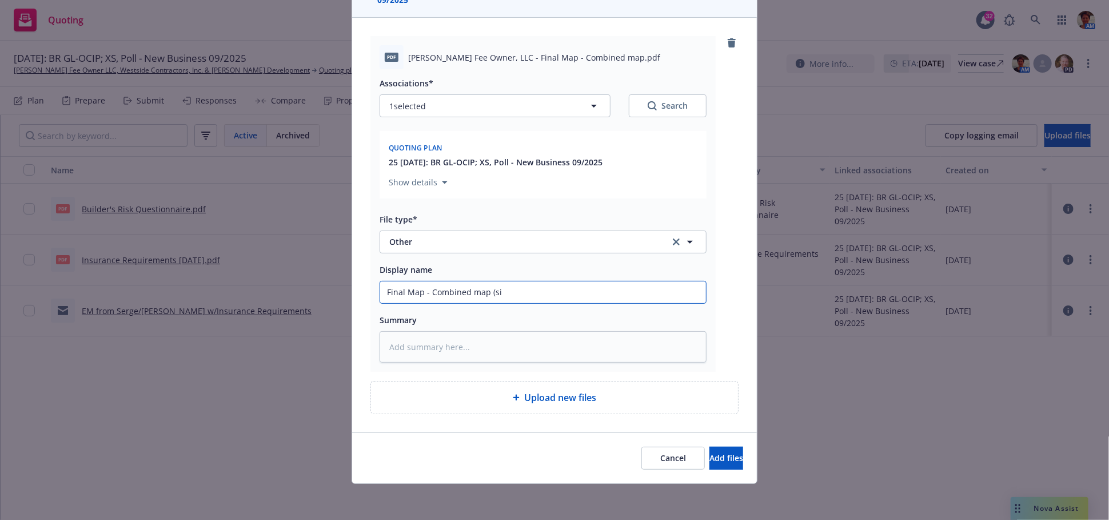
type input "Final Map - Combined map (sit"
type textarea "x"
type input "Final Map - Combined map (site"
type textarea "x"
type input "Final Map - Combined map (site"
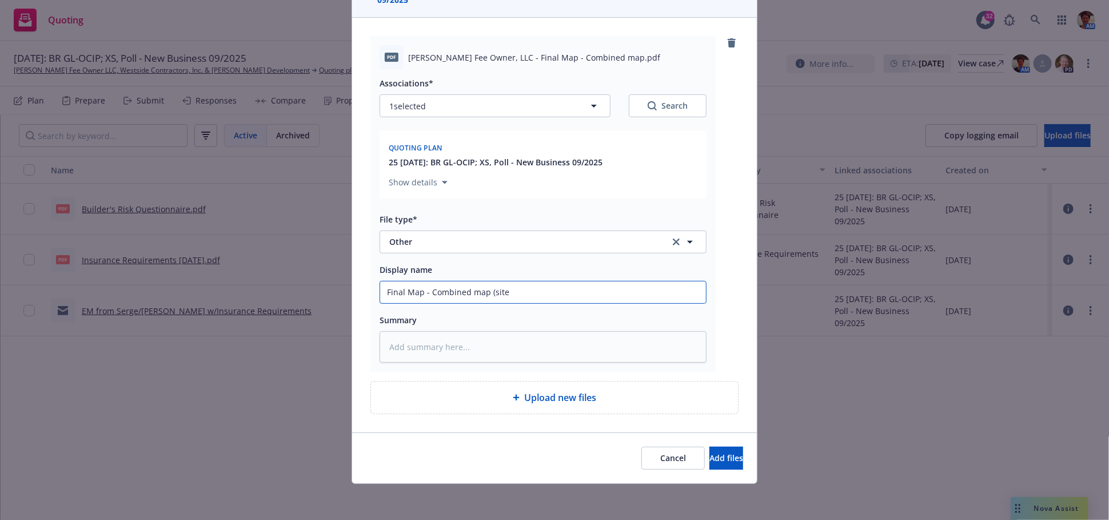
type textarea "x"
type input "Final Map - Combined map (site ma"
type textarea "x"
type input "Final Map - Combined map (site map"
type textarea "x"
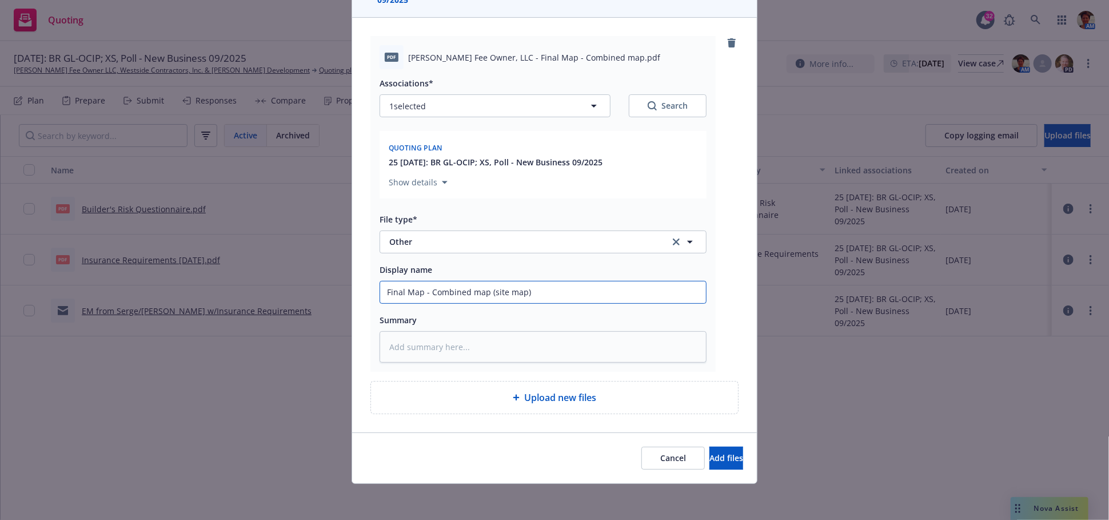
drag, startPoint x: 528, startPoint y: 293, endPoint x: 360, endPoint y: 315, distance: 168.9
click at [360, 315] on div "pdf Blosser Fee Owner, LLC - Final Map - Combined map.pdf Associations* 1 selec…" at bounding box center [554, 225] width 405 height 415
type input "Final Map - Combined map (site map)"
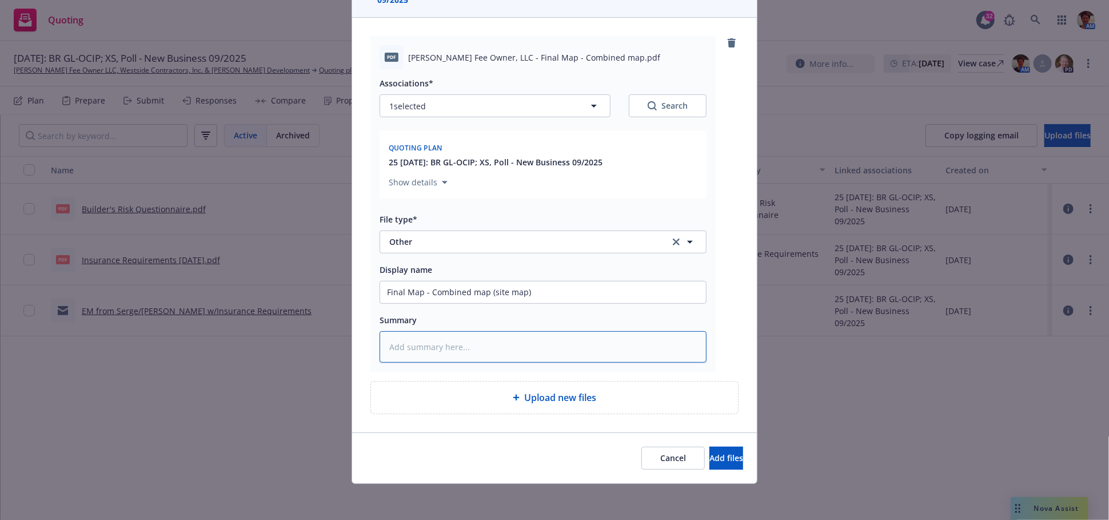
click at [439, 347] on textarea at bounding box center [543, 346] width 327 height 31
paste textarea "Final Map - Combined map (site map)"
type textarea "x"
type textarea "Final Map - Combined map (site map)"
click at [710, 449] on button "Add files" at bounding box center [727, 458] width 34 height 23
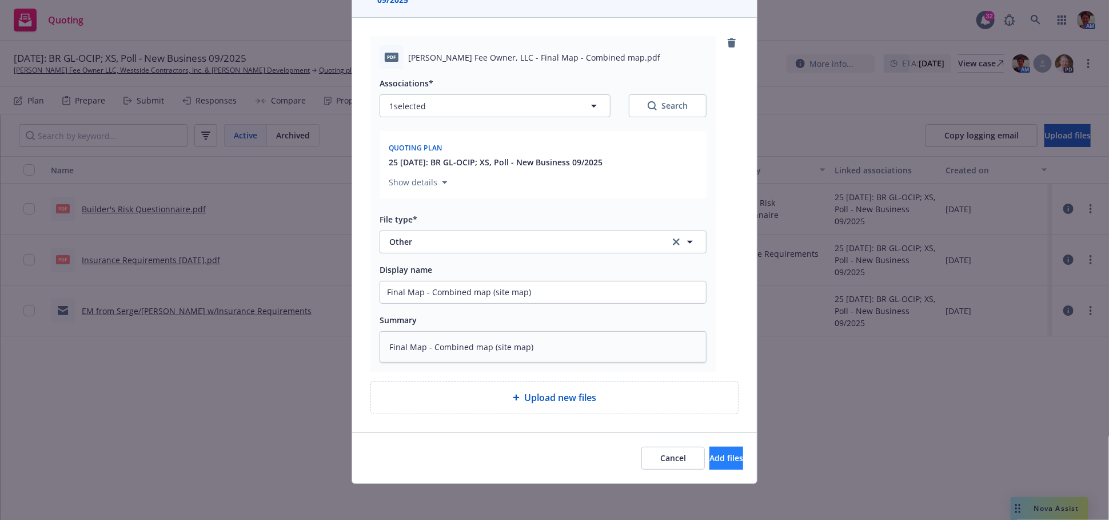
scroll to position [67, 0]
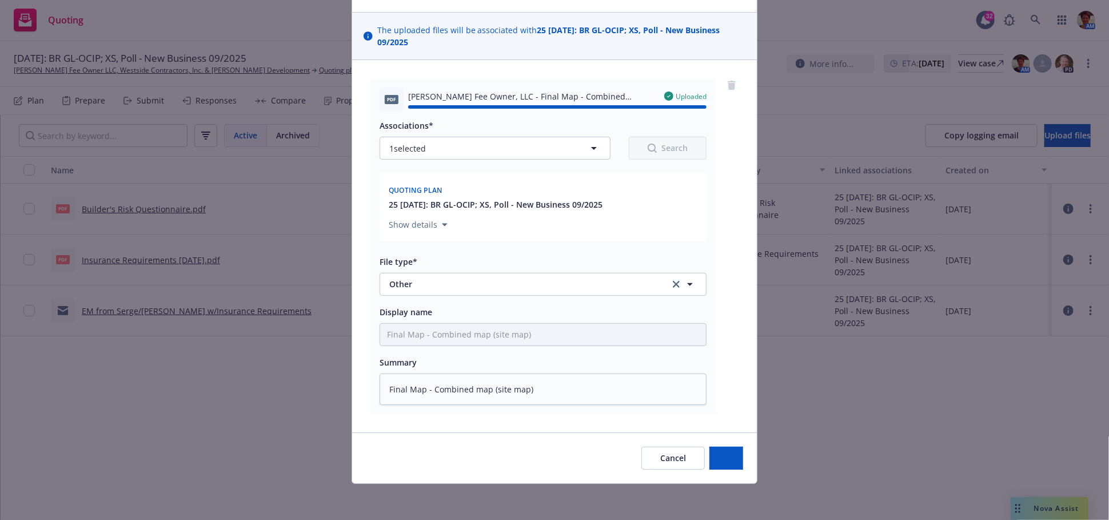
type textarea "x"
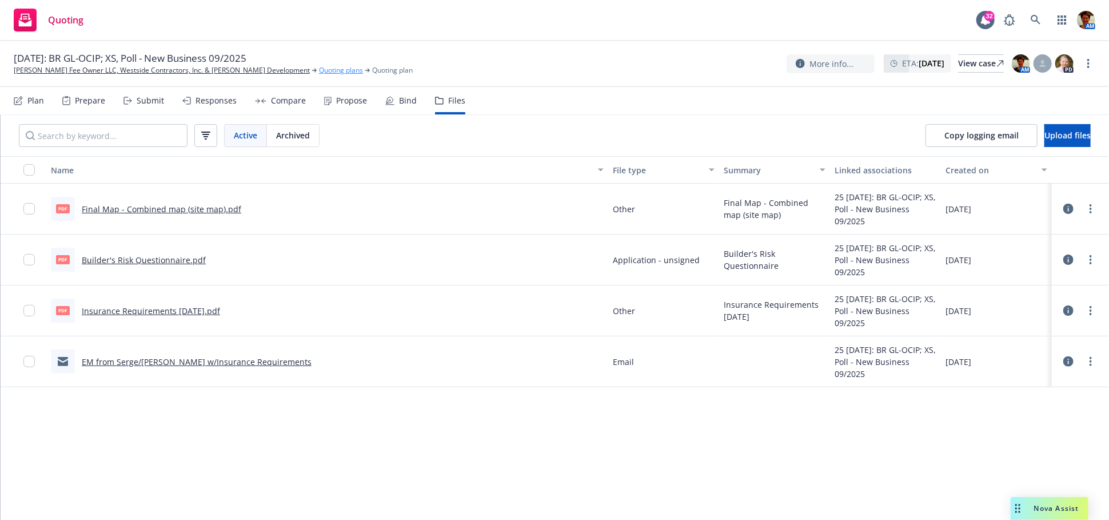
click at [319, 70] on link "Quoting plans" at bounding box center [341, 70] width 44 height 10
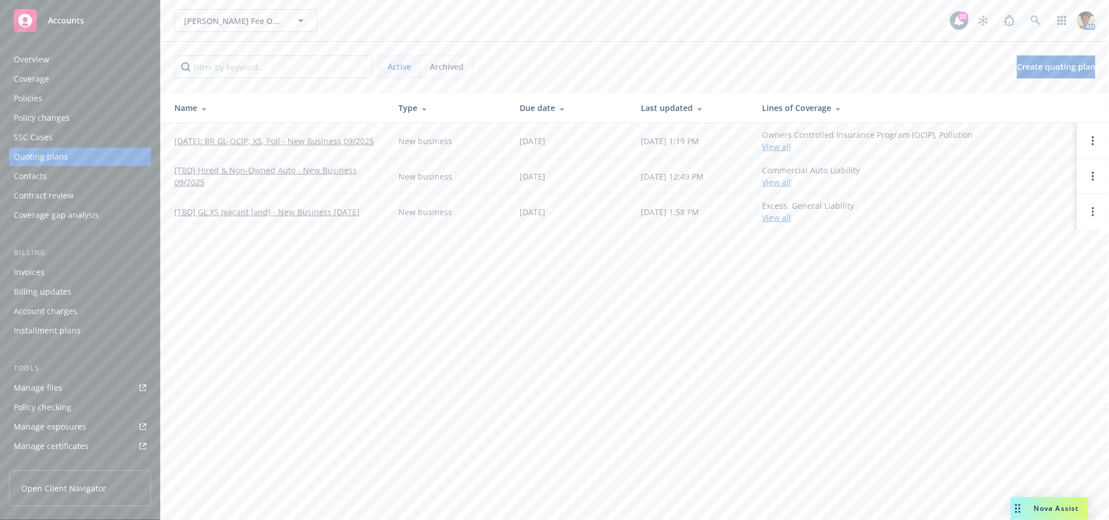
click at [273, 209] on link "[TBD] GL XS (vacant land) - New Business [DATE]" at bounding box center [266, 212] width 185 height 12
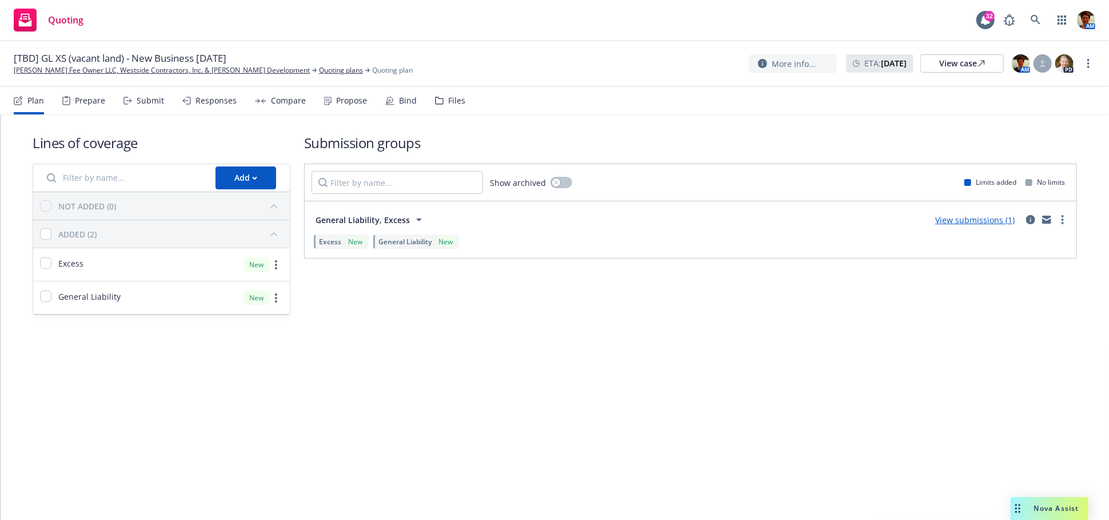
click at [456, 105] on div "Files" at bounding box center [456, 100] width 17 height 9
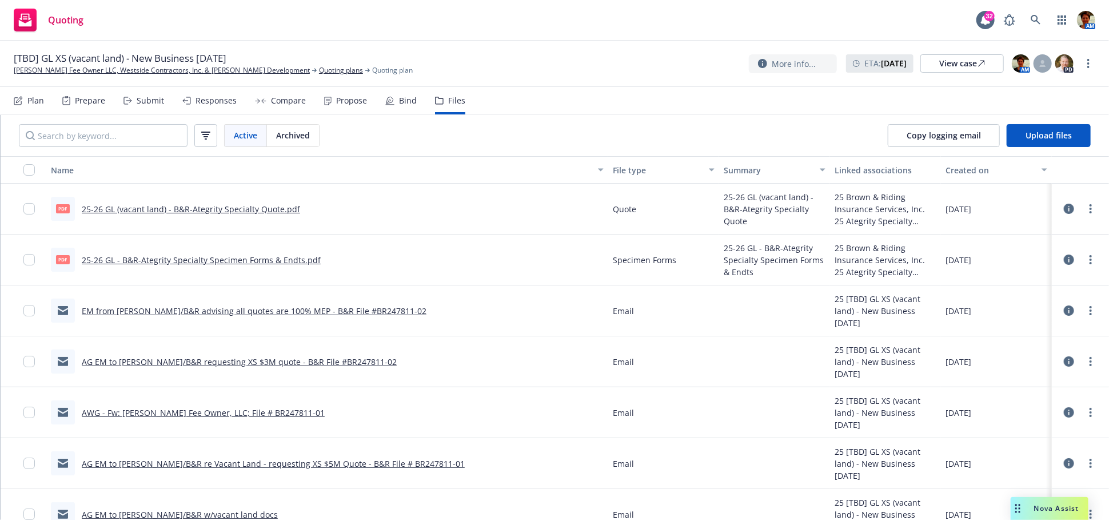
scroll to position [70, 0]
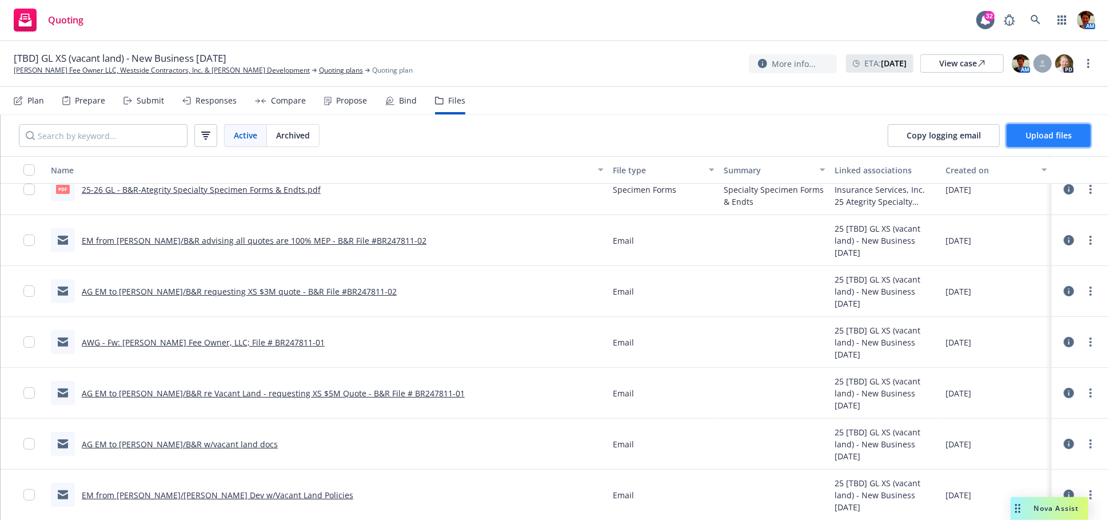
click at [1038, 139] on span "Upload files" at bounding box center [1049, 135] width 46 height 11
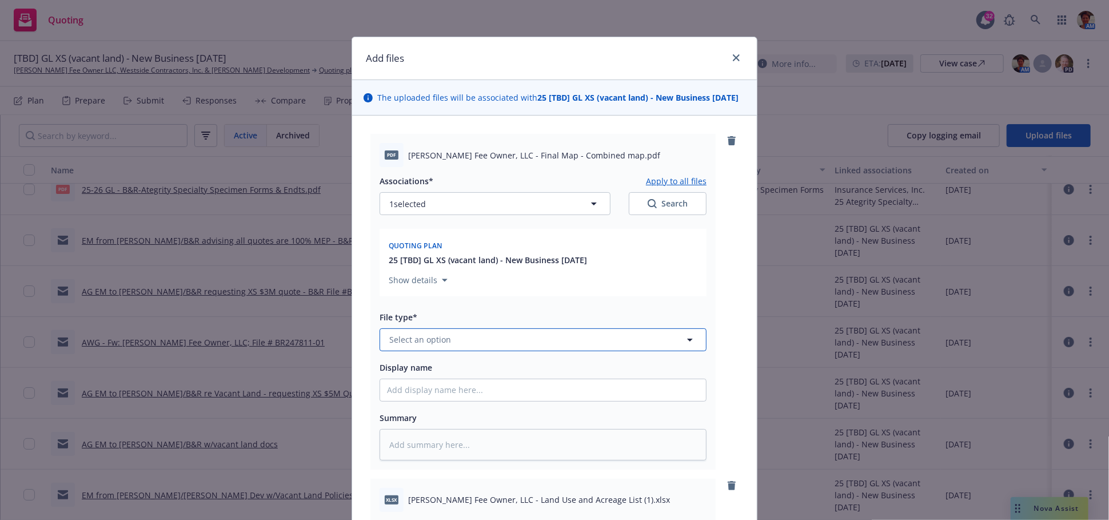
click at [482, 351] on button "Select an option" at bounding box center [543, 339] width 327 height 23
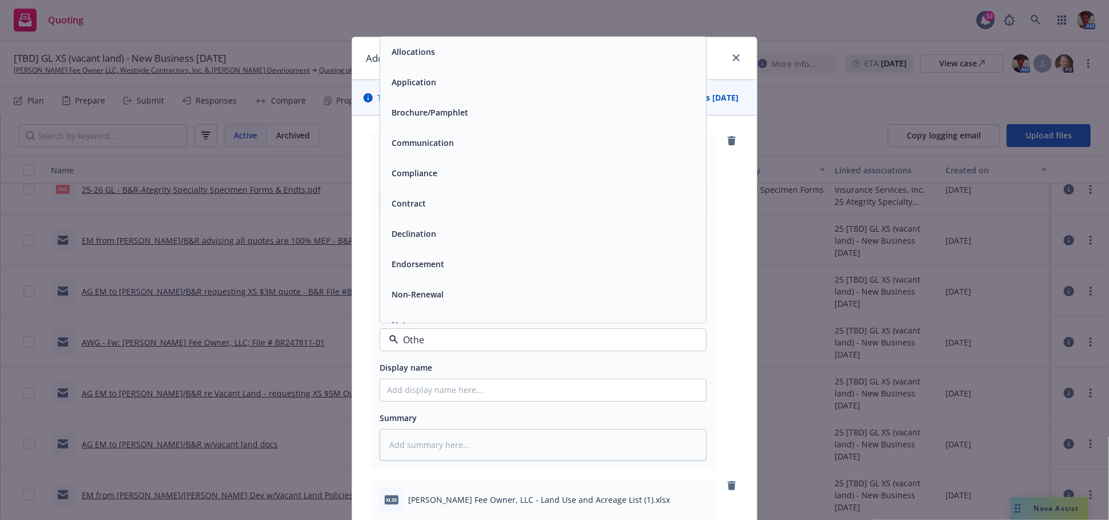
type input "Other"
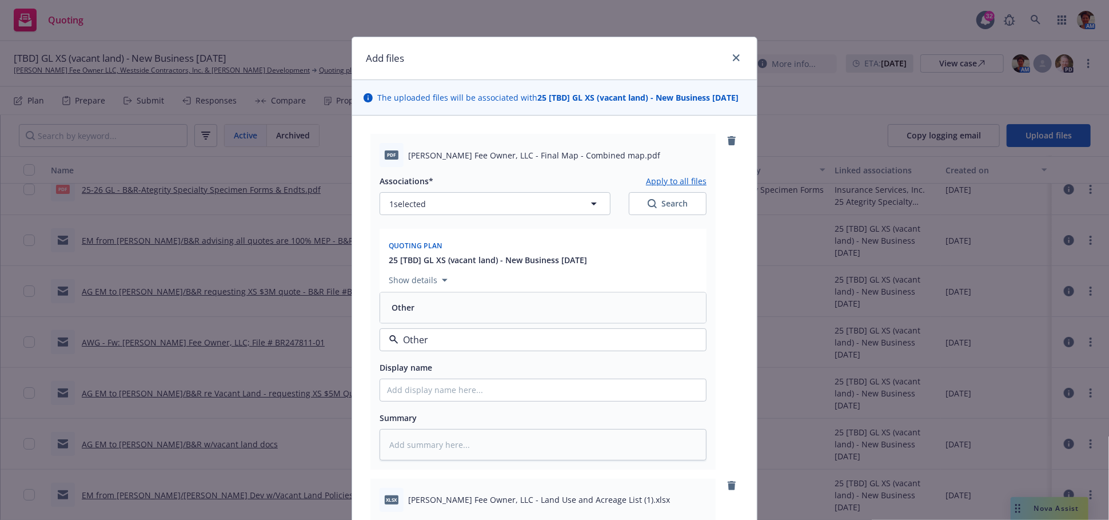
click at [467, 311] on div "Other" at bounding box center [543, 307] width 312 height 17
drag, startPoint x: 498, startPoint y: 167, endPoint x: 595, endPoint y: 167, distance: 97.2
click at [595, 161] on span "[PERSON_NAME] Fee Owner, LLC - Final Map - Combined map.pdf" at bounding box center [534, 155] width 252 height 12
copy span "Final Map - Combined map"
click at [497, 401] on input "Display name" at bounding box center [543, 390] width 326 height 22
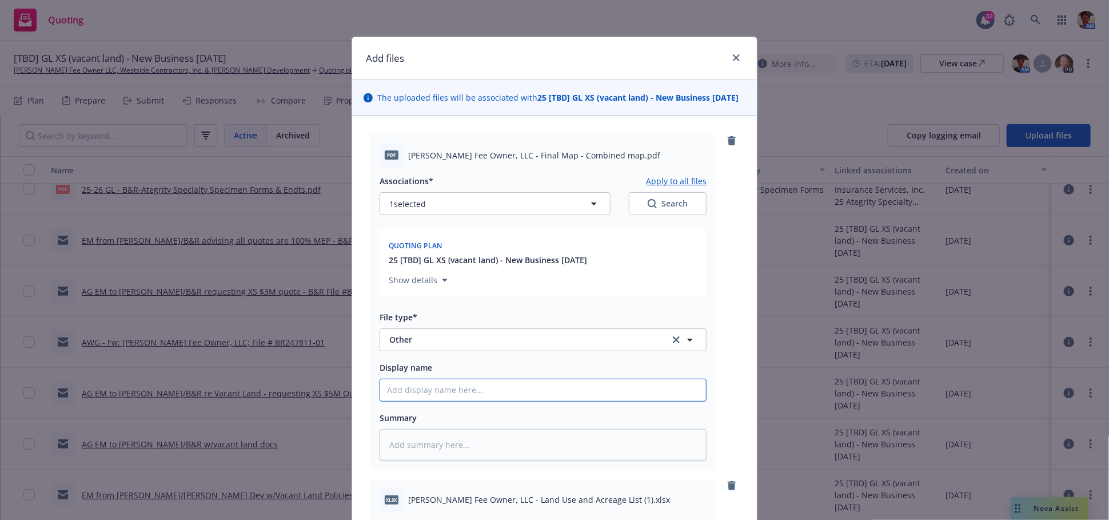
paste input "Final Map - Combined map"
type textarea "x"
type input "Final Map - Combined map"
paste textarea "Final Map - Combined map"
click at [474, 452] on textarea at bounding box center [543, 444] width 327 height 31
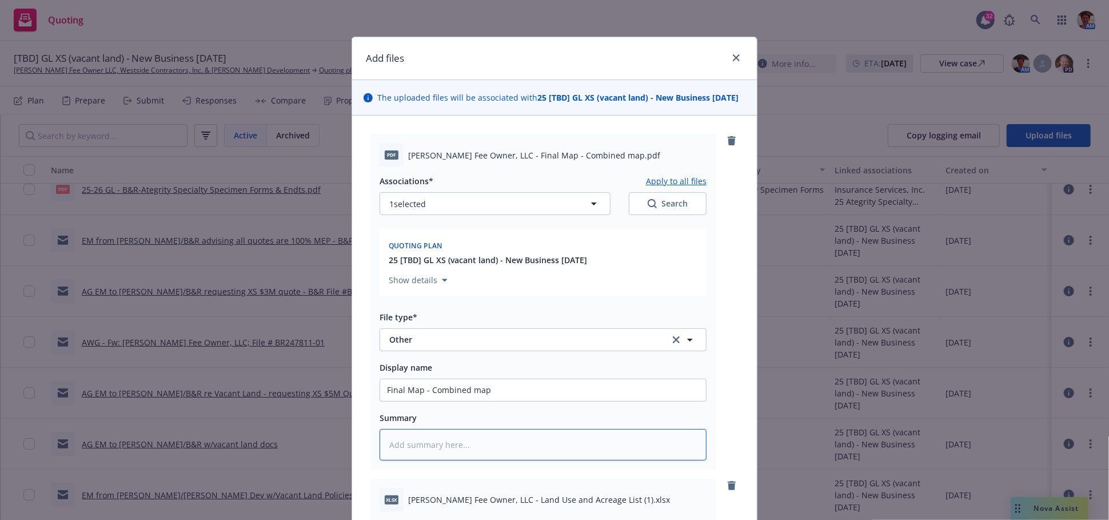
type textarea "x"
type textarea "Final Map - Combined map"
type textarea "x"
type textarea "Final Map - Combined map"
type textarea "x"
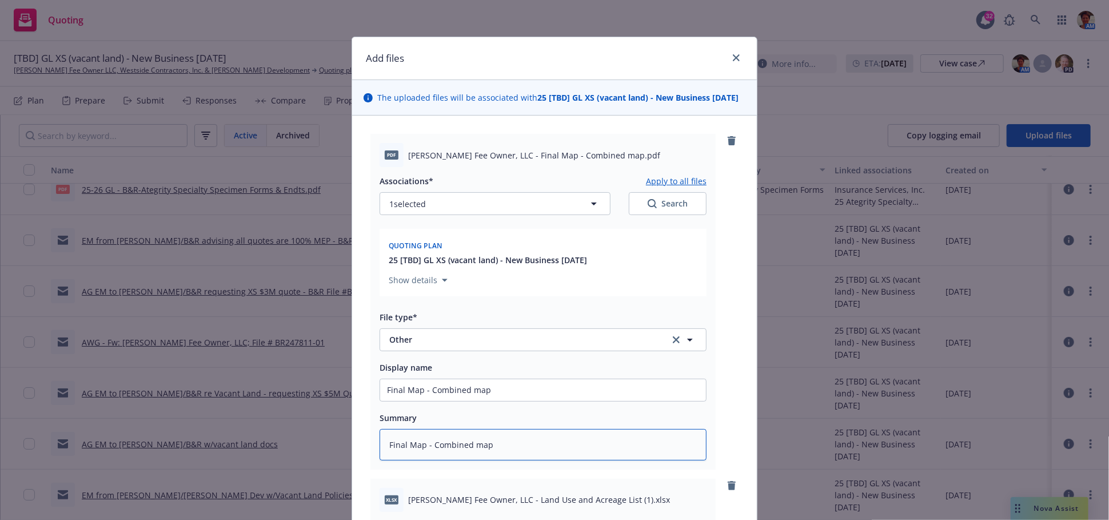
type textarea "Final Map - Combined map ("
type textarea "x"
type textarea "Final Map - Combined map (si"
type textarea "x"
type textarea "Final Map - Combined map (site"
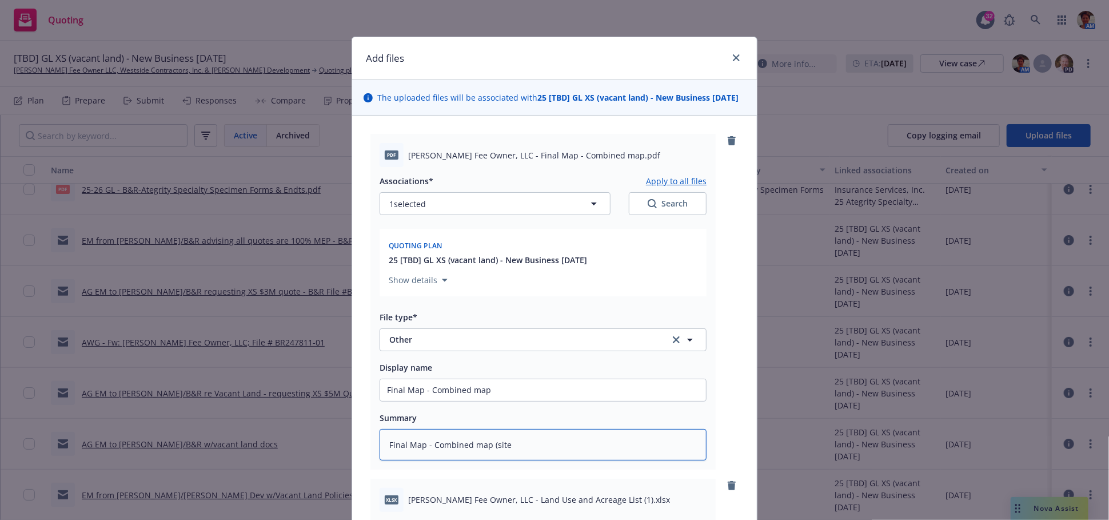
type textarea "x"
type textarea "Final Map - Combined map (site"
type textarea "x"
type textarea "Final Map - Combined map (site m"
type textarea "x"
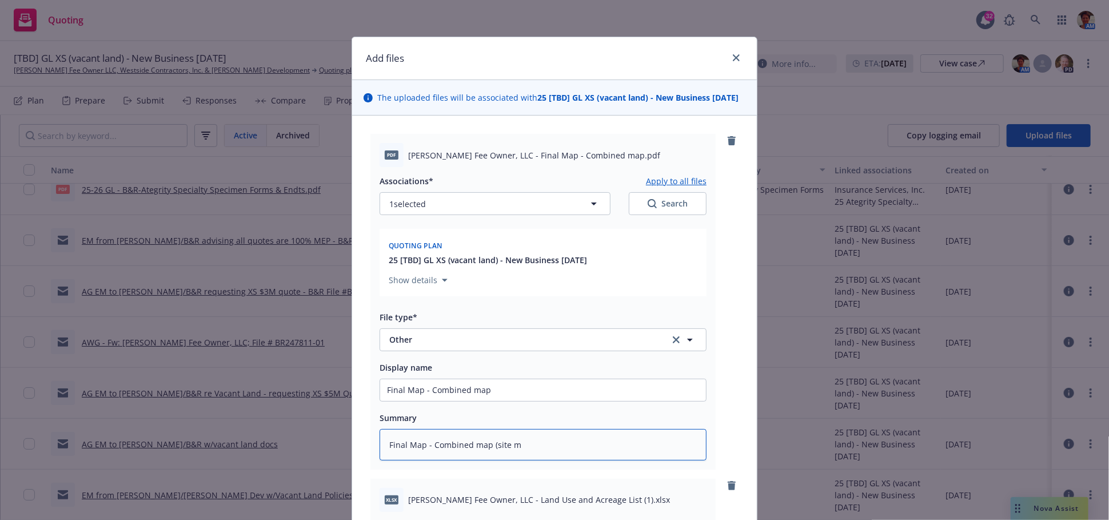
type textarea "Final Map - Combined map (site ma"
type textarea "x"
type textarea "Final Map - Combined map (site map"
type textarea "x"
type textarea "Final Map - Combined map (site map)"
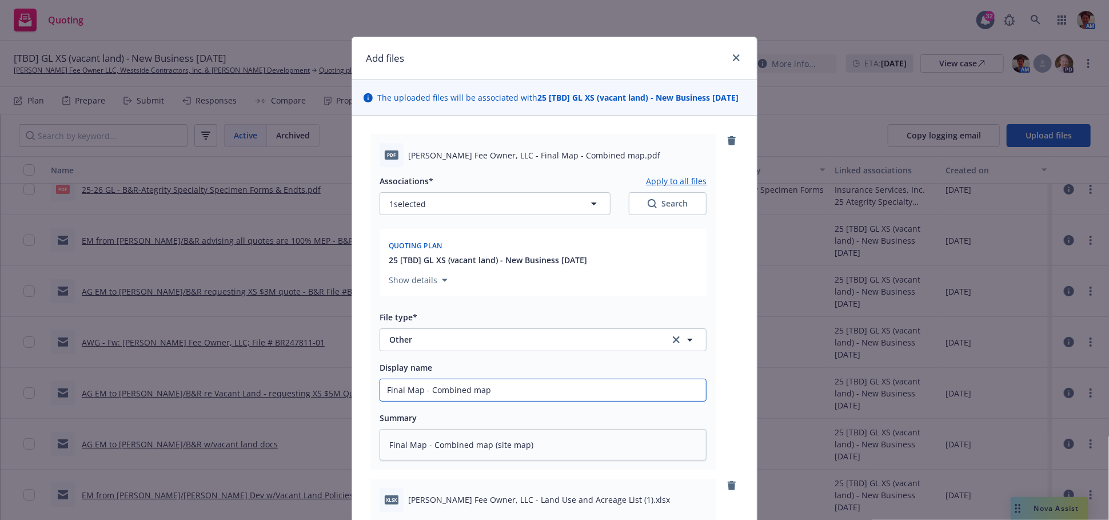
click at [574, 401] on input "Final Map - Combined map" at bounding box center [543, 390] width 326 height 22
type textarea "x"
type input "Final Map - Combined map"
type textarea "x"
type input "Final Map - Combined map ("
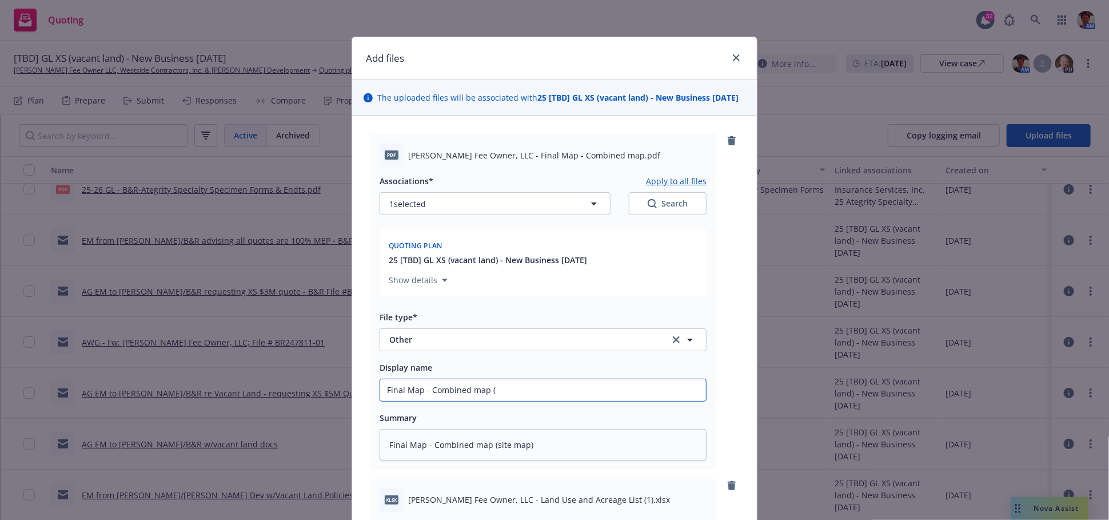
type textarea "x"
type input "Final Map - Combined map (si"
type textarea "x"
type input "Final Map - Combined map (sit"
type textarea "x"
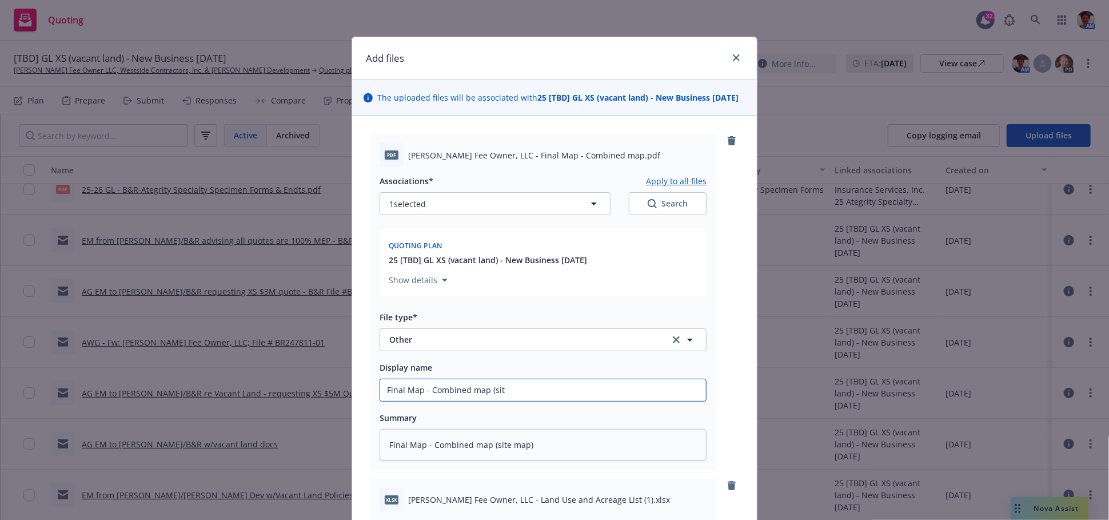
type input "Final Map - Combined map (site"
type textarea "x"
type input "Final Map - Combined map (site"
type textarea "x"
type input "Final Map - Combined map (site m"
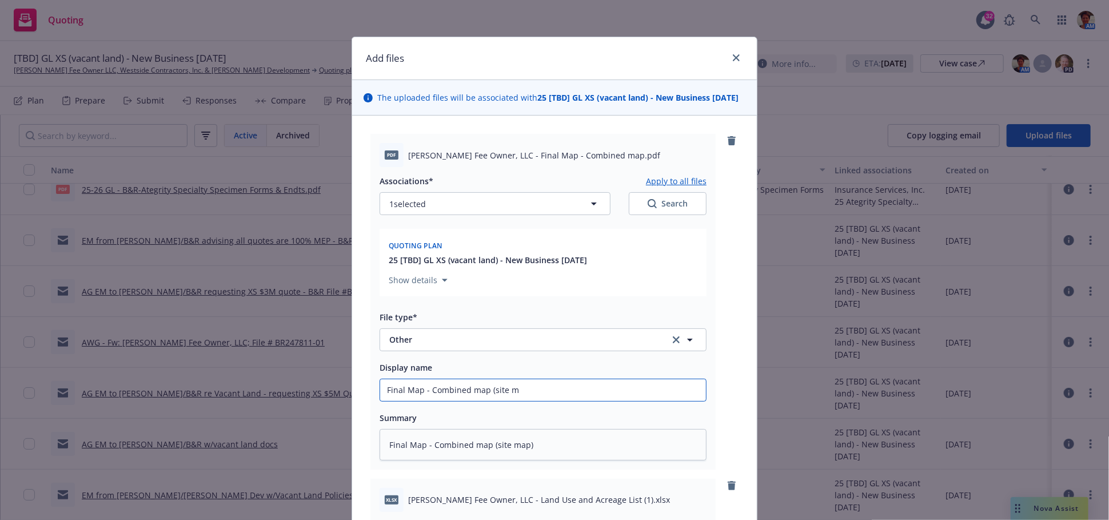
type textarea "x"
type input "Final Map - Combined map (site ma"
type textarea "x"
type input "Final Map - Combined map (site map"
type textarea "x"
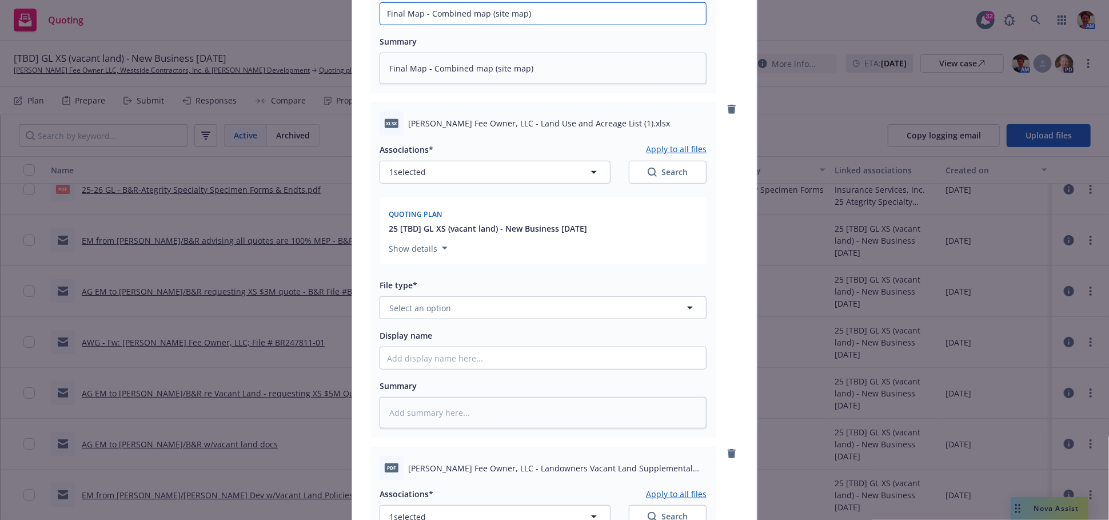
scroll to position [381, 0]
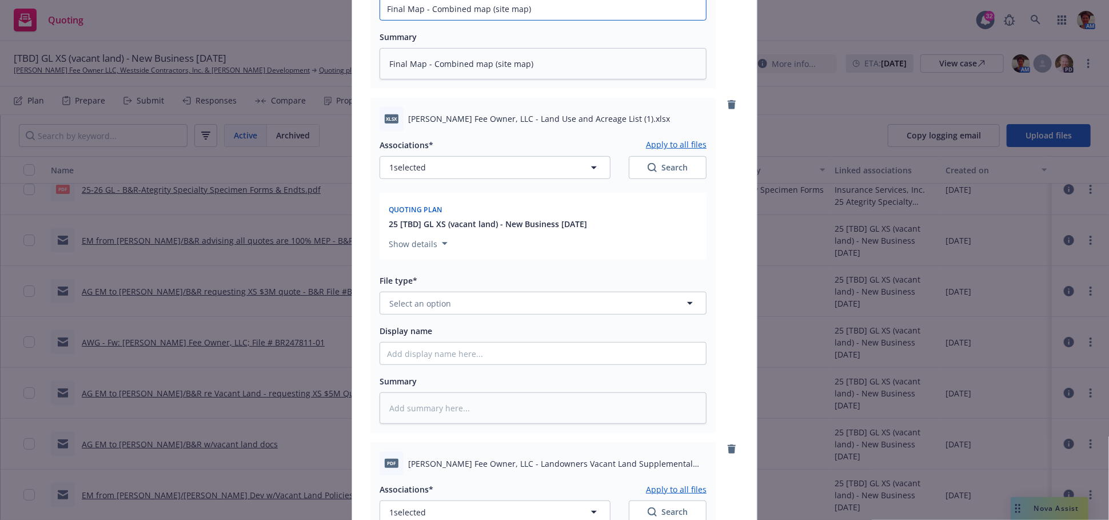
type input "Final Map - Combined map (site map)"
click at [487, 312] on button "Select an option" at bounding box center [543, 303] width 327 height 23
type input "other"
click at [462, 280] on div "Other" at bounding box center [543, 271] width 312 height 17
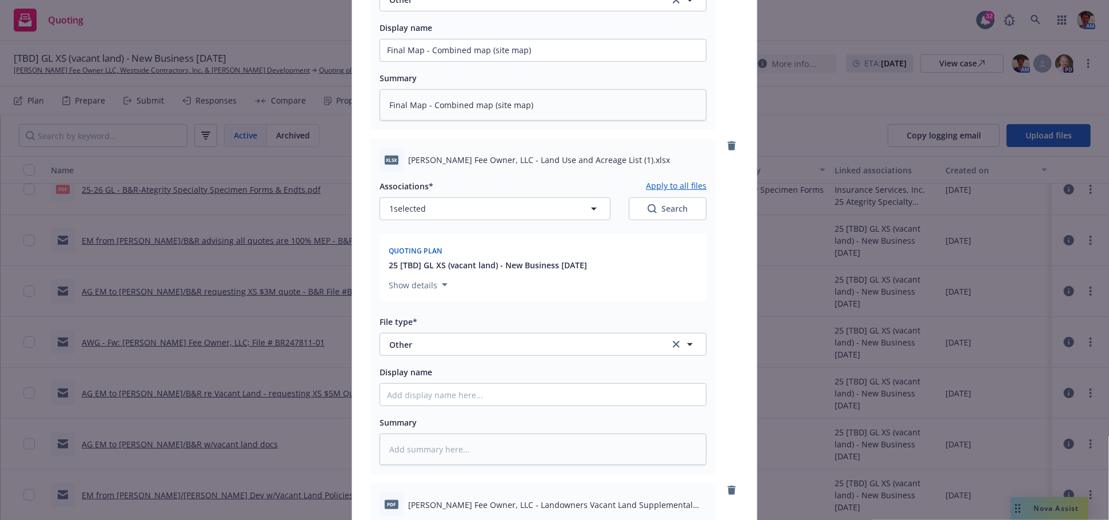
scroll to position [317, 0]
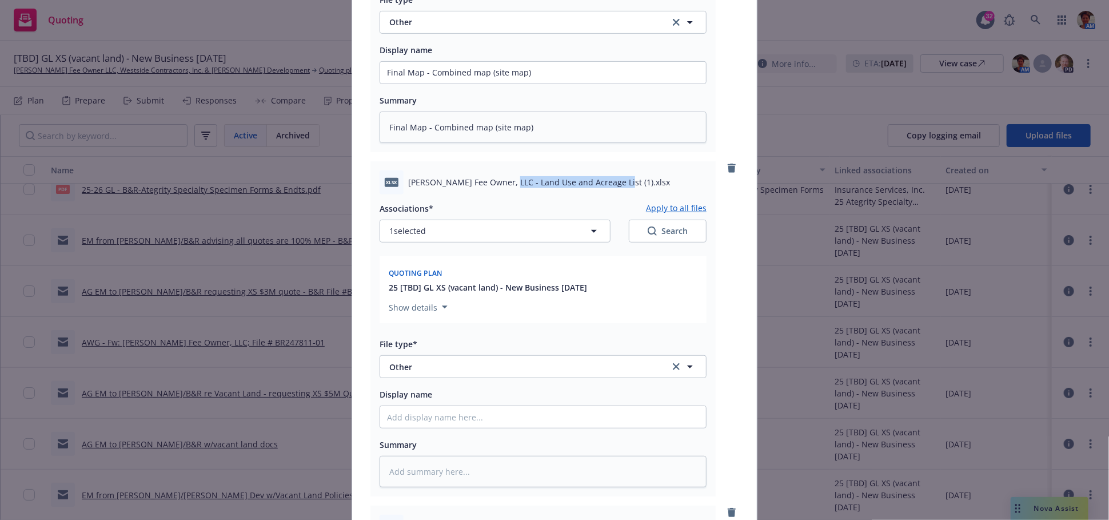
drag, startPoint x: 499, startPoint y: 194, endPoint x: 606, endPoint y: 202, distance: 107.8
click at [606, 194] on div "xlsx Blosser Fee Owner, LLC - Land Use and Acreage List (1).xlsx" at bounding box center [543, 182] width 327 height 24
copy span "Land Use and Acreage List (1)"
click at [478, 428] on input "Display name" at bounding box center [543, 417] width 326 height 22
paste input "Land Use and Acreage List (1)"
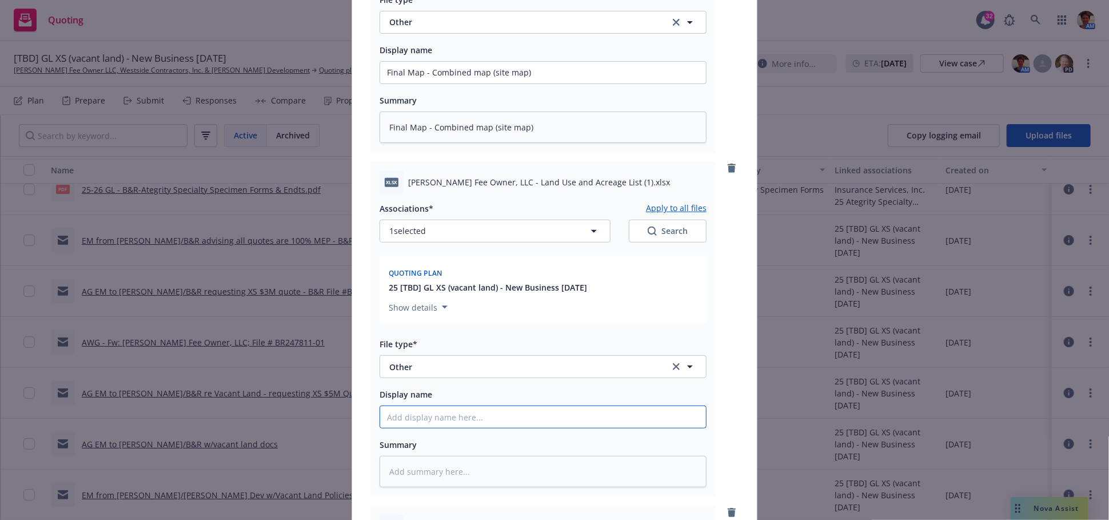
type textarea "x"
type input "Land Use and Acreage List (1)"
click at [469, 487] on textarea at bounding box center [543, 471] width 327 height 31
paste textarea "Land Use and Acreage List (1)"
type textarea "x"
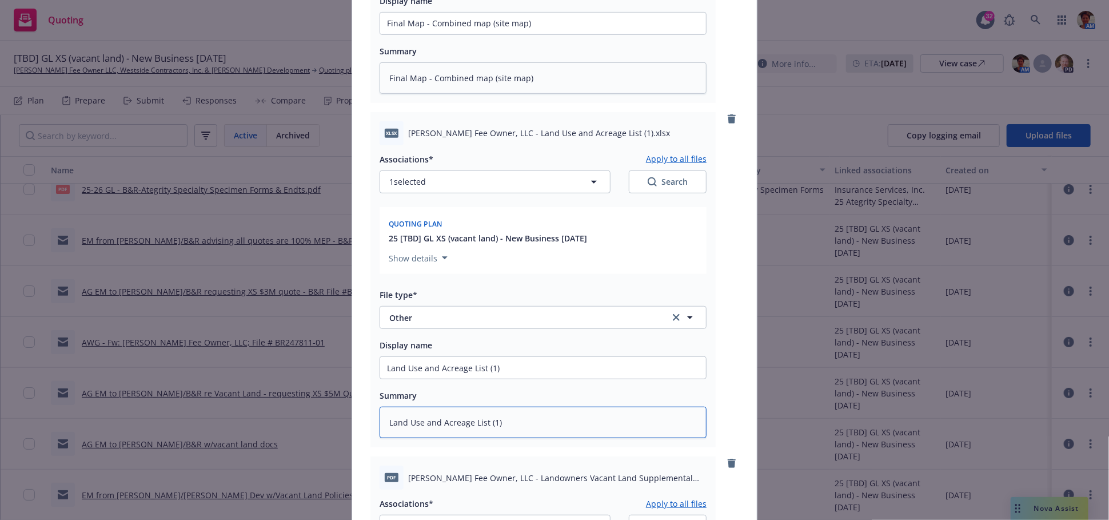
scroll to position [635, 0]
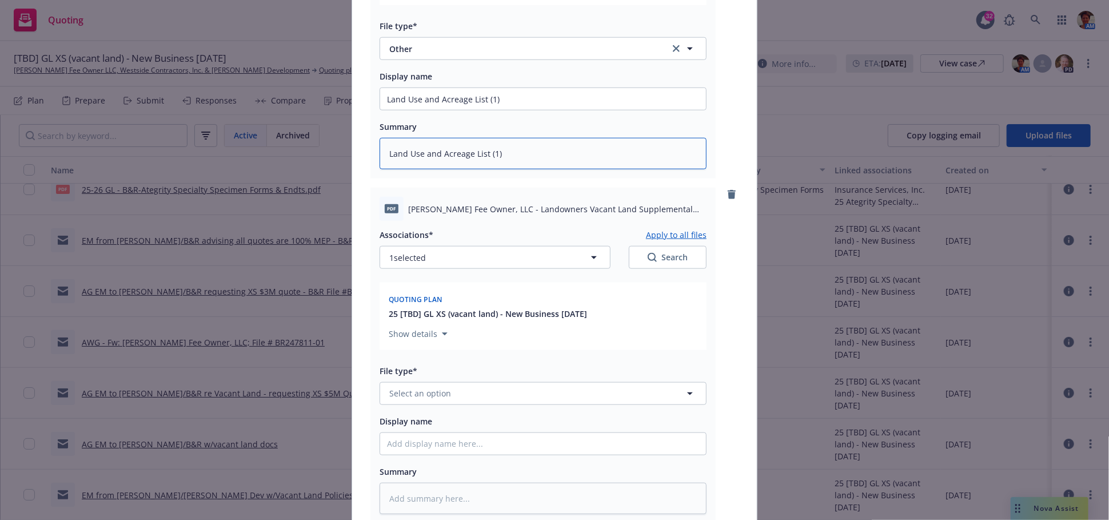
type textarea "Land Use and Acreage List (1)"
drag, startPoint x: 499, startPoint y: 222, endPoint x: 614, endPoint y: 238, distance: 115.5
click at [614, 238] on div "pdf Blosser Fee Owner, LLC - Landowners Vacant Land Supplemental Application - …" at bounding box center [543, 356] width 345 height 336
copy div "Landowners Vacant Land Supplemental Application - Signed 09-09-2025.pdf Associa…"
click at [452, 455] on input "Display name" at bounding box center [543, 444] width 326 height 22
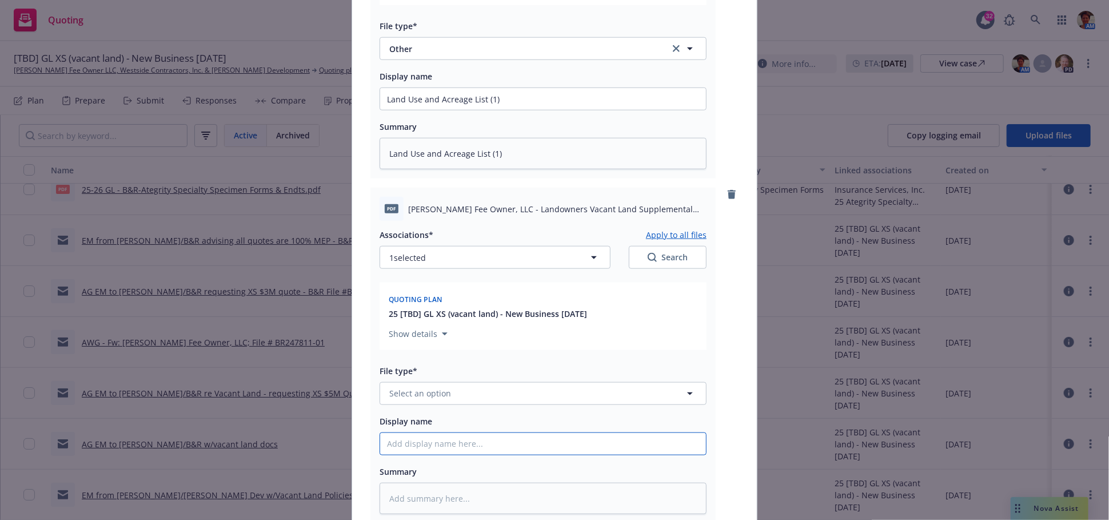
paste input "Landowners Vacant Land Supplemental Application - Signed 09-09-2025.pdf Associa…"
type textarea "x"
type input "Landowners Vacant Land Supplemental Application - Signed 09-09-2025.pdf Associa…"
type textarea "x"
type input "Landowners Vacant Land Supplemental Application - Signed 09-09-2025.pdf Associa…"
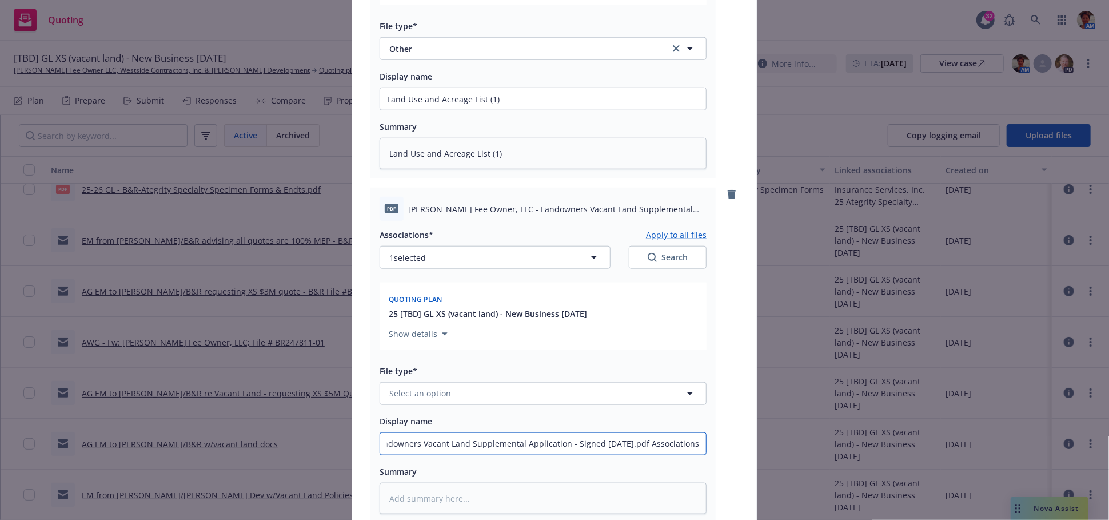
scroll to position [0, 17]
type textarea "x"
type input "Landowners Vacant Land Supplemental Application - Signed 09-09-2025.pdf Associa…"
type textarea "x"
type input "Landowners Vacant Land Supplemental Application - Signed 09-09-2025.pdf Associa…"
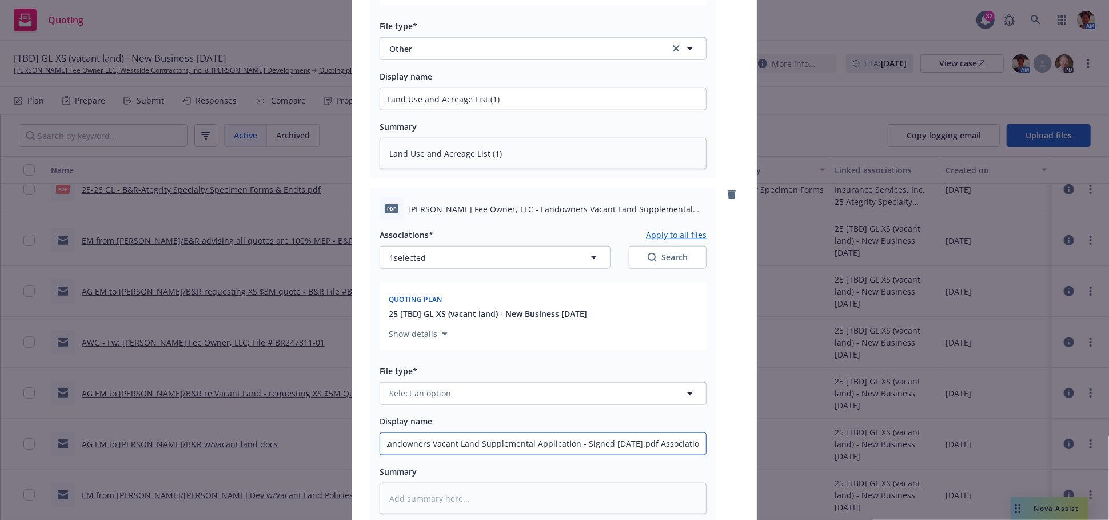
type textarea "x"
type input "Landowners Vacant Land Supplemental Application - Signed 09-09-2025.pdf Associa…"
type textarea "x"
type input "Landowners Vacant Land Supplemental Application - Signed 09-09-2025.pdf Associat"
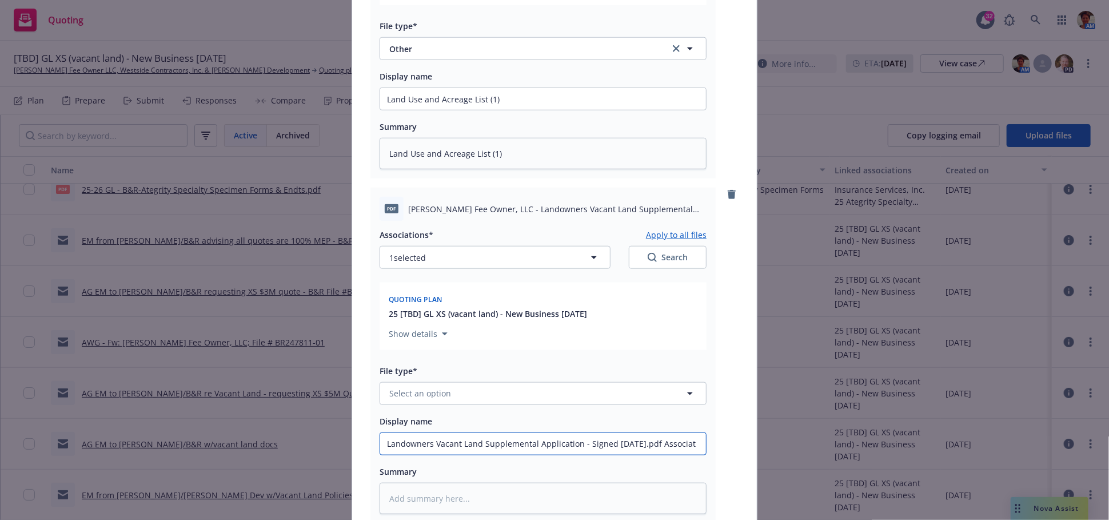
type textarea "x"
type input "Landowners Vacant Land Supplemental Application - Signed 09-09-2025.pdf Associa"
type textarea "x"
type input "Landowners Vacant Land Supplemental Application - Signed 09-09-2025.pdf Associ"
type textarea "x"
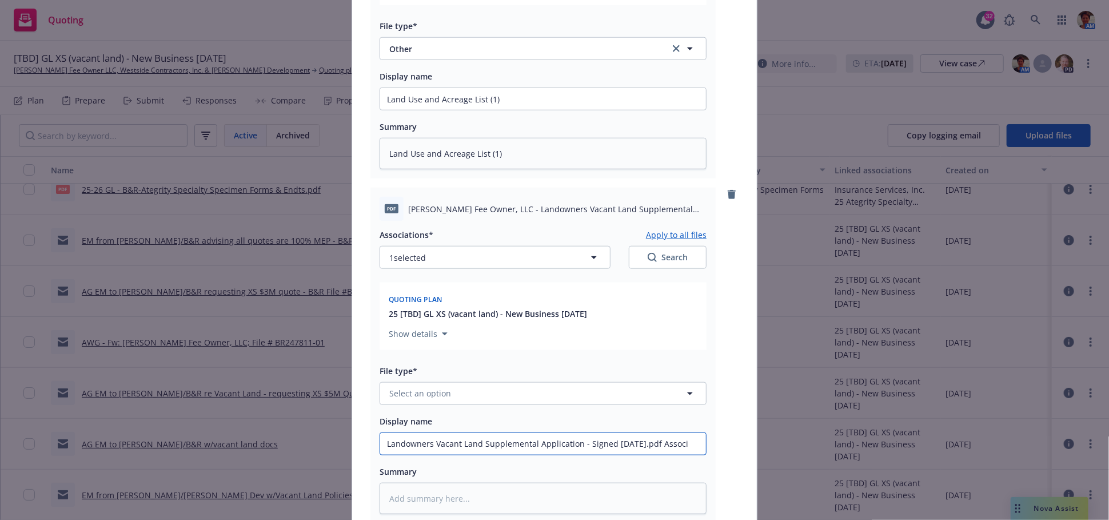
type input "Landowners Vacant Land Supplemental Application - Signed 09-09-2025.pdf Assoc"
type textarea "x"
type input "Landowners Vacant Land Supplemental Application - Signed 09-09-2025.pdf Asso"
type textarea "x"
type input "Landowners Vacant Land Supplemental Application - Signed 09-09-2025.pdf As"
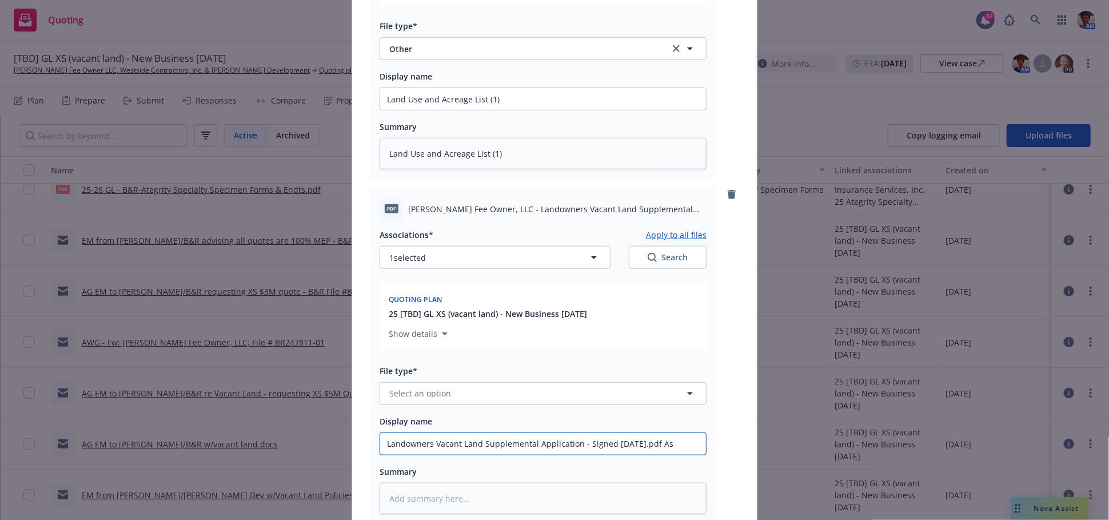
type textarea "x"
type input "Landowners Vacant Land Supplemental Application - Signed 09-09-2025.pdf A"
type textarea "x"
type input "Landowners Vacant Land Supplemental Application - Signed 09-09-2025.pdf"
type textarea "x"
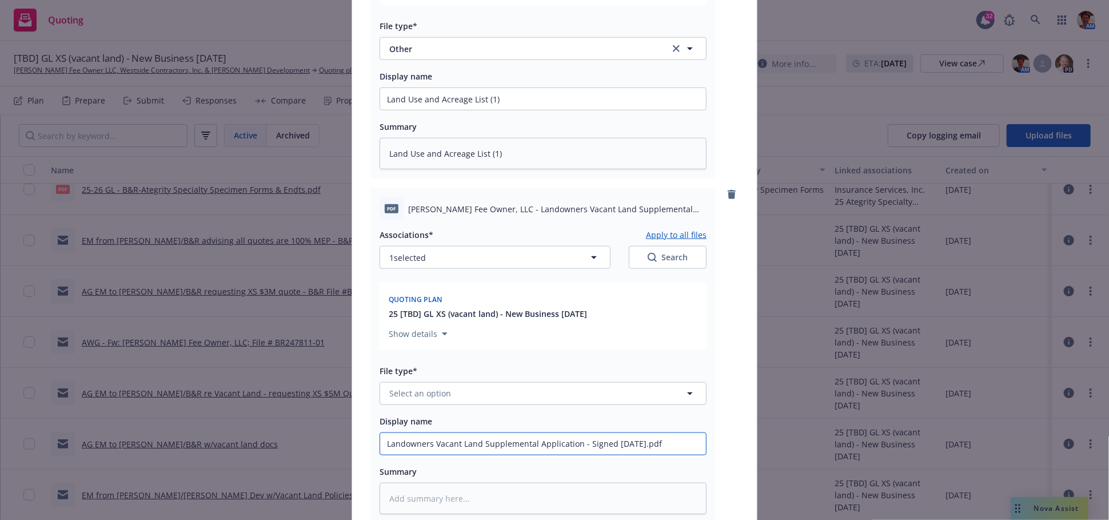
type input "Landowners Vacant Land Supplemental Application - Signed 09-09-2025.pdf"
type textarea "x"
type input "Landowners Vacant Land Supplemental Application - Signed 09-09-2025.pd"
type textarea "x"
type input "Landowners Vacant Land Supplemental Application - Signed 09-09-2025.p"
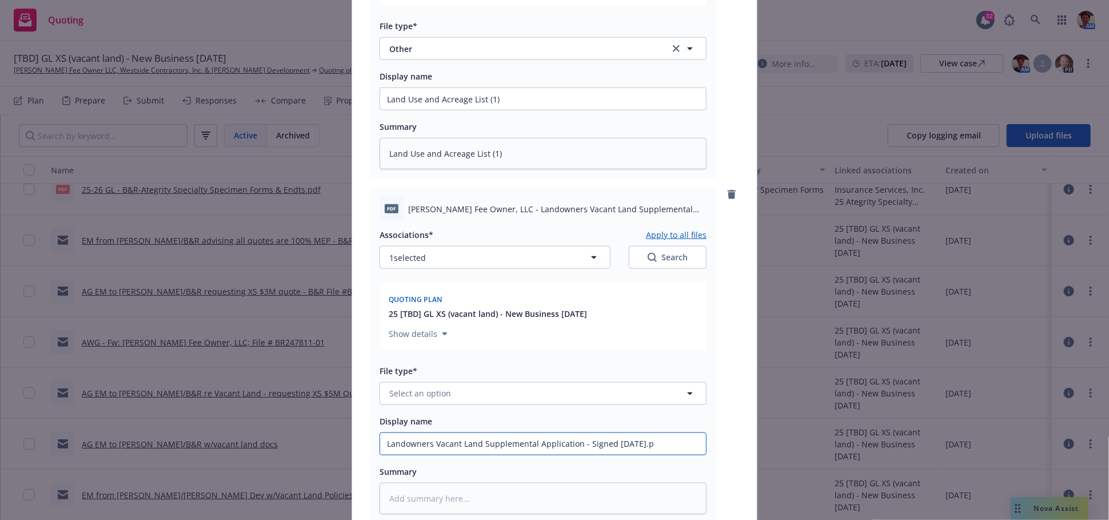
type textarea "x"
type input "Landowners Vacant Land Supplemental Application - Signed 09-09-2025."
type textarea "x"
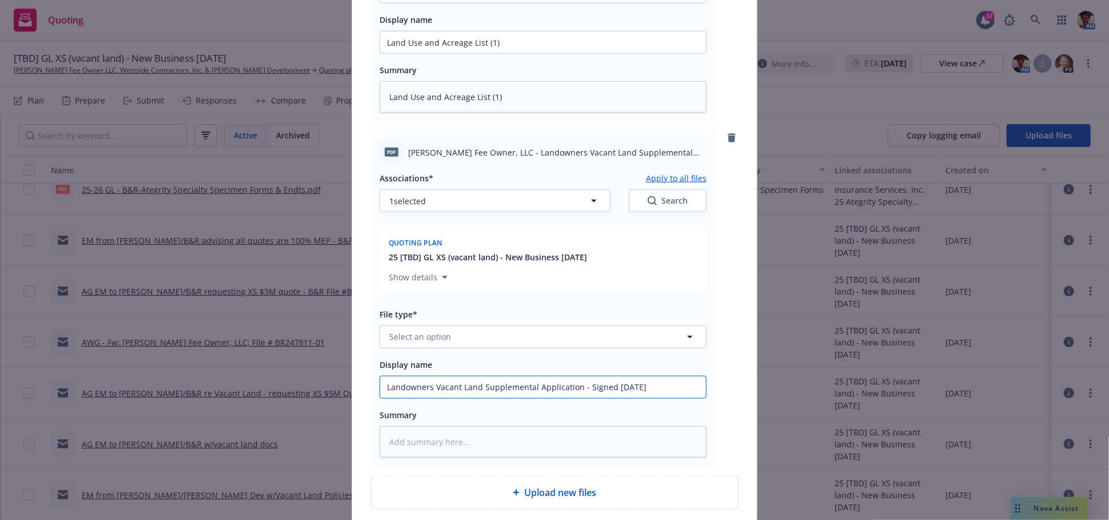
scroll to position [762, 0]
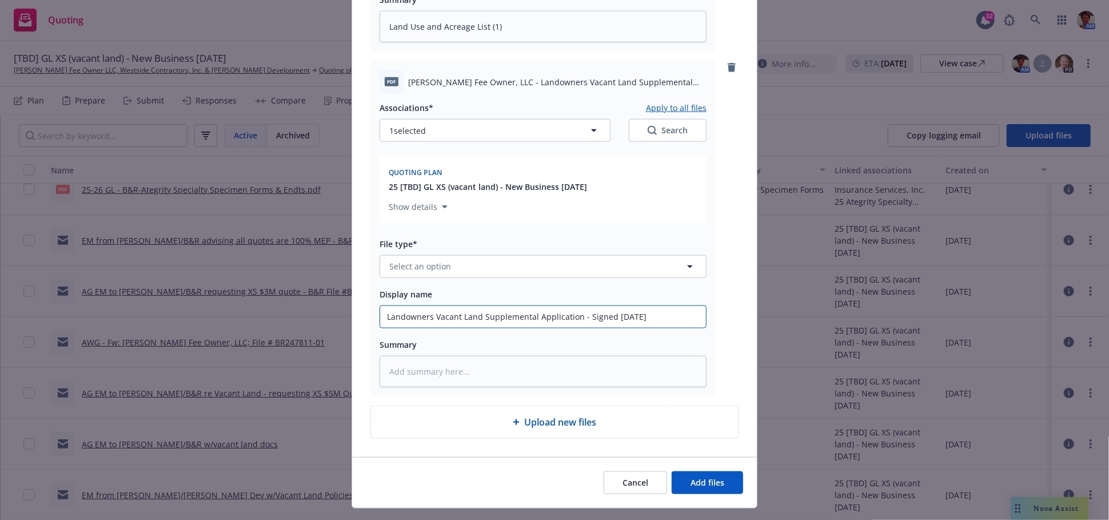
type input "Landowners Vacant Land Supplemental Application - Signed 09-09-2025"
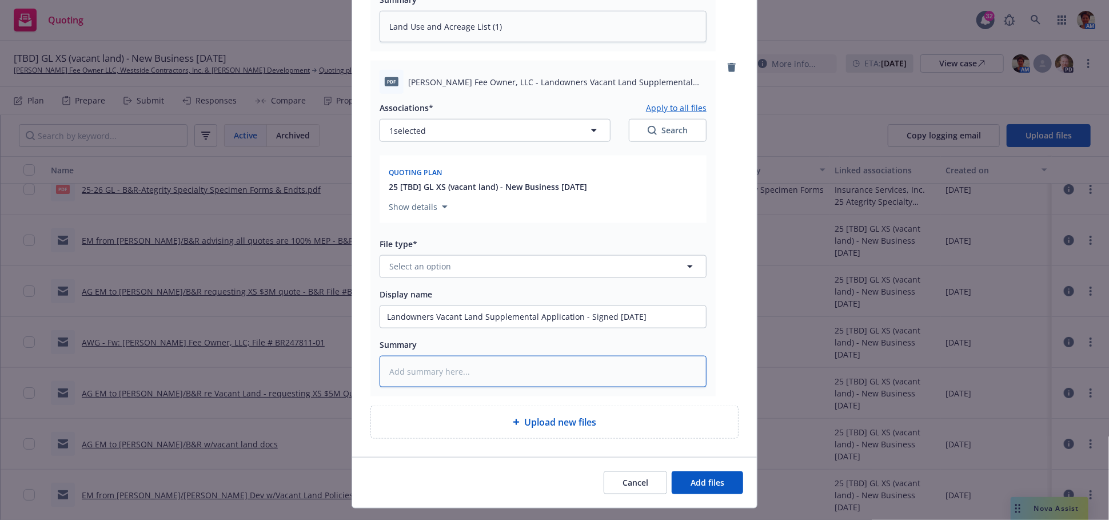
click at [488, 382] on textarea at bounding box center [543, 371] width 327 height 31
paste textarea "Landowners Vacant Land Supplemental Application - Signed 09-09-2025.pdf Associa…"
type textarea "x"
type textarea "Landowners Vacant Land Supplemental Application - Signed 09-09-2025.pdf Associa…"
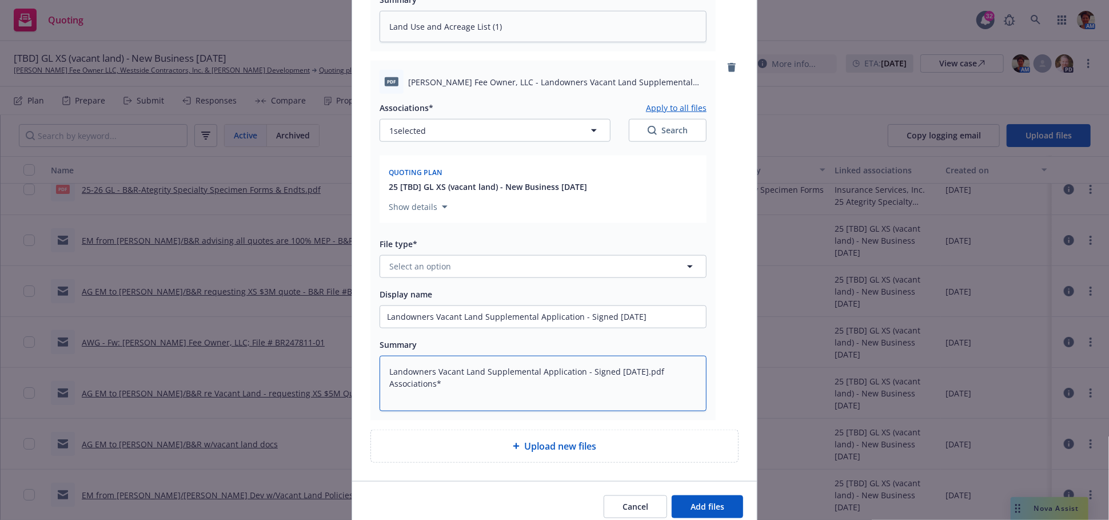
type textarea "x"
type textarea "Landowners Vacant Land Supplemental Application - Signed 09-09-2025.pdf Associa…"
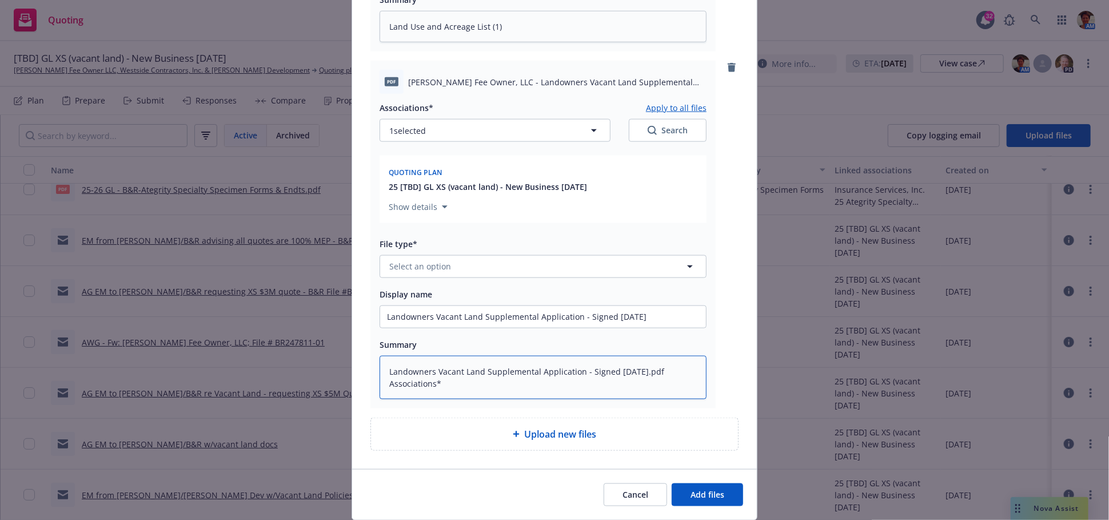
type textarea "x"
type textarea "Landowners Vacant Land Supplemental Application - Signed 09-09-2025.pdf Associa…"
type textarea "x"
type textarea "Landowners Vacant Land Supplemental Application - Signed 09-09-2025.pdf Associa…"
type textarea "x"
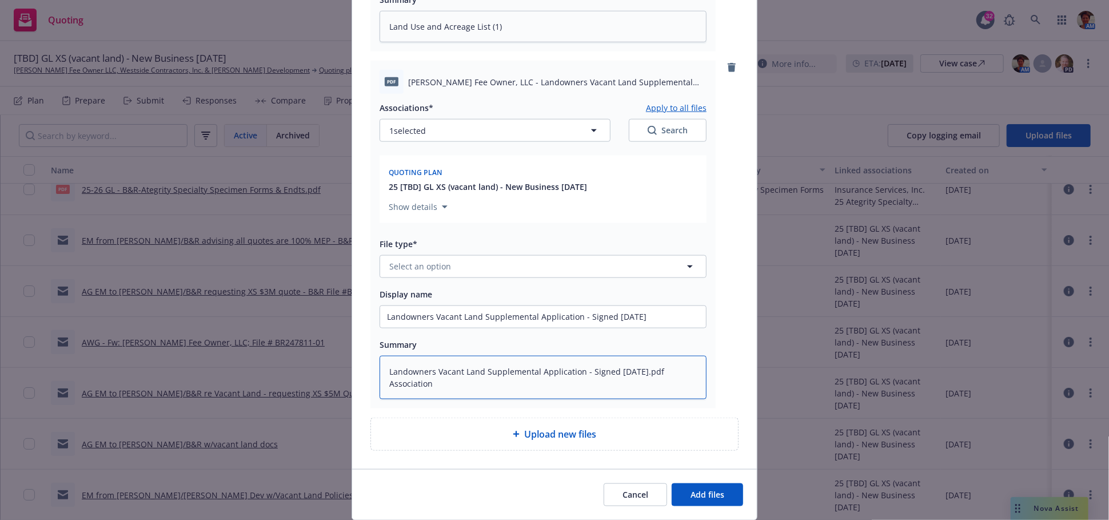
type textarea "Landowners Vacant Land Supplemental Application - Signed 09-09-2025.pdf Associa…"
type textarea "x"
type textarea "Landowners Vacant Land Supplemental Application - Signed 09-09-2025.pdf Associa…"
type textarea "x"
type textarea "Landowners Vacant Land Supplemental Application - Signed 09-09-2025.pdf Associat"
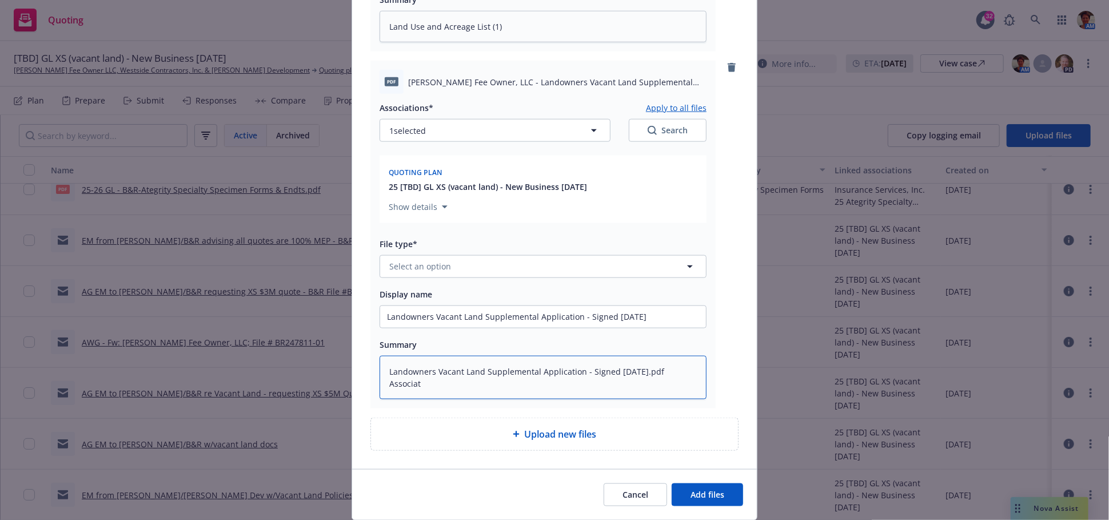
type textarea "x"
type textarea "Landowners Vacant Land Supplemental Application - Signed 09-09-2025.pdf Associa"
type textarea "x"
type textarea "Landowners Vacant Land Supplemental Application - Signed 09-09-2025.pdf Associ"
type textarea "x"
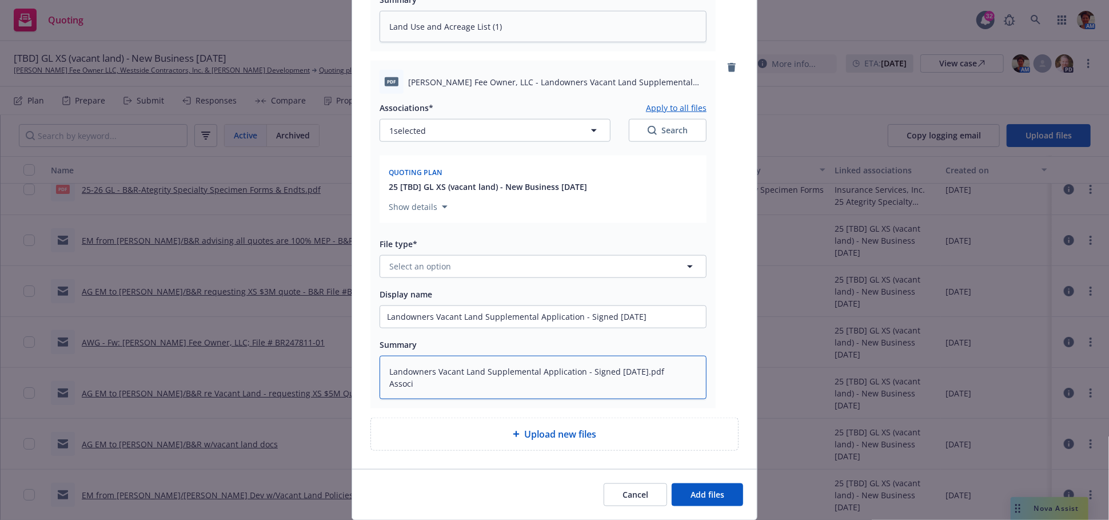
type textarea "Landowners Vacant Land Supplemental Application - Signed 09-09-2025.pdf Assoc"
type textarea "x"
type textarea "Landowners Vacant Land Supplemental Application - Signed 09-09-2025.pdf Asso"
type textarea "x"
type textarea "Landowners Vacant Land Supplemental Application - Signed 09-09-2025.pdf Ass"
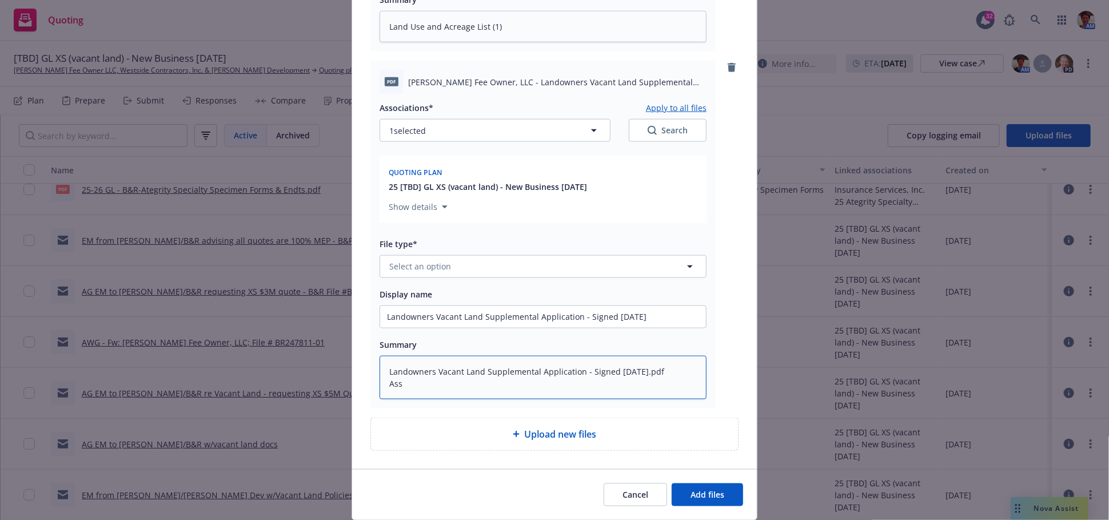
type textarea "x"
type textarea "Landowners Vacant Land Supplemental Application - Signed 09-09-2025.pdf As"
type textarea "x"
type textarea "Landowners Vacant Land Supplemental Application - Signed 09-09-2025.pdf A"
type textarea "x"
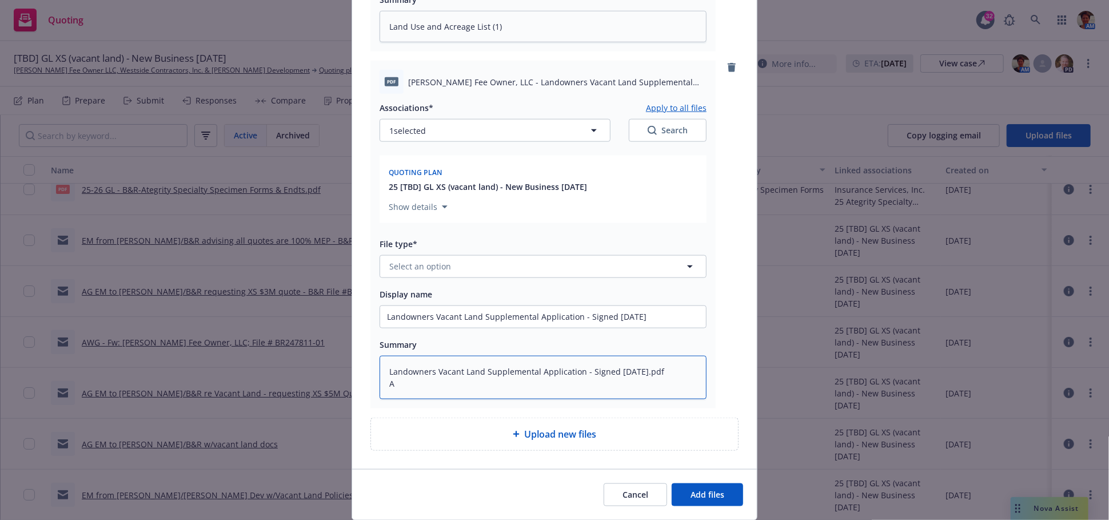
type textarea "Landowners Vacant Land Supplemental Application - Signed 09-09-2025.pdf"
type textarea "x"
type textarea "Landowners Vacant Land Supplemental Application - Signed 09-09-2025.pdf"
type textarea "x"
type textarea "Landowners Vacant Land Supplemental Application - Signed 09-09-2025.p"
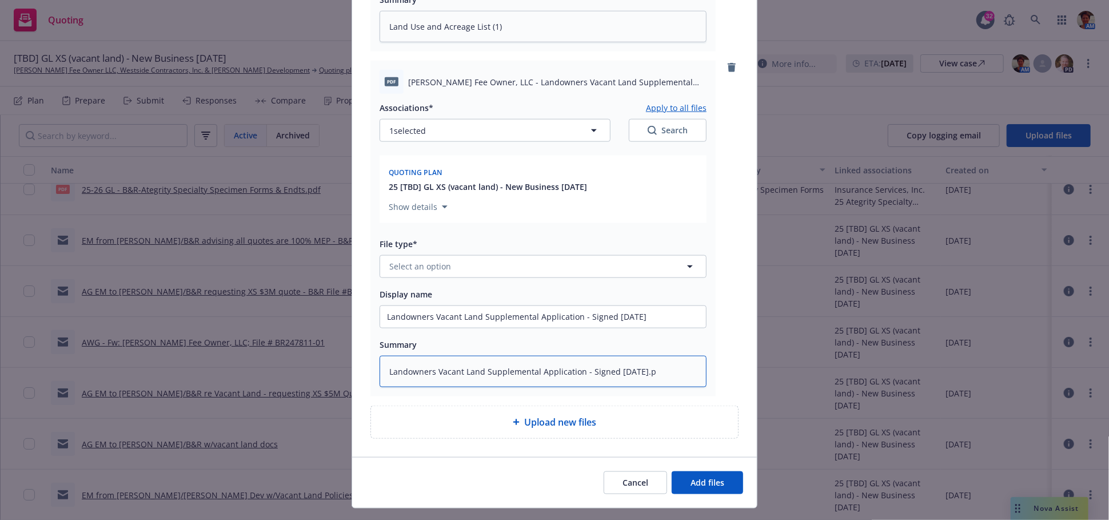
type textarea "x"
type textarea "Landowners Vacant Land Supplemental Application - Signed 09-09-2025."
type textarea "x"
type textarea "Landowners Vacant Land Supplemental Application - Signed 09-09-2025"
click at [514, 278] on button "Select an option" at bounding box center [543, 266] width 327 height 23
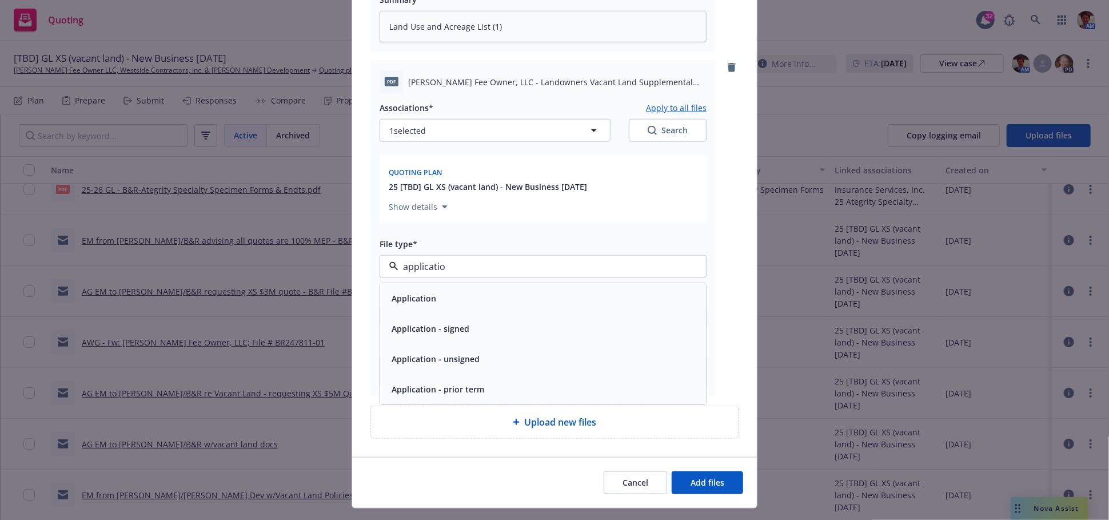
type input "application"
drag, startPoint x: 519, startPoint y: 336, endPoint x: 518, endPoint y: 342, distance: 6.5
click at [519, 336] on div "Application - signed" at bounding box center [543, 328] width 312 height 17
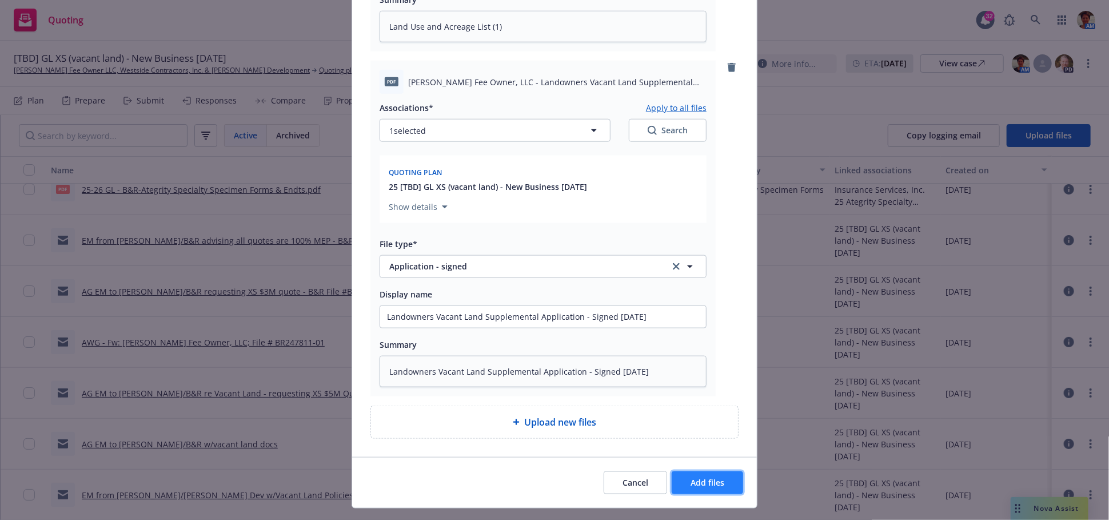
click at [698, 488] on span "Add files" at bounding box center [708, 482] width 34 height 11
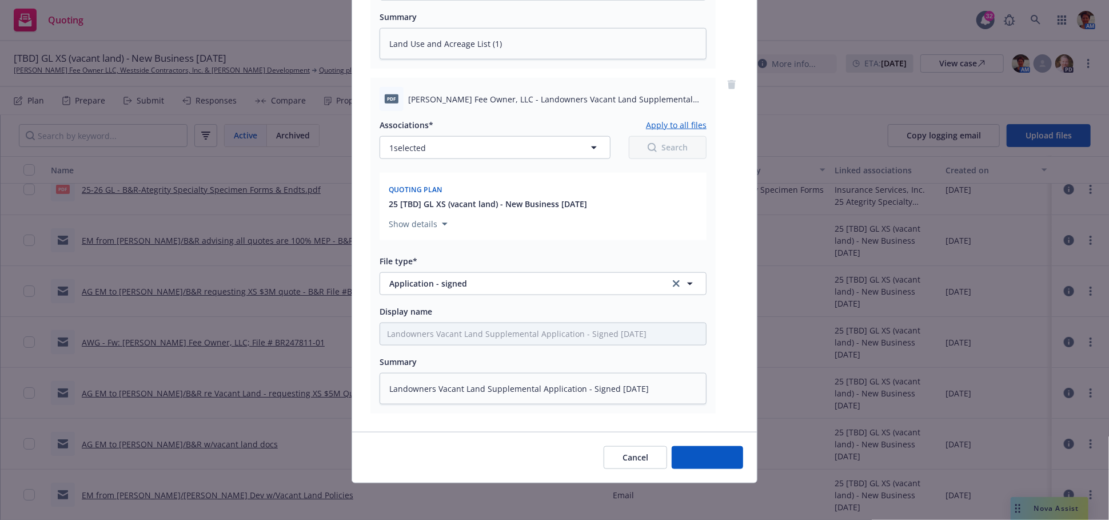
scroll to position [757, 0]
type textarea "x"
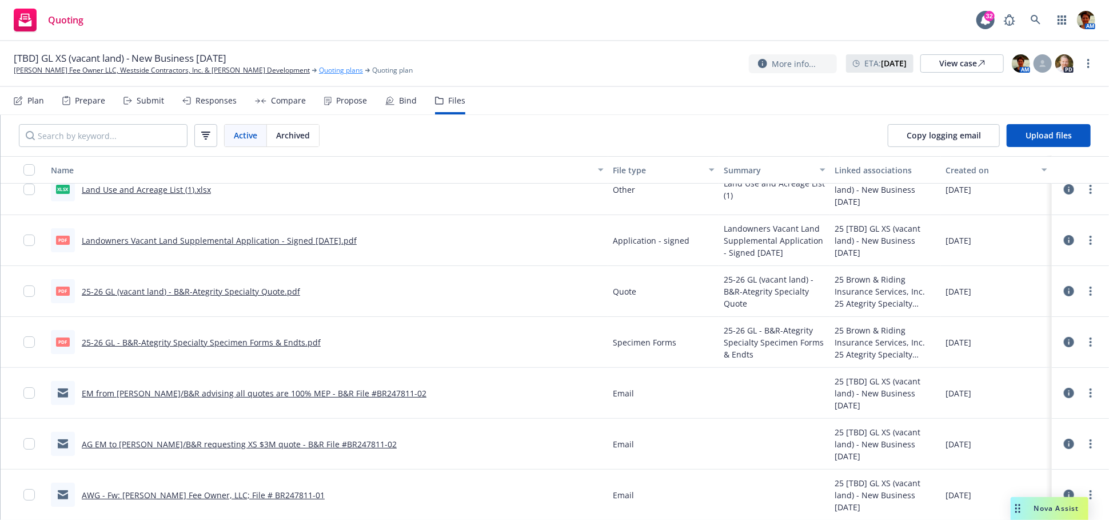
click at [319, 70] on link "Quoting plans" at bounding box center [341, 70] width 44 height 10
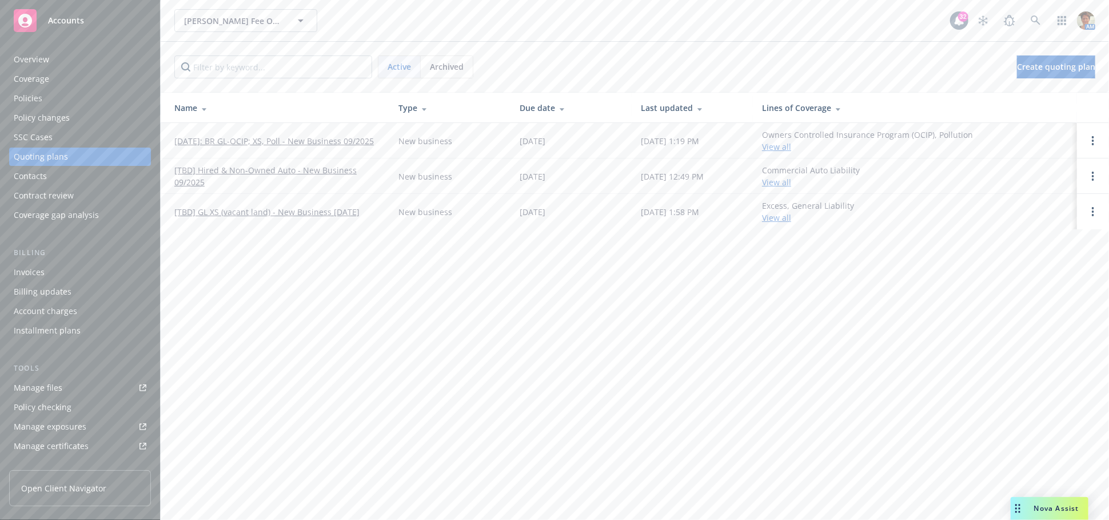
click at [35, 154] on div "Quoting plans" at bounding box center [41, 157] width 54 height 18
click at [49, 58] on div "Overview" at bounding box center [80, 59] width 133 height 18
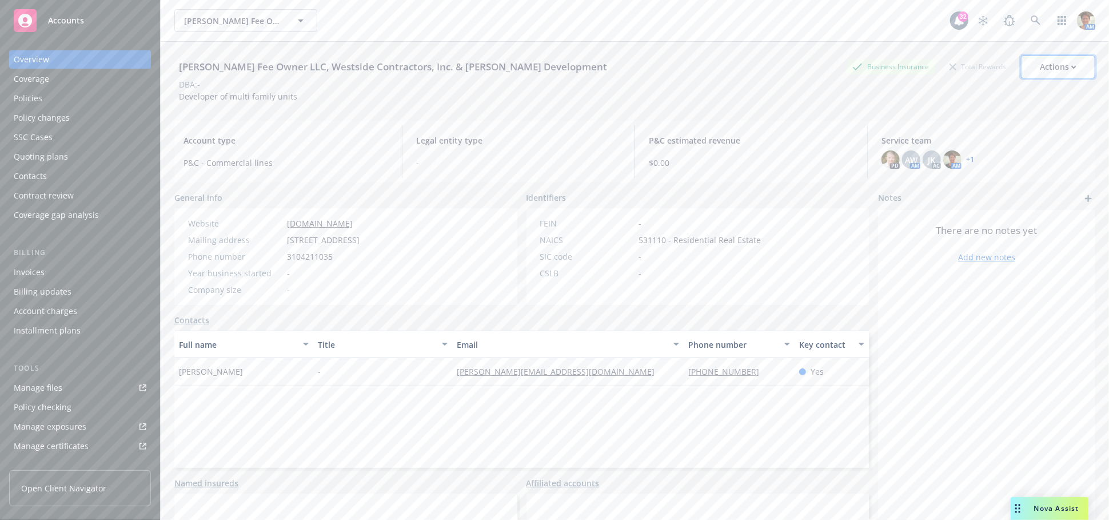
click at [1071, 65] on button "Actions" at bounding box center [1058, 66] width 74 height 23
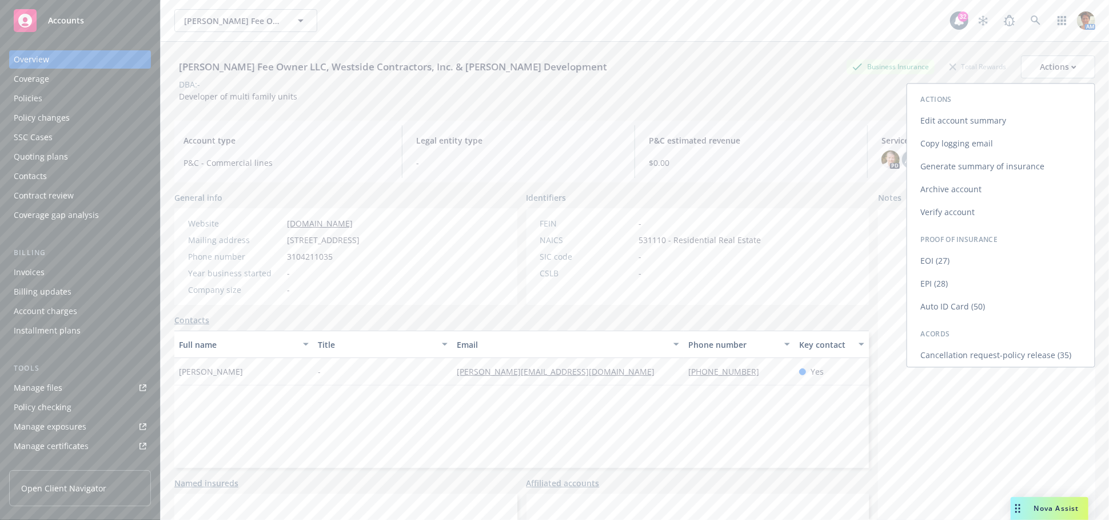
click at [950, 143] on link "Copy logging email" at bounding box center [1002, 143] width 188 height 23
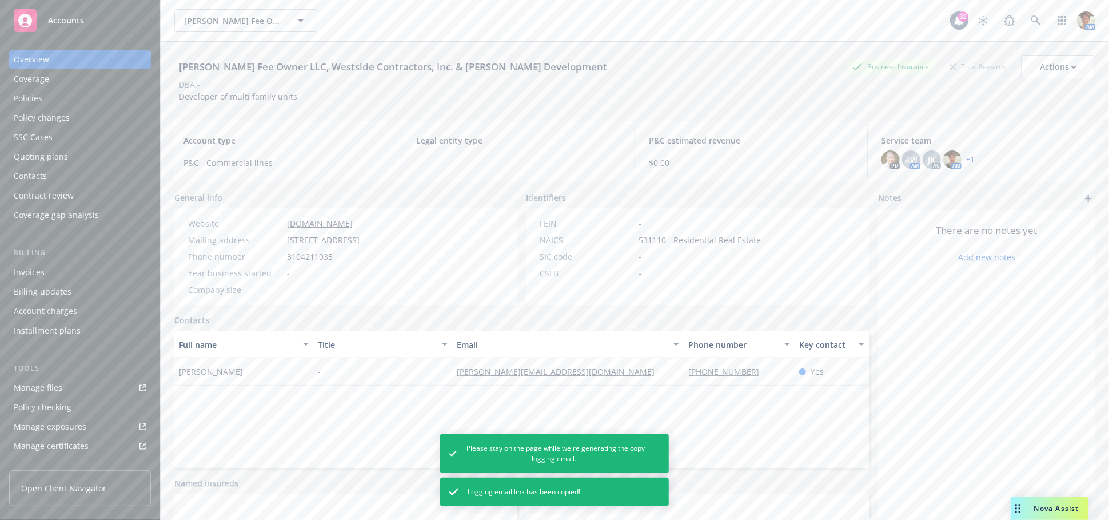
scroll to position [63, 0]
click at [47, 323] on div "Manage files" at bounding box center [38, 324] width 49 height 18
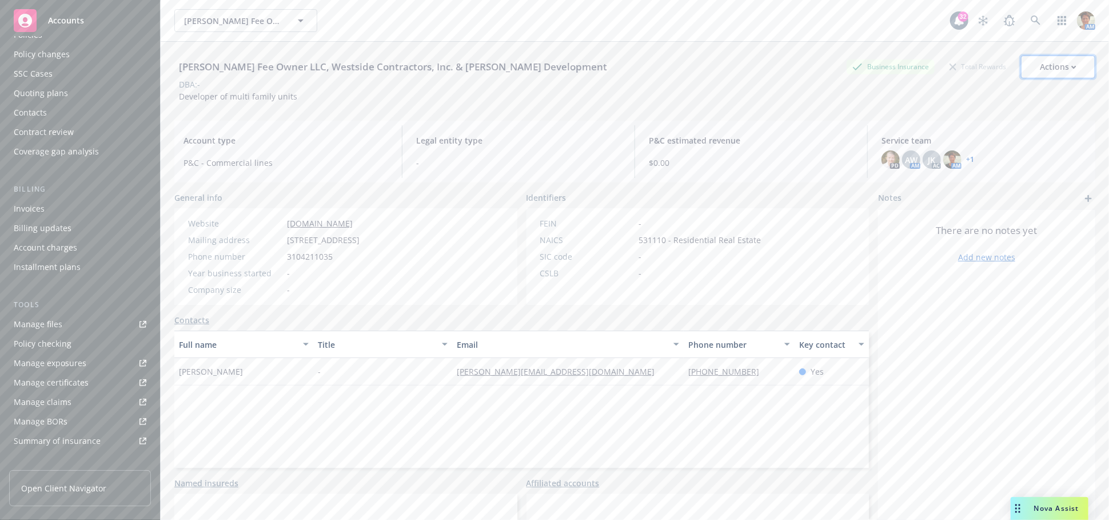
drag, startPoint x: 1052, startPoint y: 69, endPoint x: 1043, endPoint y: 75, distance: 11.6
click at [1051, 70] on div "Actions" at bounding box center [1058, 67] width 37 height 22
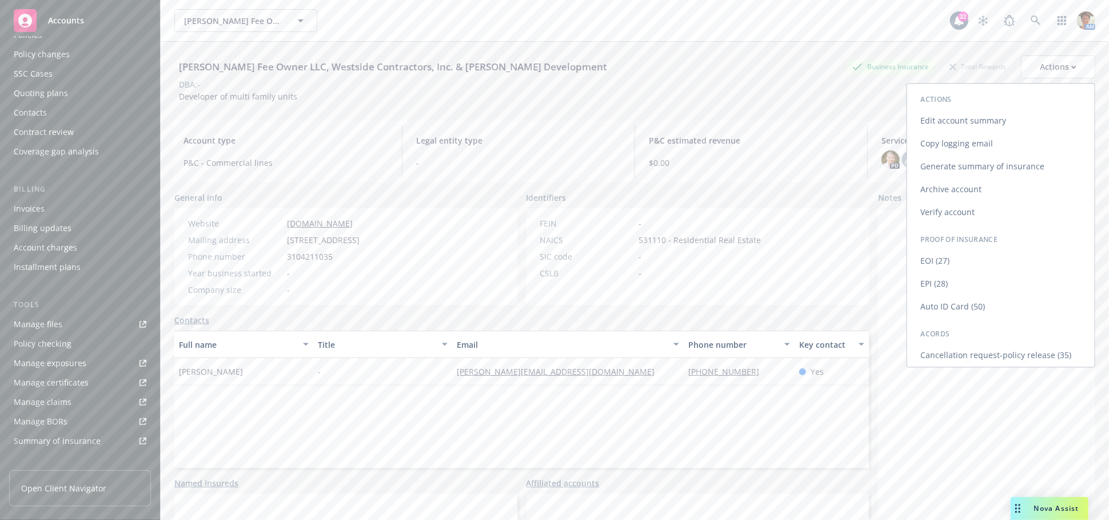
click at [987, 149] on link "Copy logging email" at bounding box center [1002, 143] width 188 height 23
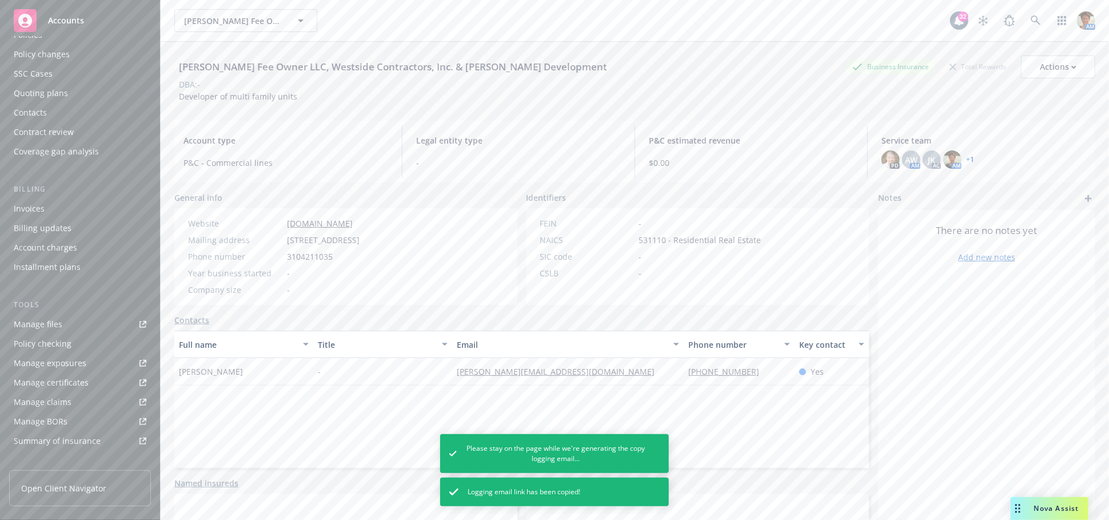
click at [80, 325] on link "Manage files" at bounding box center [80, 324] width 142 height 18
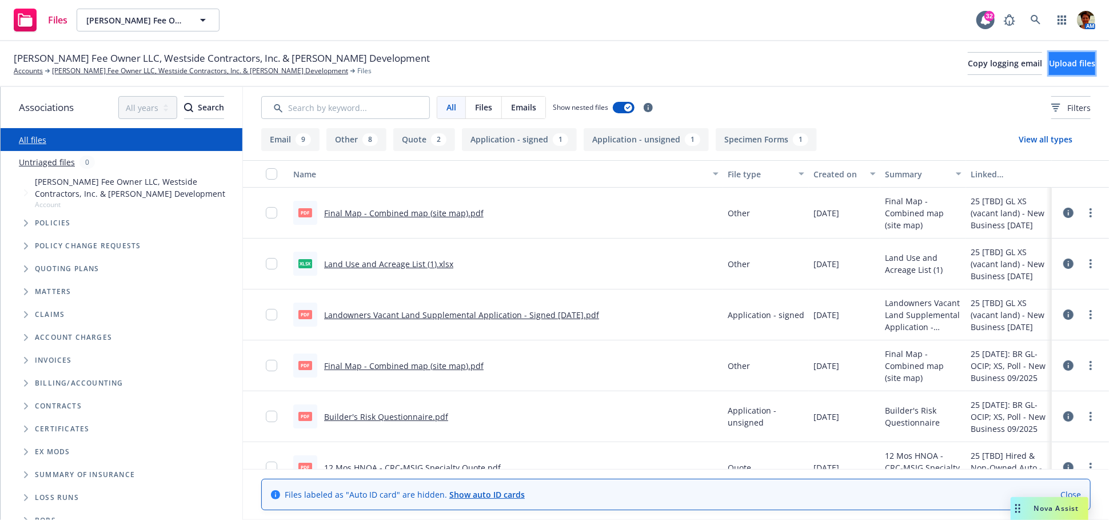
click at [1049, 65] on span "Upload files" at bounding box center [1072, 63] width 46 height 11
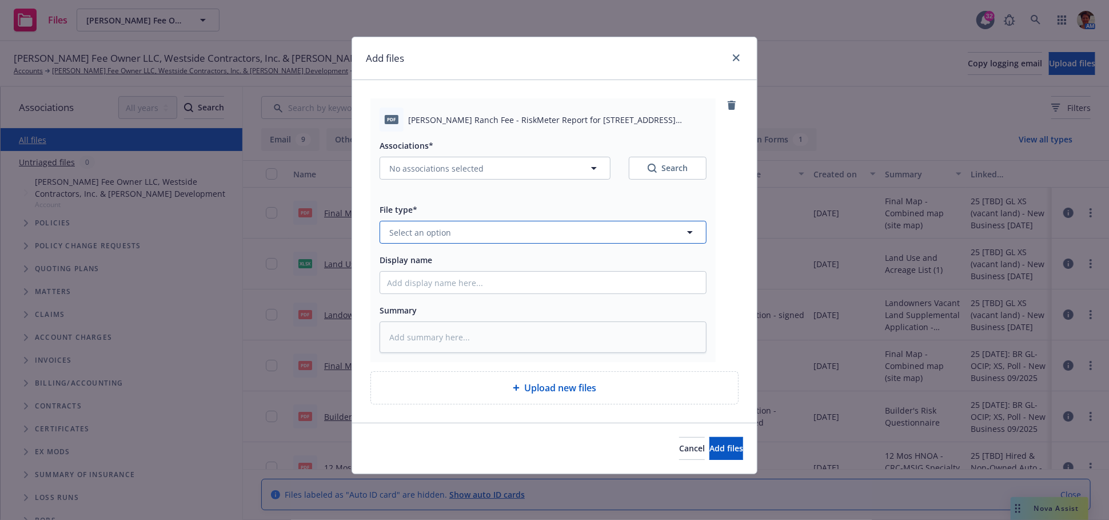
click at [488, 232] on button "Select an option" at bounding box center [543, 232] width 327 height 23
type input "other"
click at [441, 260] on div "Other" at bounding box center [543, 264] width 312 height 17
click at [449, 166] on span "No associations selected" at bounding box center [436, 168] width 94 height 12
type textarea "x"
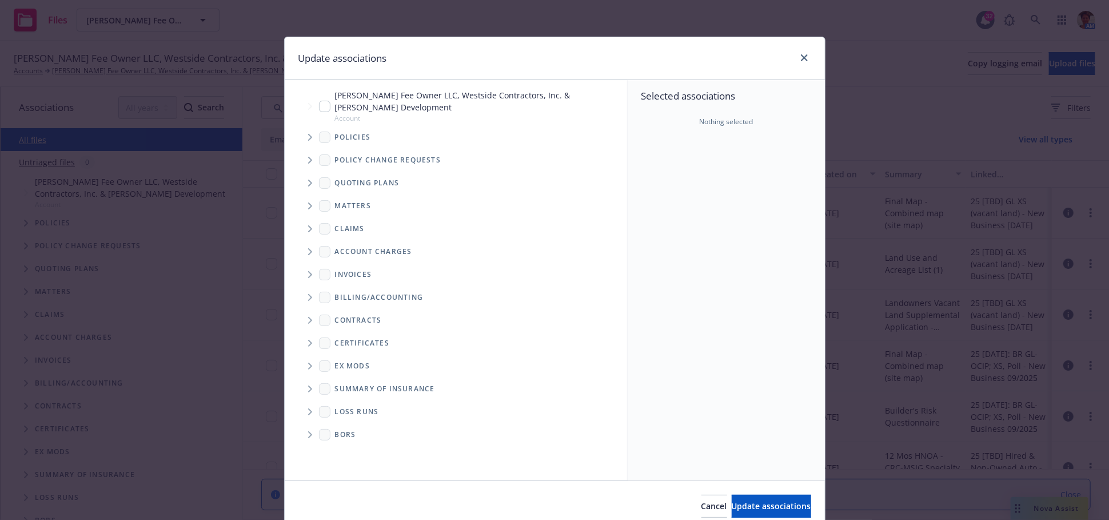
drag, startPoint x: 320, startPoint y: 101, endPoint x: 399, endPoint y: 189, distance: 118.6
click at [320, 101] on input "Tree Example" at bounding box center [324, 106] width 11 height 11
checkbox input "true"
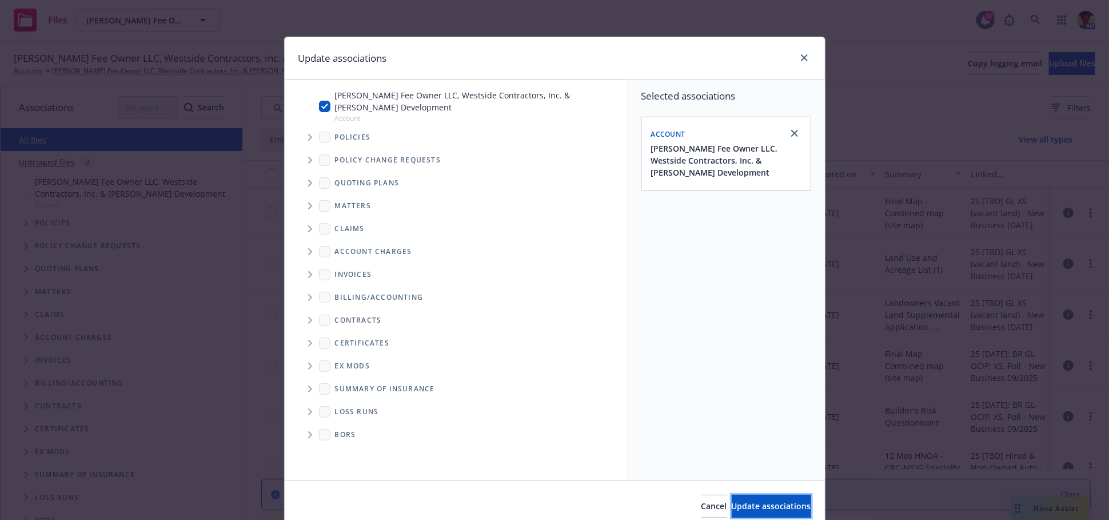
drag, startPoint x: 739, startPoint y: 504, endPoint x: 704, endPoint y: 468, distance: 50.6
click at [737, 503] on span "Update associations" at bounding box center [771, 505] width 79 height 11
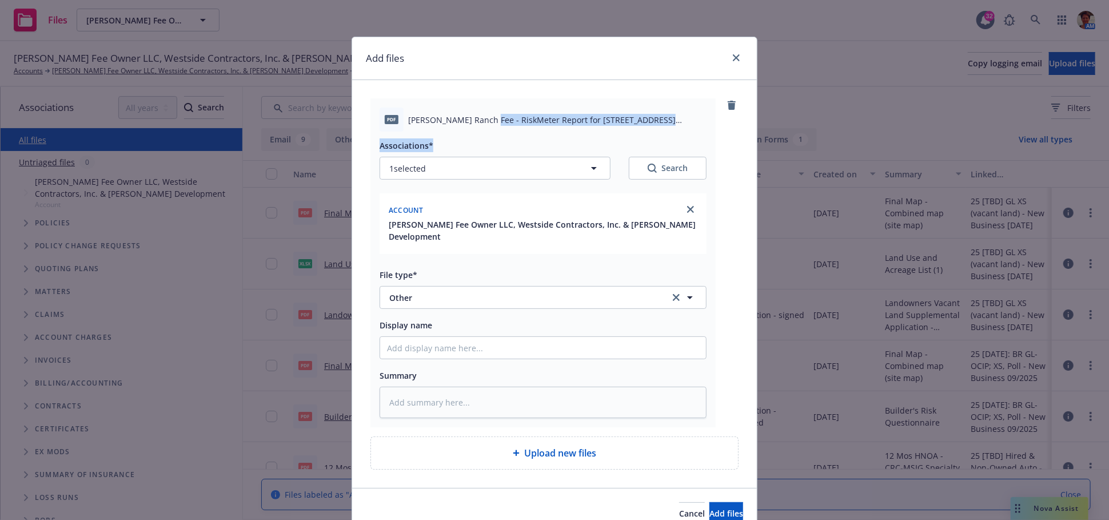
drag, startPoint x: 483, startPoint y: 121, endPoint x: 644, endPoint y: 136, distance: 161.9
click at [644, 136] on div "pdf Blosser Ranch Fee - RiskMeter Report for 1214 S BLOSSER RD SANTA MARIA, CA …" at bounding box center [543, 262] width 345 height 329
copy div "RiskMeter Report for 1214 S BLOSSER RD SANTA MARIA, CA 93458-4926.pdf Associati…"
click at [460, 337] on input "Display name" at bounding box center [543, 348] width 326 height 22
paste input "RiskMeter Report for 1214 S BLOSSER RD SANTA MARIA, CA 93458-4926.pdf Associati…"
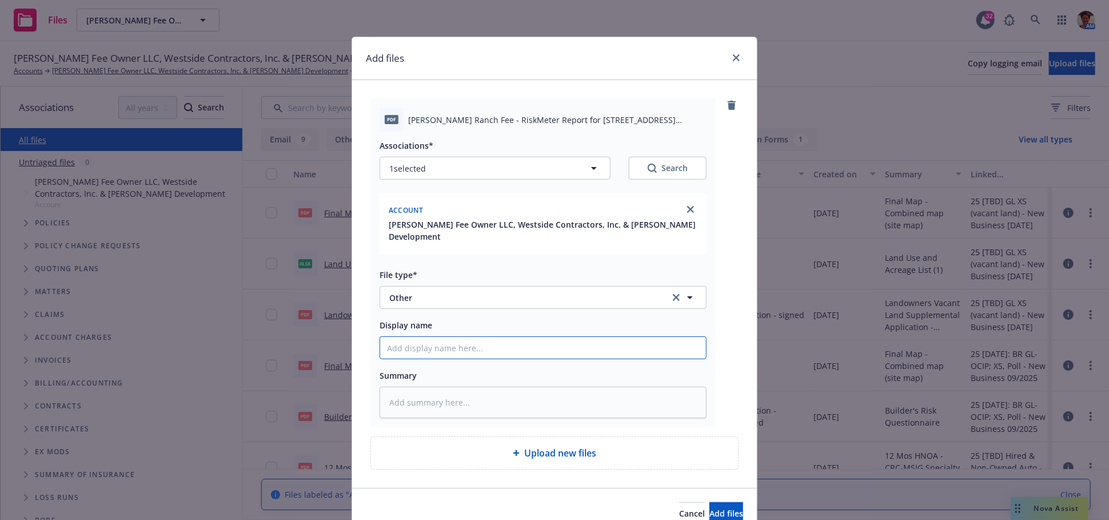
type textarea "x"
type input "RiskMeter Report for 1214 S BLOSSER RD SANTA MARIA, CA 93458-4926.pdf Associati…"
type textarea "x"
type input "RiskMeter Report for 1214 S BLOSSER RD SANTA MARIA, CA 93458-4926.pdf Associati…"
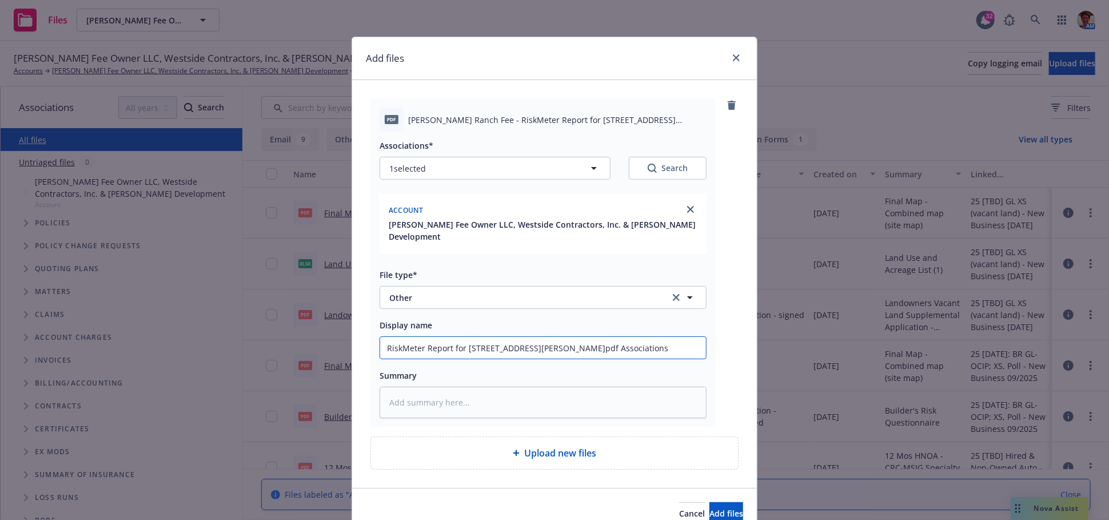
type textarea "x"
type input "RiskMeter Report for 1214 S BLOSSER RD SANTA MARIA, CA 93458-4926.pdf Associati…"
type textarea "x"
type input "RiskMeter Report for 1214 S BLOSSER RD SANTA MARIA, CA 93458-4926.pdf Associatio"
type textarea "x"
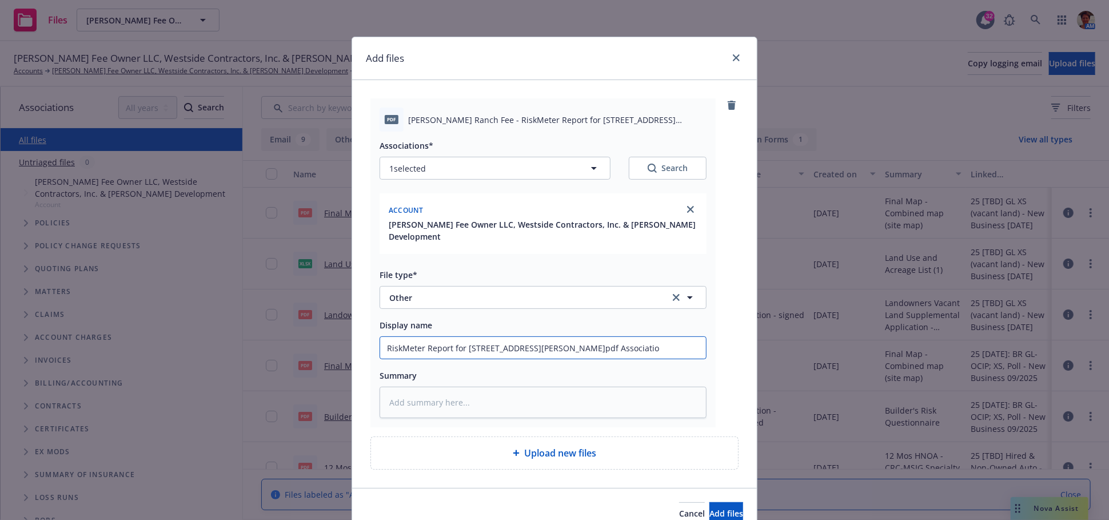
type input "RiskMeter Report for 1214 S BLOSSER RD SANTA MARIA, CA 93458-4926.pdf Associati"
type textarea "x"
type input "RiskMeter Report for 1214 S BLOSSER RD SANTA MARIA, CA 93458-4926.pdf Associat"
type textarea "x"
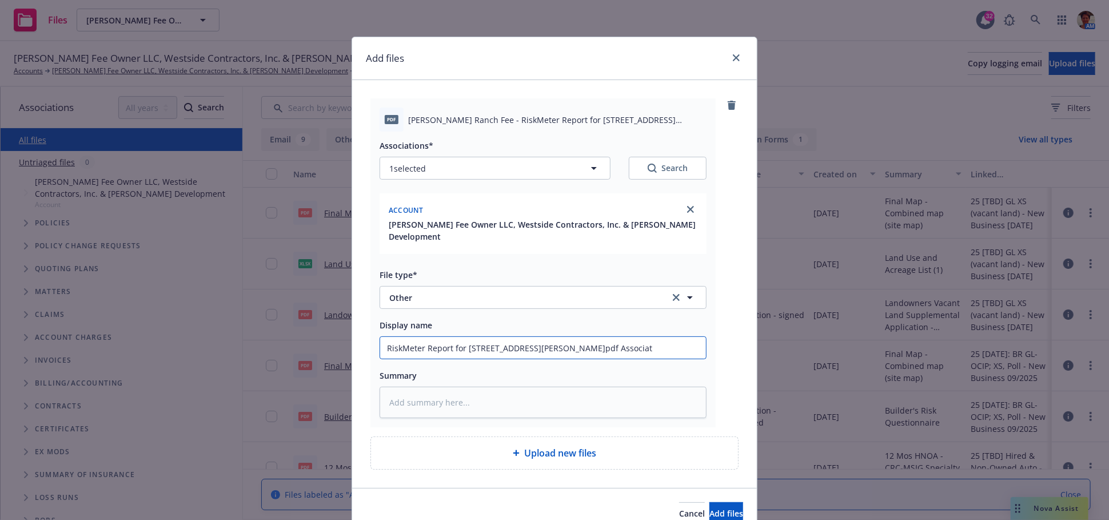
type input "RiskMeter Report for 1214 S BLOSSER RD SANTA MARIA, CA 93458-4926.pdf Associa"
type textarea "x"
type input "RiskMeter Report for 1214 S BLOSSER RD SANTA MARIA, CA 93458-4926.pdf Associ"
type textarea "x"
type input "RiskMeter Report for 1214 S BLOSSER RD SANTA MARIA, CA 93458-4926.pdf Assoc"
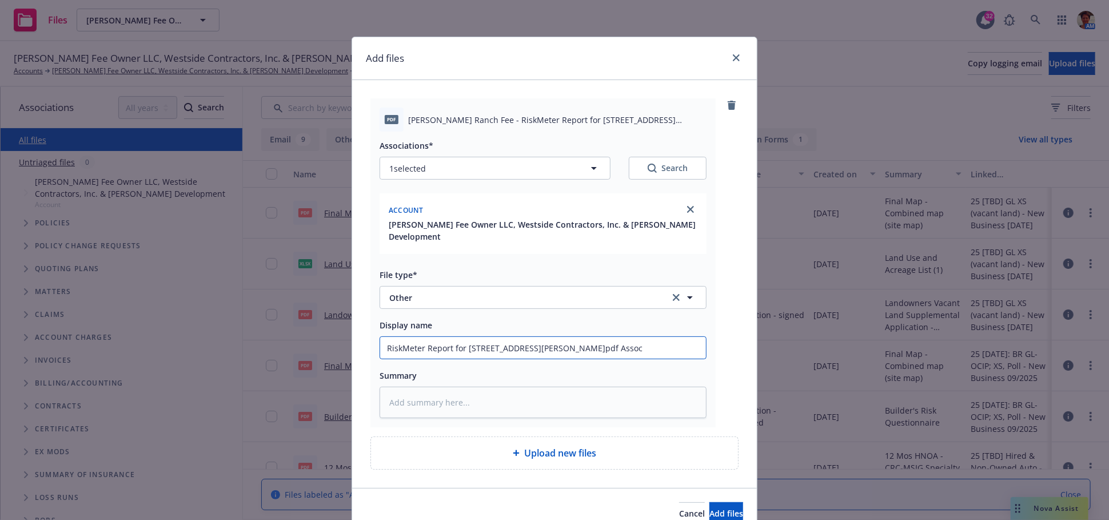
type textarea "x"
type input "RiskMeter Report for 1214 S BLOSSER RD SANTA MARIA, CA 93458-4926.pdf Asso"
type textarea "x"
type input "RiskMeter Report for 1214 S BLOSSER RD SANTA MARIA, CA 93458-4926.pdf Ass"
type textarea "x"
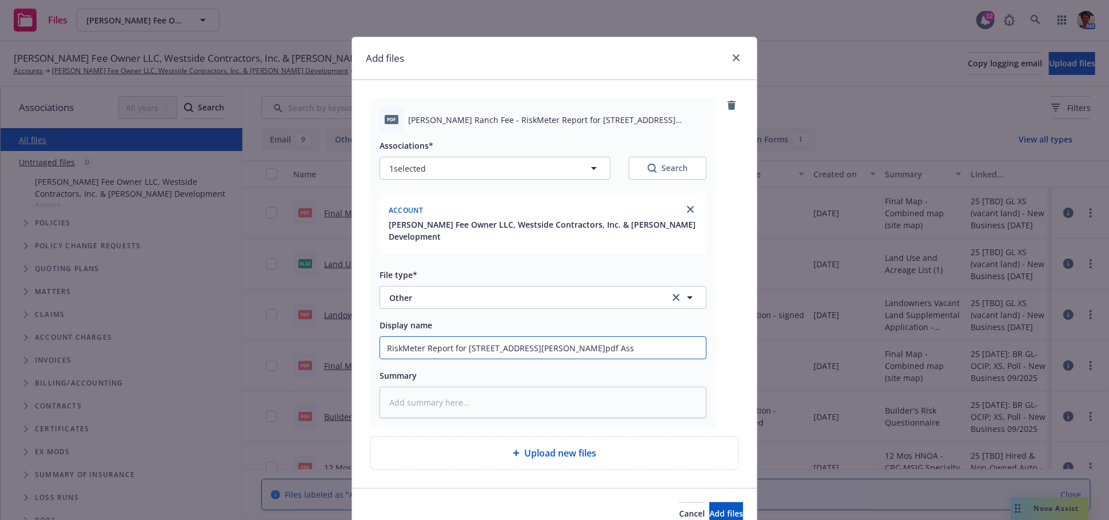
type input "RiskMeter Report for 1214 S BLOSSER RD SANTA MARIA, CA 93458-4926.pdf As"
type textarea "x"
type input "RiskMeter Report for 1214 S BLOSSER RD SANTA MARIA, CA 93458-4926.pdf A"
type textarea "x"
type input "RiskMeter Report for 1214 S BLOSSER RD SANTA MARIA, CA 93458-4926.pdf"
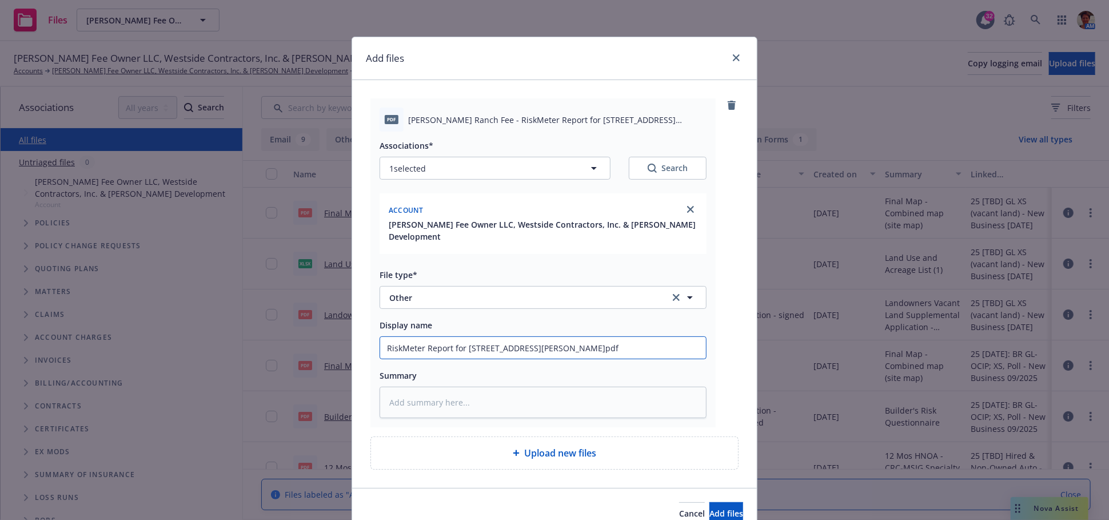
type textarea "x"
type input "RiskMeter Report for 1214 S BLOSSER RD SANTA MARIA, CA 93458-4926.pdf"
type textarea "x"
type input "RiskMeter Report for 1214 S BLOSSER RD SANTA MARIA, CA 93458-4926.pd"
type textarea "x"
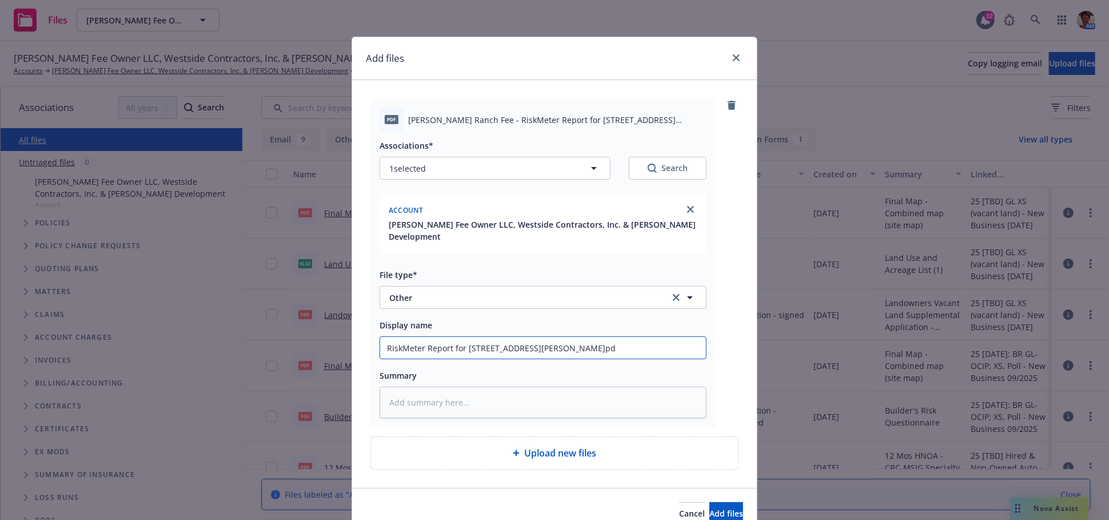
type input "RiskMeter Report for 1214 S BLOSSER RD SANTA MARIA, CA 93458-4926.p"
type textarea "x"
type input "RiskMeter Report for 1214 S BLOSSER RD SANTA MARIA, CA 93458-4926."
type textarea "x"
type input "RiskMeter Report for 1214 S BLOSSER RD SANTA MARIA, CA 93458-4926"
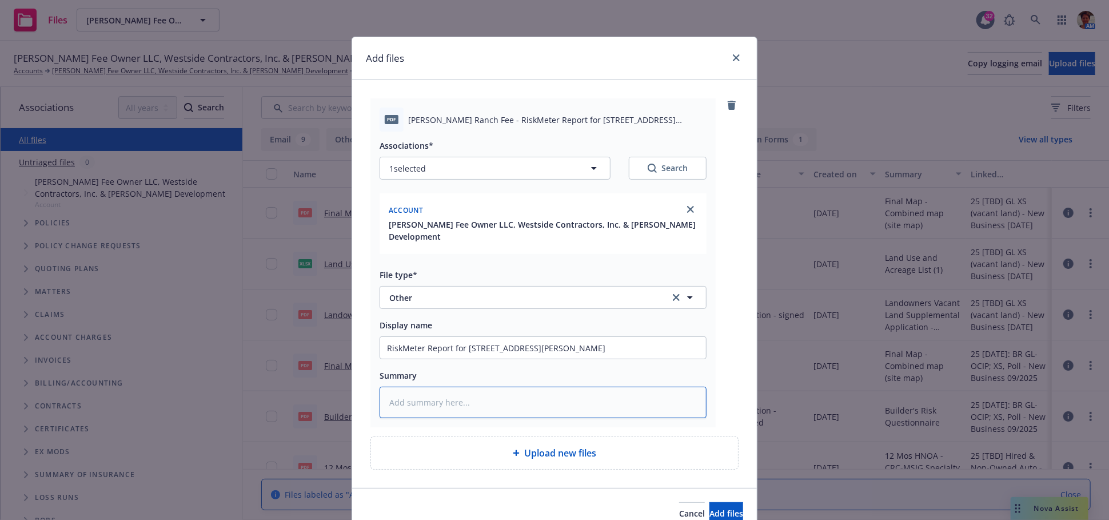
click at [474, 387] on textarea at bounding box center [543, 402] width 327 height 31
paste textarea "RiskMeter Report for 1214 S BLOSSER RD SANTA MARIA, CA 93458-4926.pdf Associati…"
type textarea "x"
type textarea "RiskMeter Report for 1214 S BLOSSER RD SANTA MARIA, CA 93458-4926.pdf Associati…"
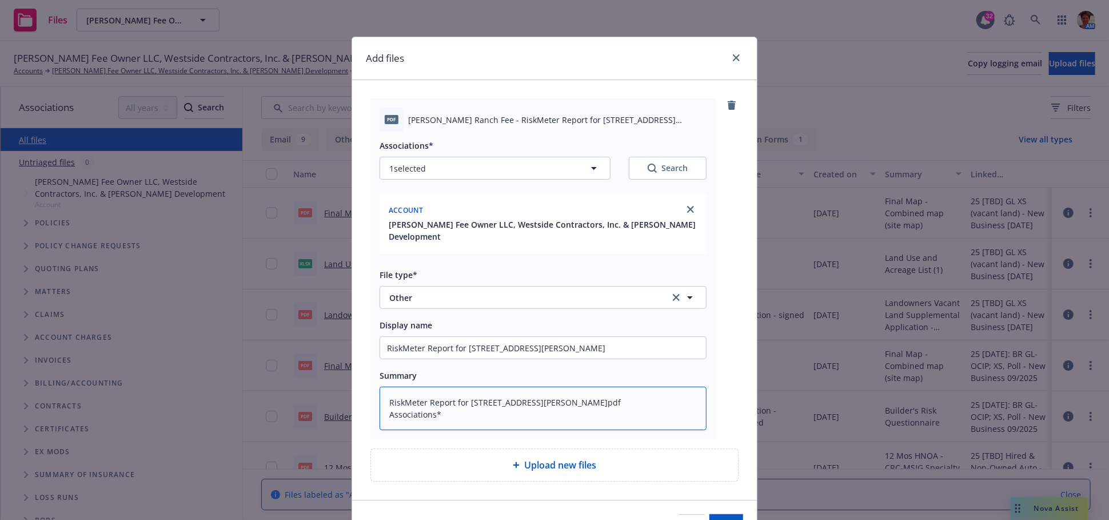
type textarea "x"
type textarea "RiskMeter Report for 1214 S BLOSSER RD SANTA MARIA, CA 93458-4926.pdf Associati…"
type textarea "x"
type textarea "RiskMeter Report for 1214 S BLOSSER RD SANTA MARIA, CA 93458-4926.pdf Associatio"
type textarea "x"
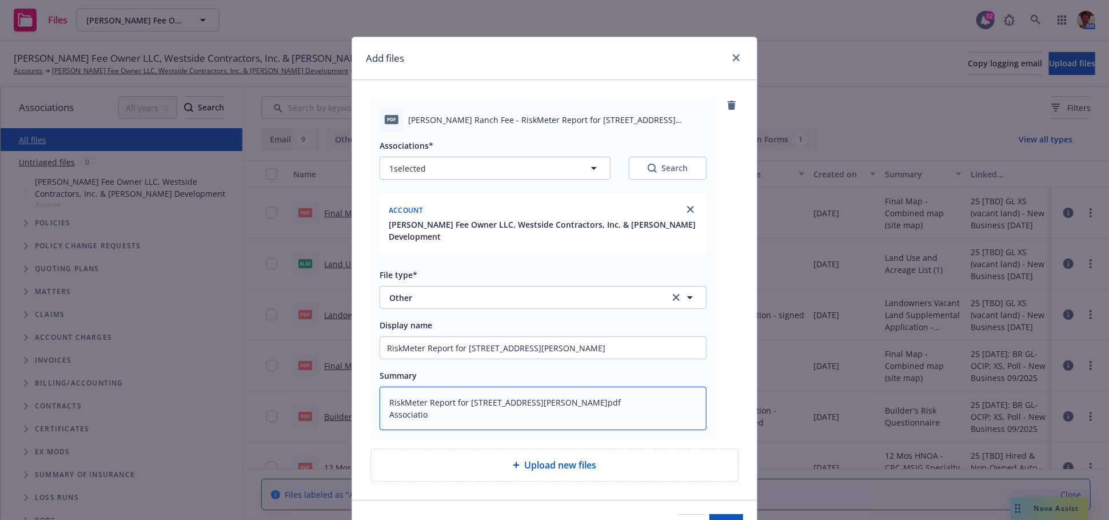
type textarea "RiskMeter Report for 1214 S BLOSSER RD SANTA MARIA, CA 93458-4926.pdf Associati"
type textarea "x"
type textarea "RiskMeter Report for 1214 S BLOSSER RD SANTA MARIA, CA 93458-4926.pdf Associat"
type textarea "x"
type textarea "RiskMeter Report for 1214 S BLOSSER RD SANTA MARIA, CA 93458-4926.pdf Associa"
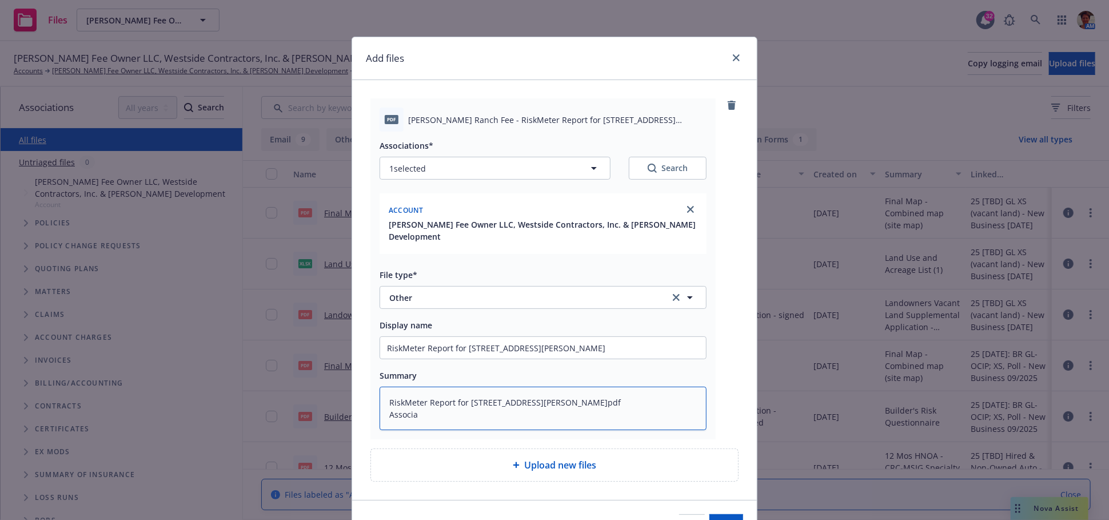
type textarea "x"
type textarea "RiskMeter Report for 1214 S BLOSSER RD SANTA MARIA, CA 93458-4926.pdf Assoc"
type textarea "x"
type textarea "RiskMeter Report for 1214 S BLOSSER RD SANTA MARIA, CA 93458-4926.pdf Asso"
type textarea "x"
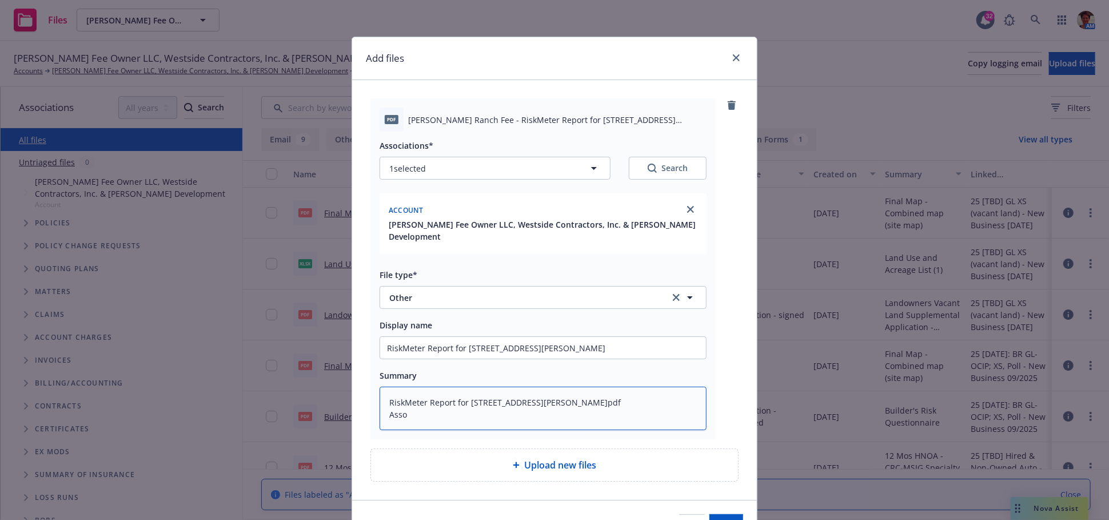
type textarea "RiskMeter Report for 1214 S BLOSSER RD SANTA MARIA, CA 93458-4926.pdf Ass"
type textarea "x"
type textarea "RiskMeter Report for 1214 S BLOSSER RD SANTA MARIA, CA 93458-4926.pdf As"
type textarea "x"
type textarea "RiskMeter Report for 1214 S BLOSSER RD SANTA MARIA, CA 93458-4926.pdf A"
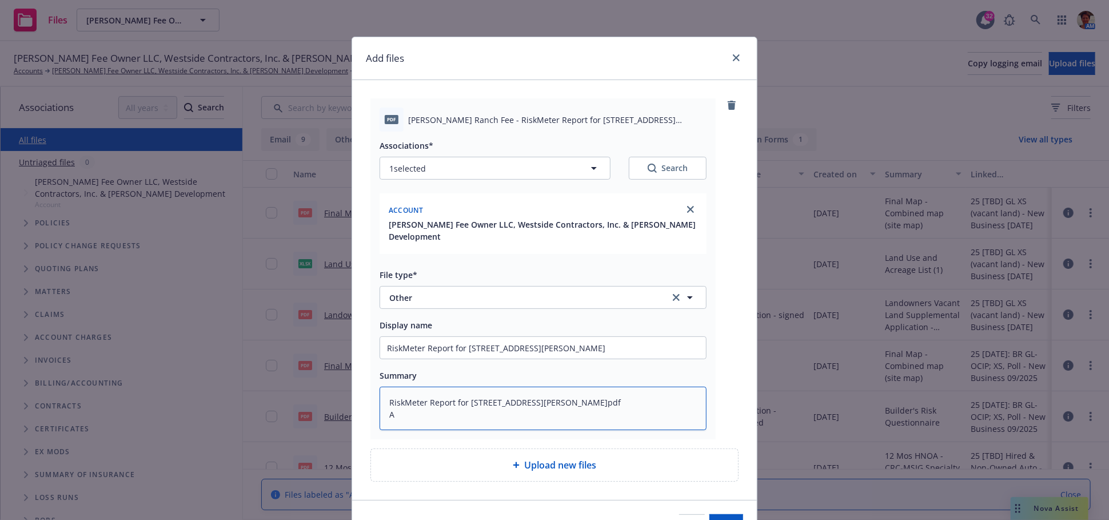
type textarea "x"
type textarea "RiskMeter Report for 1214 S BLOSSER RD SANTA MARIA, CA 93458-4926.pdf"
type textarea "x"
type textarea "RiskMeter Report for 1214 S BLOSSER RD SANTA MARIA, CA 93458-4926.pdf"
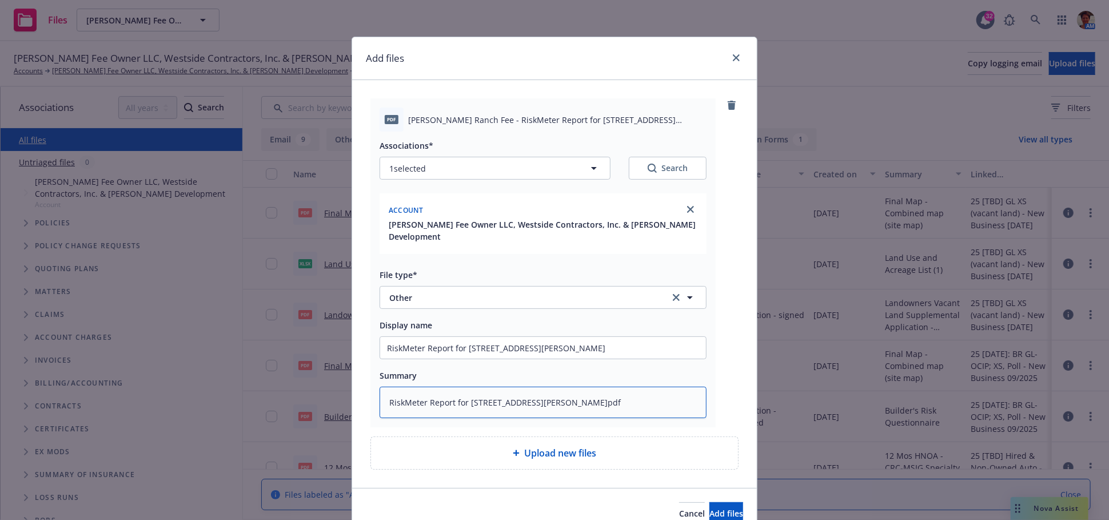
type textarea "x"
type textarea "RiskMeter Report for 1214 S BLOSSER RD SANTA MARIA, CA 93458-4926.pd"
type textarea "x"
type textarea "RiskMeter Report for 1214 S BLOSSER RD SANTA MARIA, CA 93458-4926.p"
type textarea "x"
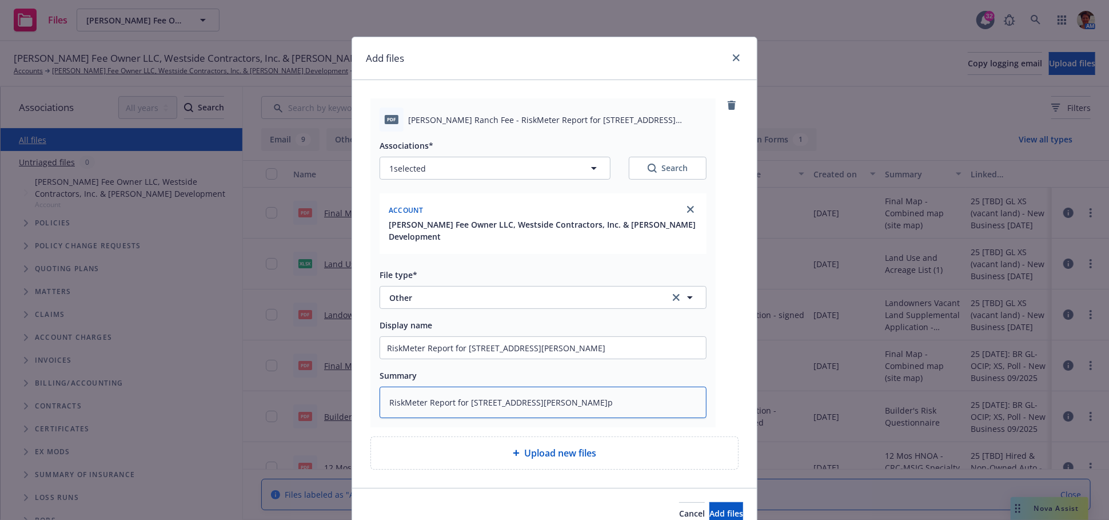
type textarea "RiskMeter Report for 1214 S BLOSSER RD SANTA MARIA, CA 93458-4926."
type textarea "x"
type textarea "RiskMeter Report for 1214 S BLOSSER RD SANTA MARIA, CA 93458-4926"
click at [726, 502] on button "Add files" at bounding box center [727, 513] width 34 height 23
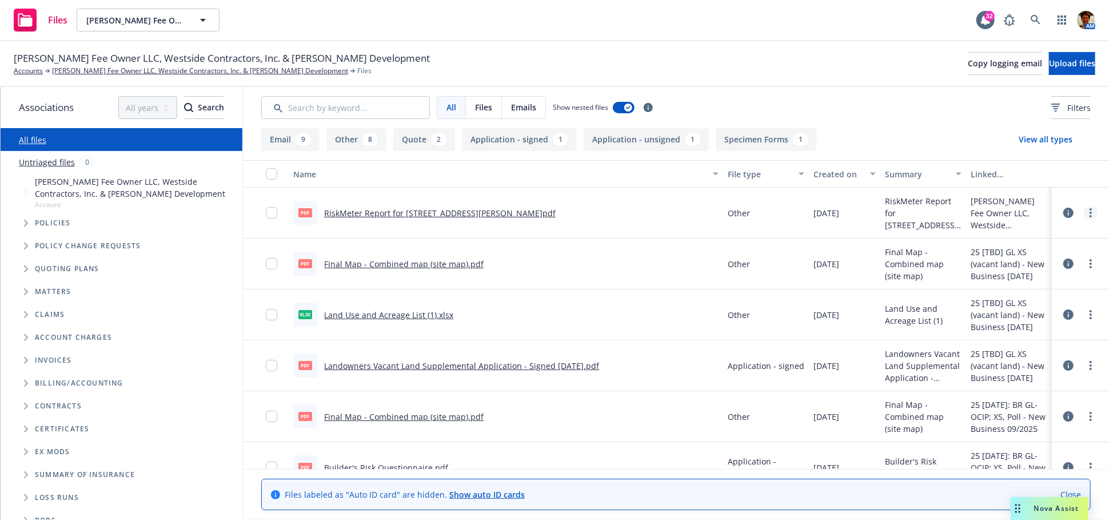
click at [1084, 216] on link "more" at bounding box center [1091, 213] width 14 height 14
click at [1008, 236] on link "Archive" at bounding box center [1031, 236] width 114 height 23
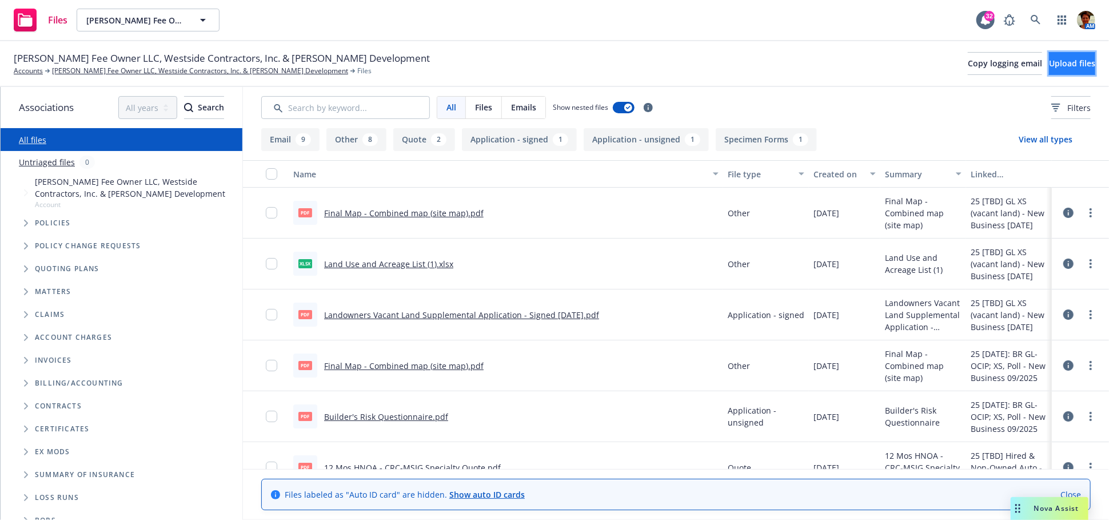
click at [1049, 65] on span "Upload files" at bounding box center [1072, 63] width 46 height 11
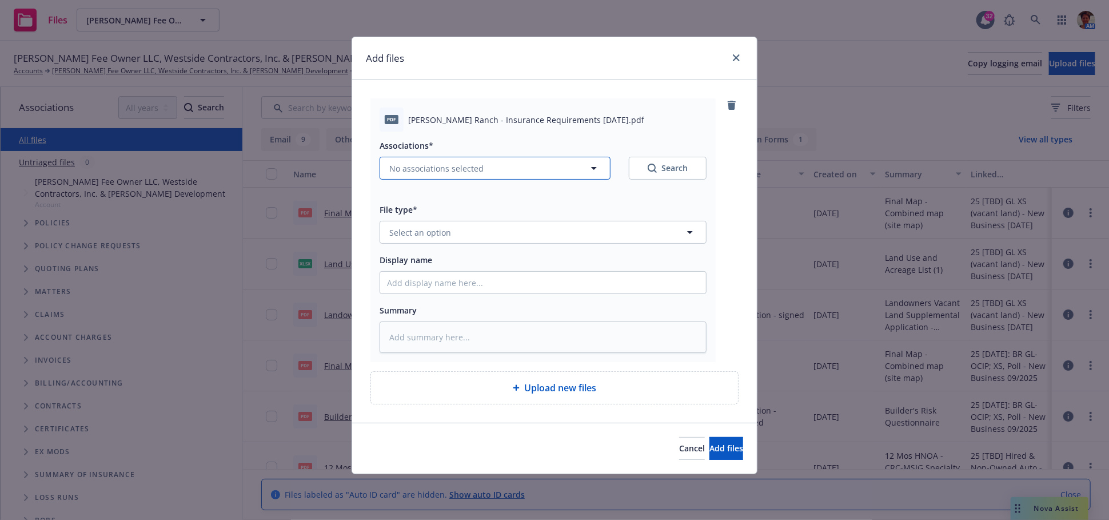
click at [466, 169] on span "No associations selected" at bounding box center [436, 168] width 94 height 12
type textarea "x"
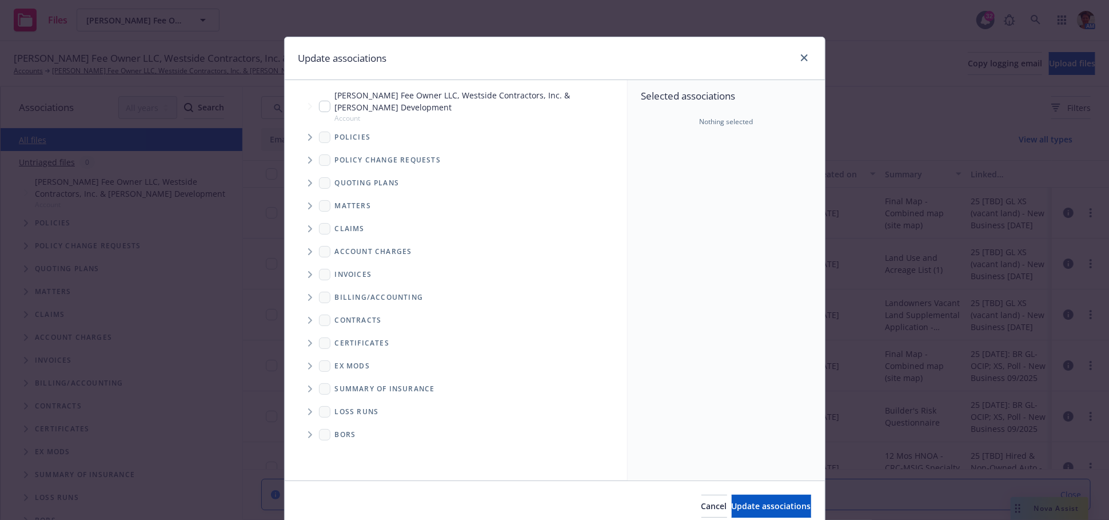
click at [320, 101] on input "Tree Example" at bounding box center [324, 106] width 11 height 11
checkbox input "true"
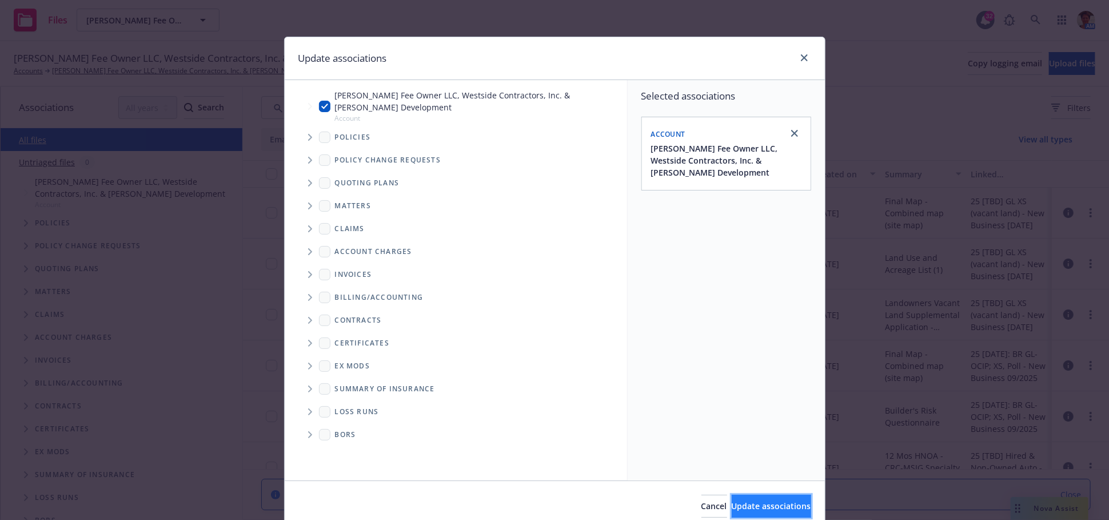
click at [750, 509] on span "Update associations" at bounding box center [771, 505] width 79 height 11
type textarea "x"
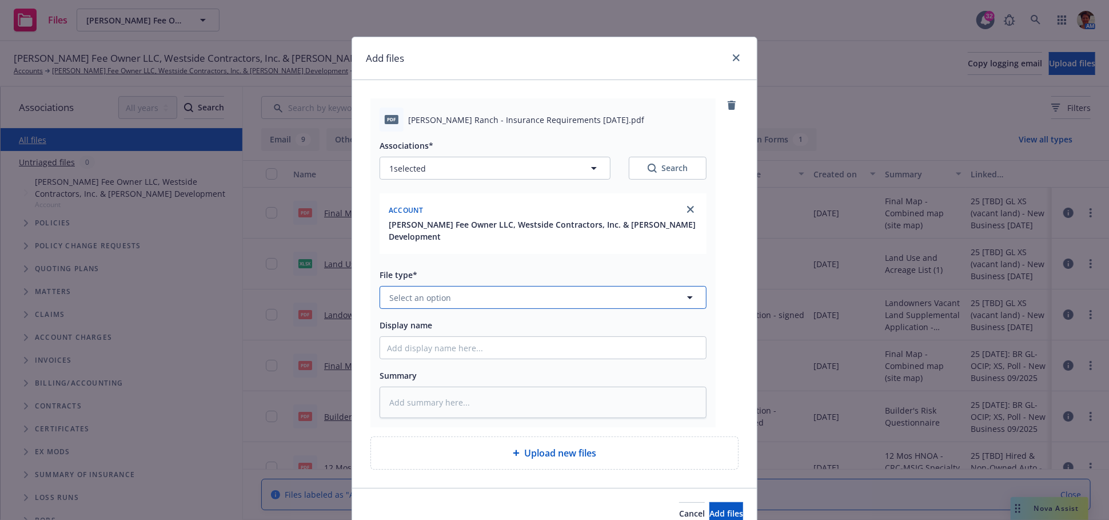
click at [406, 292] on span "Select an option" at bounding box center [420, 298] width 62 height 12
type input "Other"
click at [418, 321] on div "Other" at bounding box center [543, 329] width 312 height 17
drag, startPoint x: 461, startPoint y: 118, endPoint x: 596, endPoint y: 125, distance: 135.2
click at [596, 125] on span "Blosser Ranch - Insurance Requirements 08-15-2025.pdf" at bounding box center [526, 120] width 236 height 12
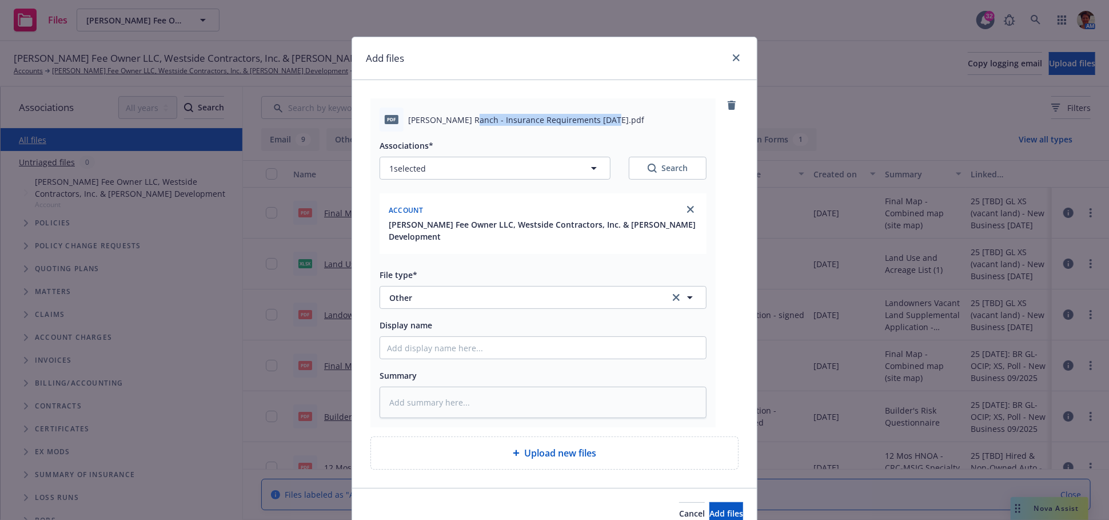
copy span "Insurance Requirements 08-15-2025"
click at [464, 337] on input "Display name" at bounding box center [543, 348] width 326 height 22
paste input "Insurance Requirements 08-15-2025"
type textarea "x"
type input "Insurance Requirements 08-15-2025"
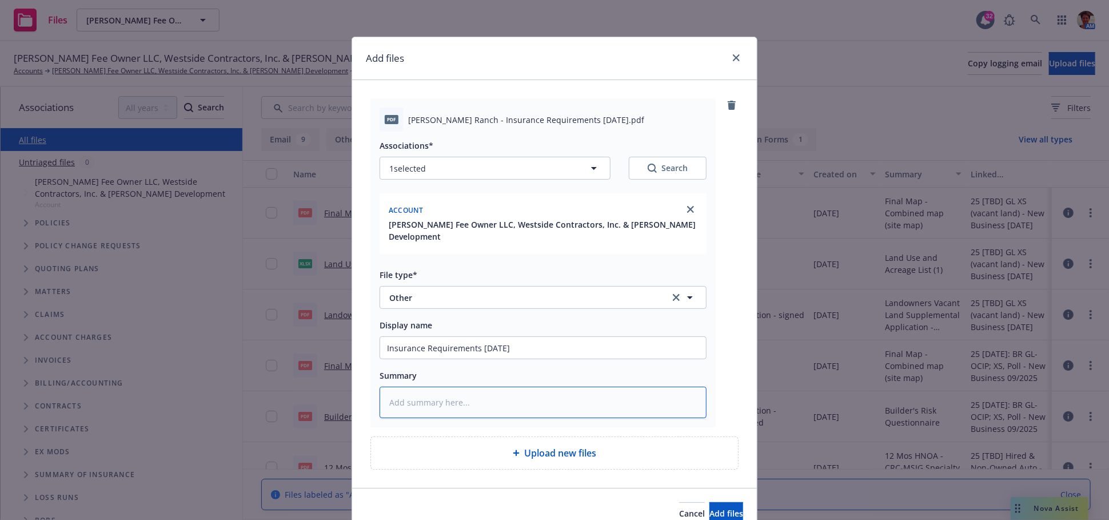
paste textarea "Insurance Requirements 08-15-2025"
click at [452, 395] on textarea at bounding box center [543, 402] width 327 height 31
type textarea "x"
type textarea "Insurance Requirements 08-15-2025"
click at [726, 505] on button "Add files" at bounding box center [727, 513] width 34 height 23
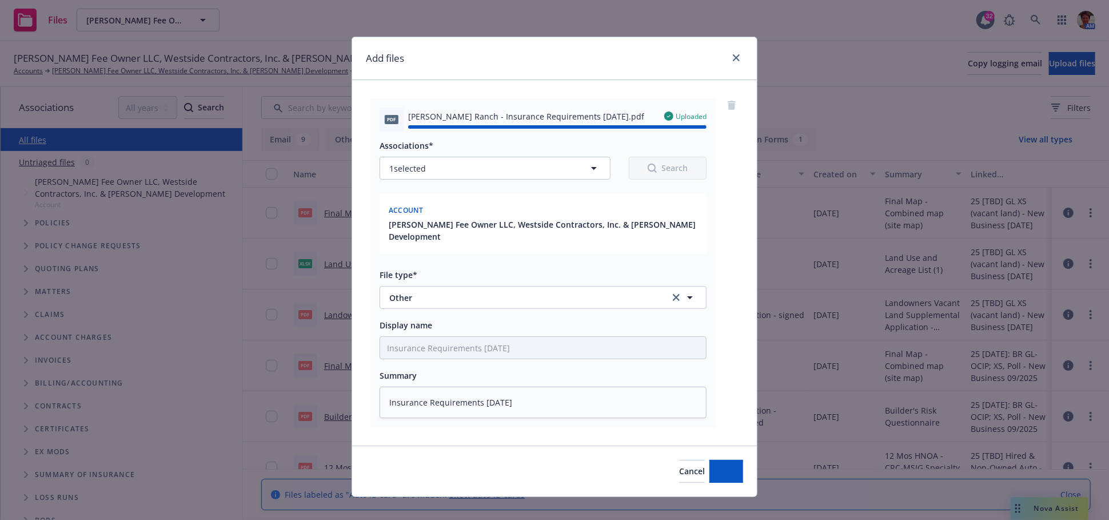
type textarea "x"
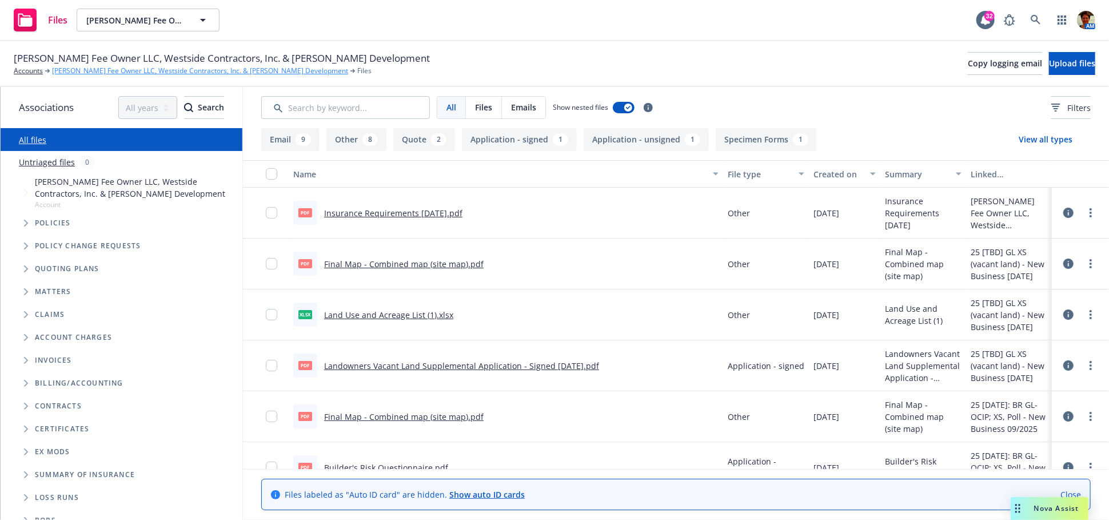
click at [97, 69] on link "Blosser Fee Owner LLC, Westside Contractors, Inc. & Canfield Development" at bounding box center [200, 71] width 296 height 10
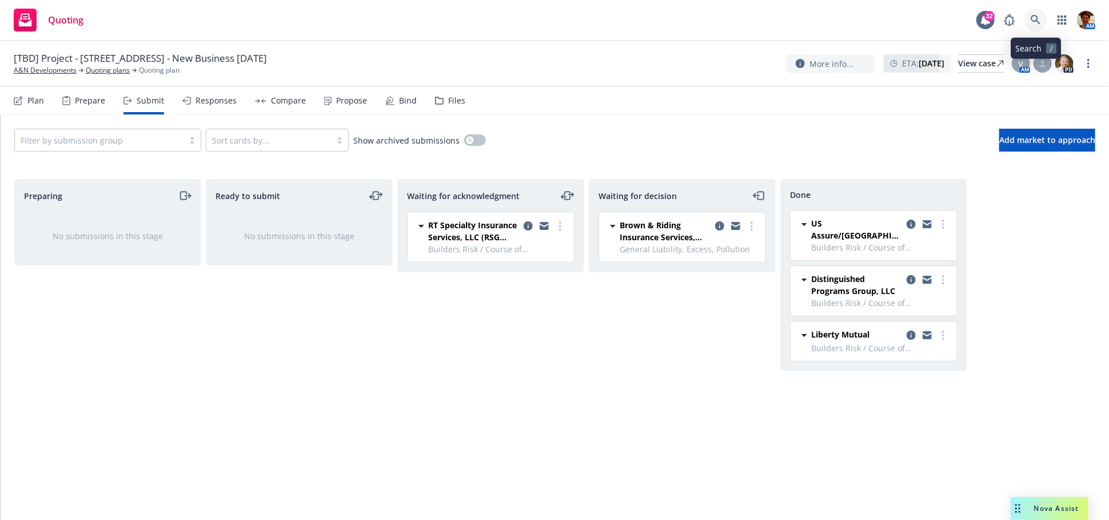
click at [1037, 17] on icon at bounding box center [1036, 20] width 10 height 10
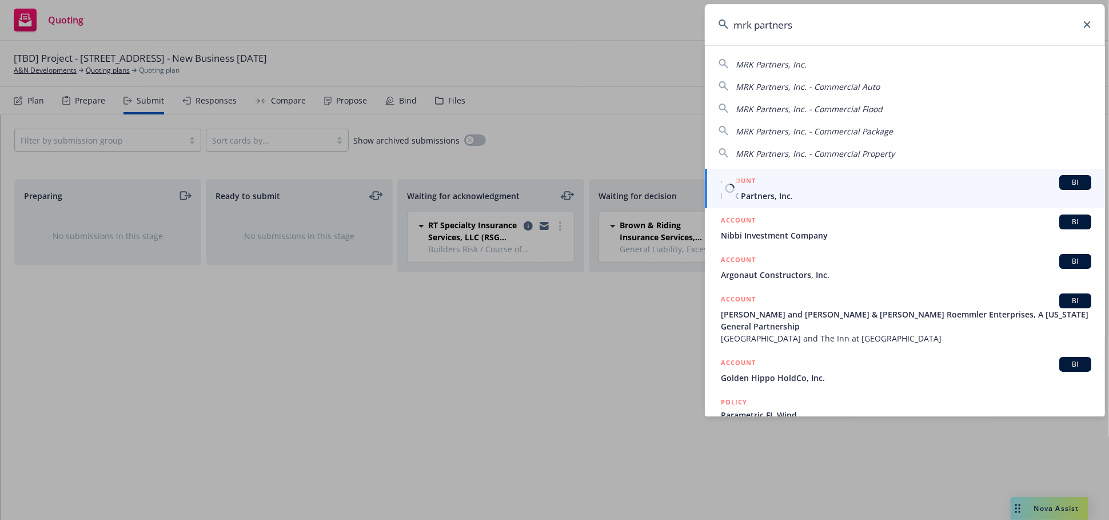
type input "mrk partners"
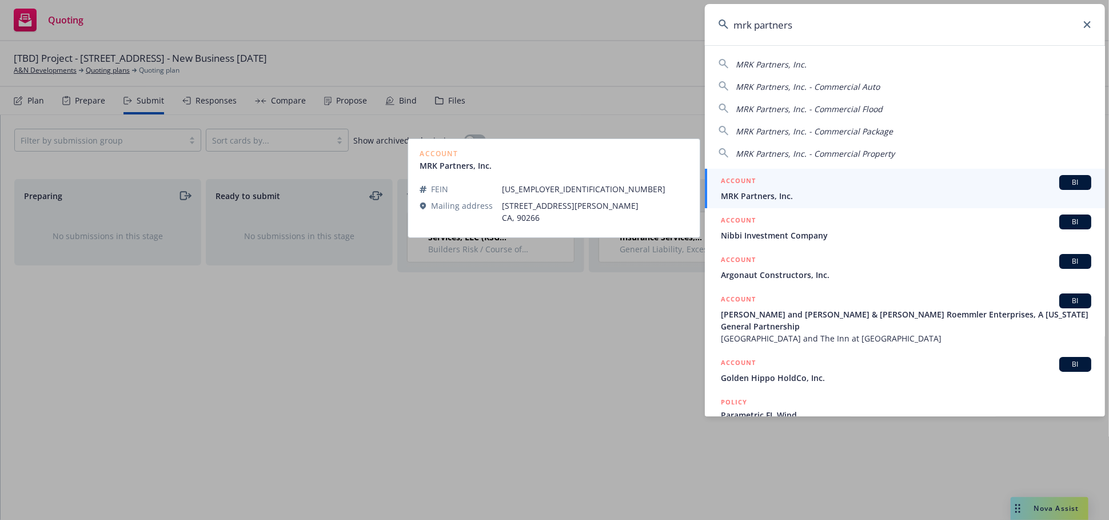
click at [751, 185] on h5 "ACCOUNT" at bounding box center [738, 182] width 35 height 14
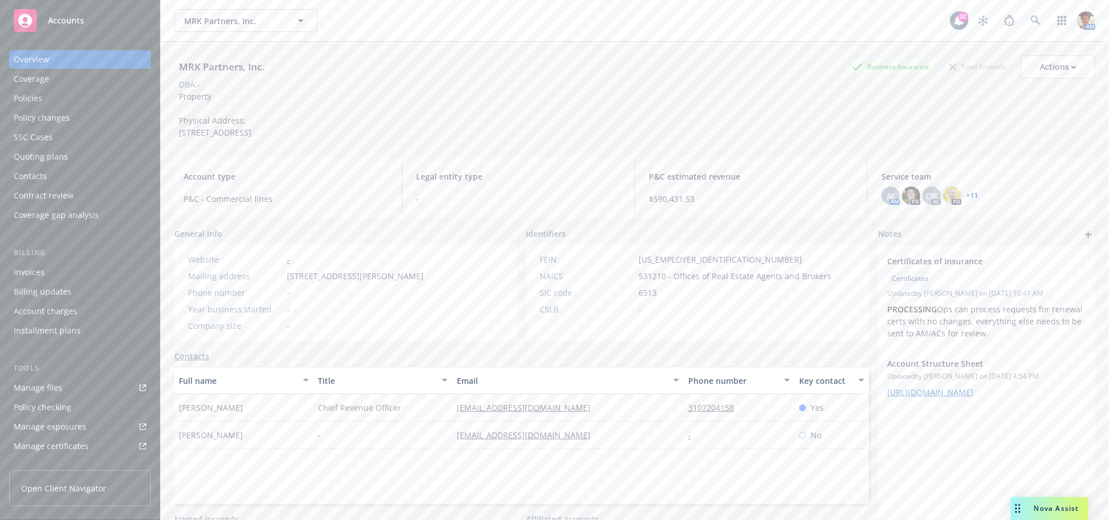
click at [54, 153] on div "Quoting plans" at bounding box center [41, 157] width 54 height 18
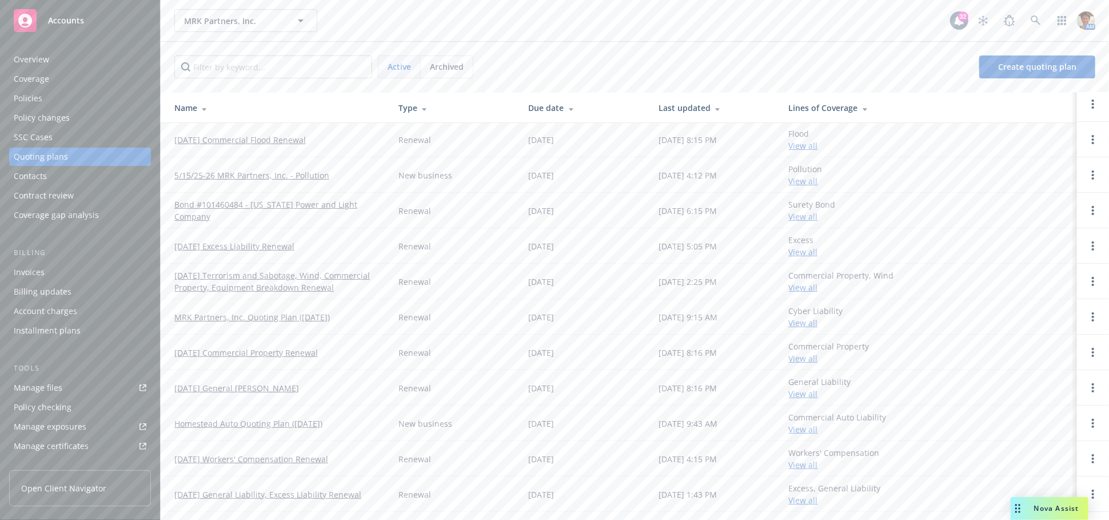
scroll to position [63, 0]
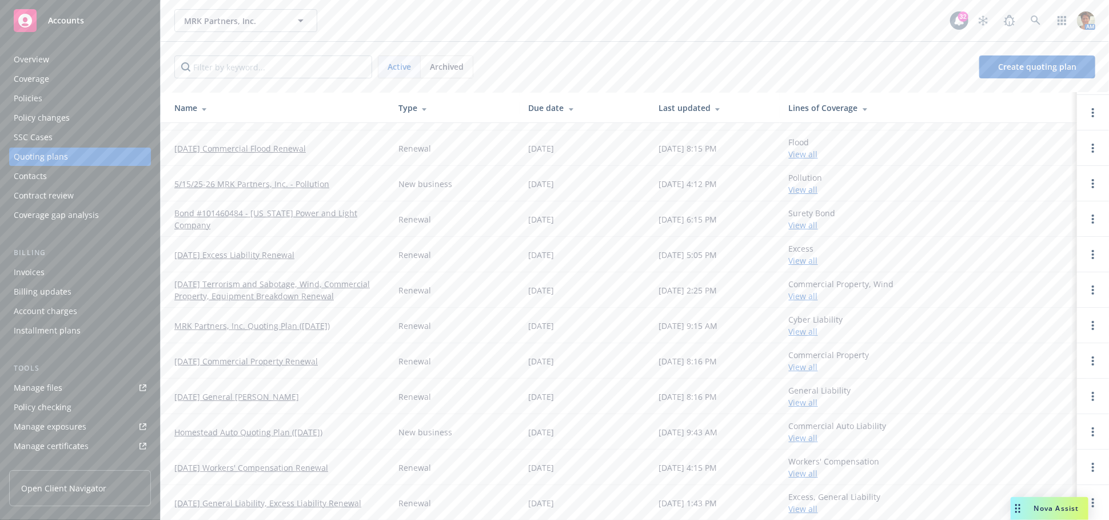
click at [277, 185] on link "5/15/25-26 MRK Partners, Inc. - Pollution" at bounding box center [251, 184] width 155 height 12
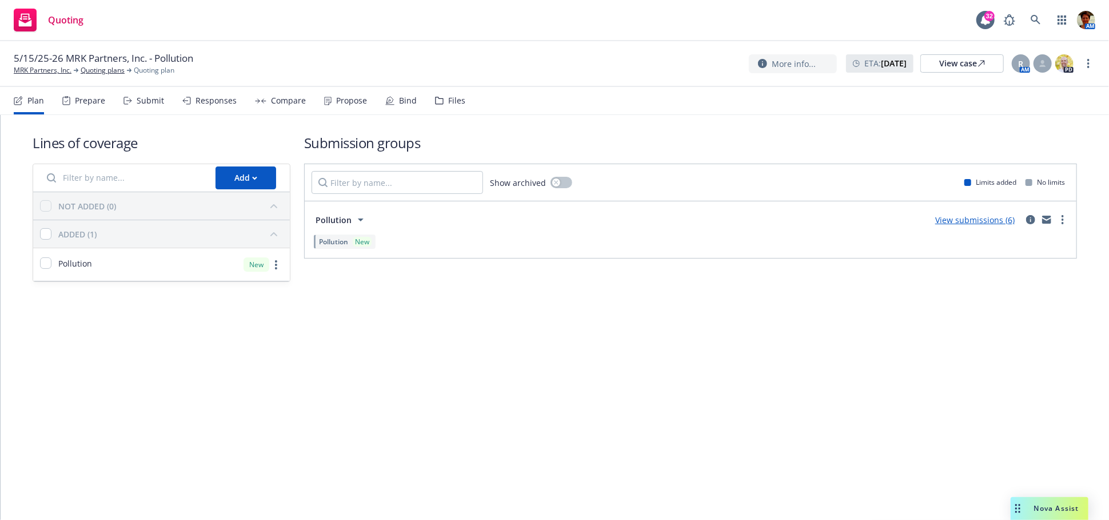
click at [144, 104] on div "Submit" at bounding box center [150, 100] width 27 height 9
drag, startPoint x: 38, startPoint y: 70, endPoint x: 80, endPoint y: 77, distance: 42.4
click at [40, 70] on link "MRK Partners, Inc." at bounding box center [43, 70] width 58 height 10
